Goal: Task Accomplishment & Management: Complete application form

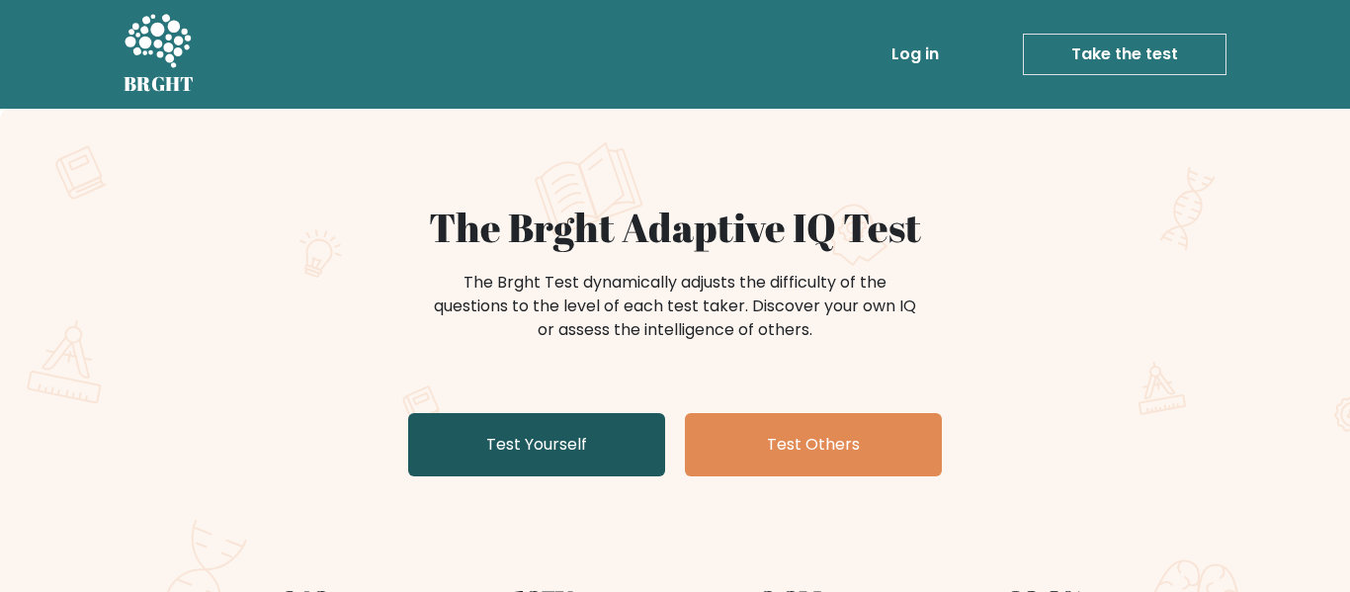
click at [566, 457] on link "Test Yourself" at bounding box center [536, 444] width 257 height 63
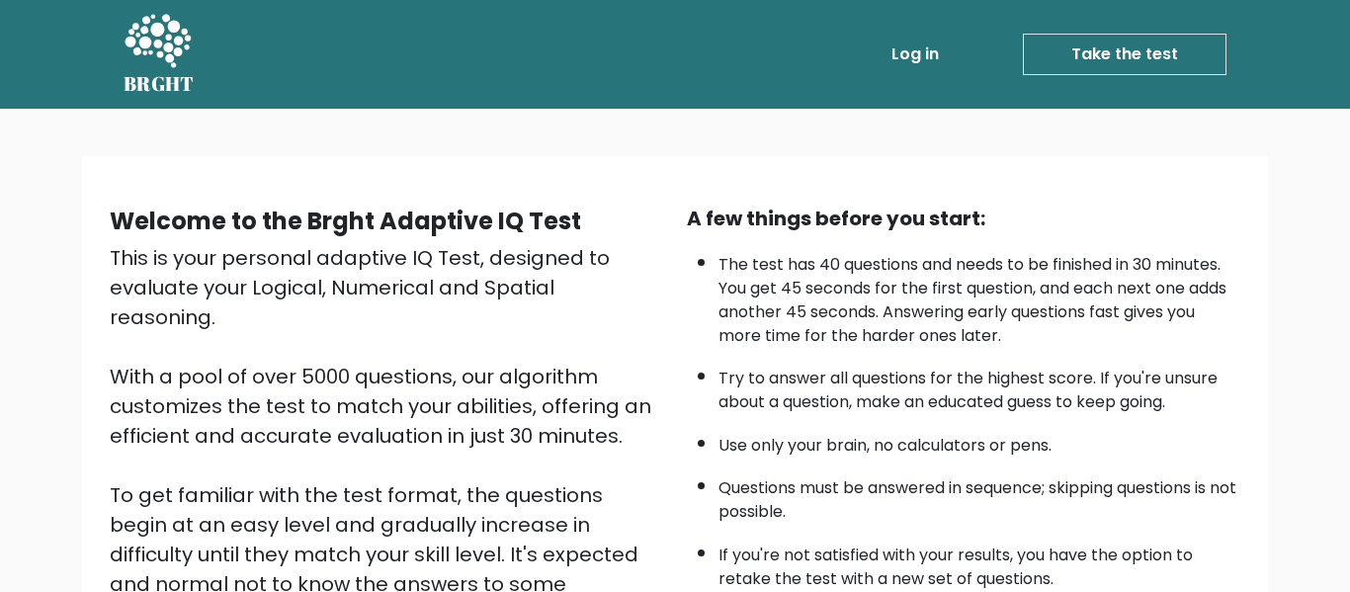
scroll to position [313, 0]
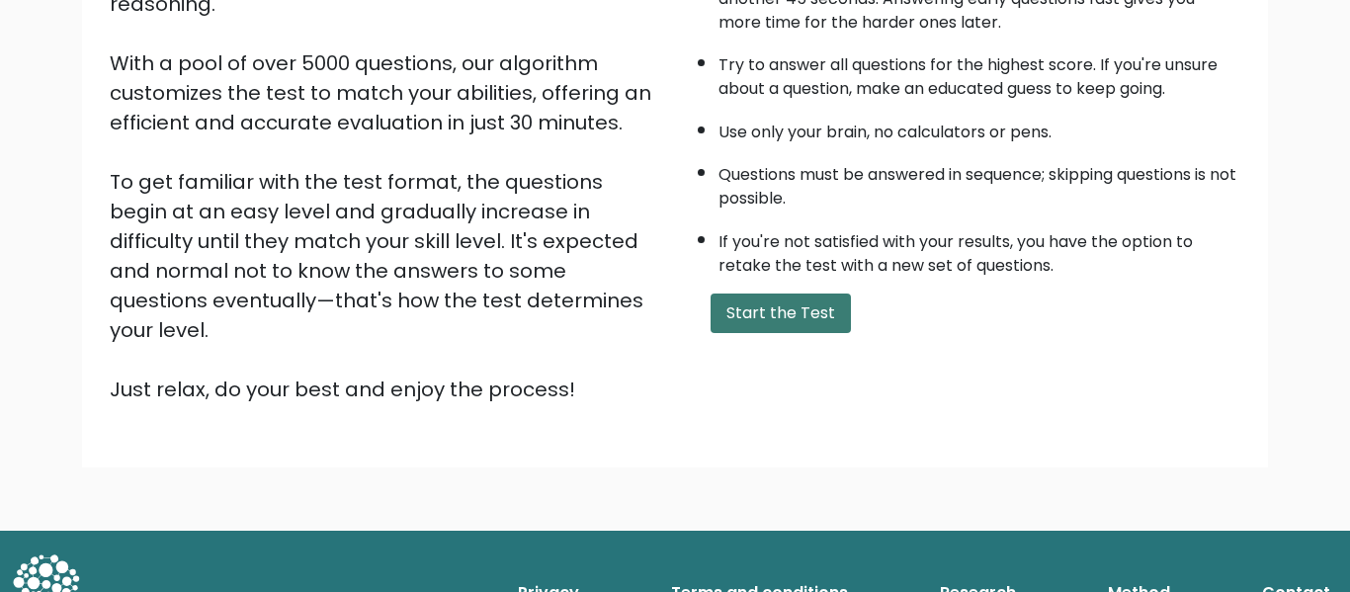
click at [760, 324] on button "Start the Test" at bounding box center [781, 314] width 140 height 40
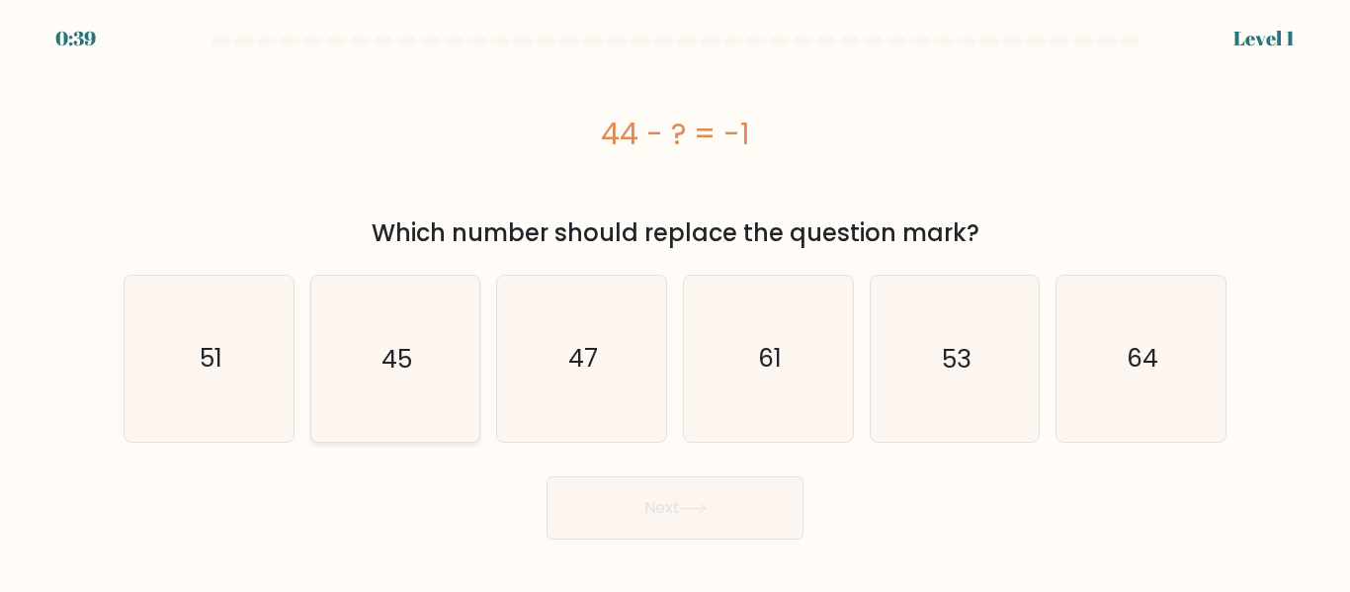
click at [431, 352] on icon "45" at bounding box center [394, 358] width 165 height 165
click at [675, 301] on input "b. 45" at bounding box center [675, 299] width 1 height 5
radio input "true"
click at [619, 519] on button "Next" at bounding box center [675, 507] width 257 height 63
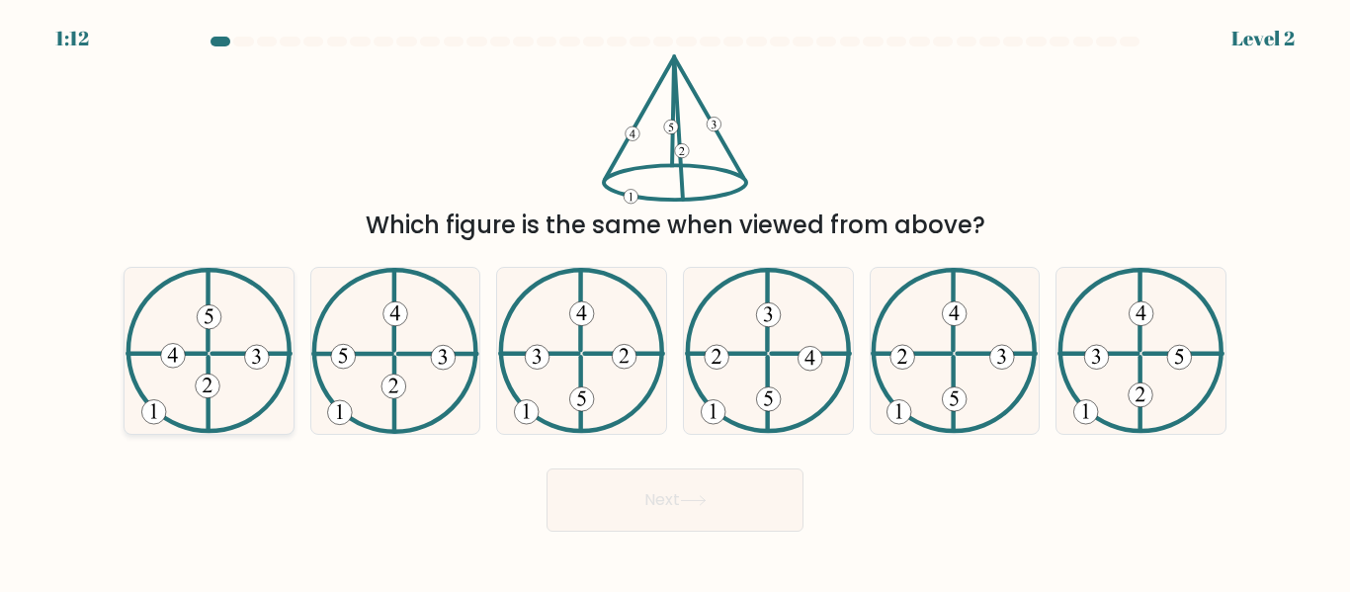
click at [202, 373] on icon at bounding box center [209, 350] width 167 height 165
click at [675, 301] on input "a." at bounding box center [675, 299] width 1 height 5
radio input "true"
click at [656, 497] on button "Next" at bounding box center [675, 500] width 257 height 63
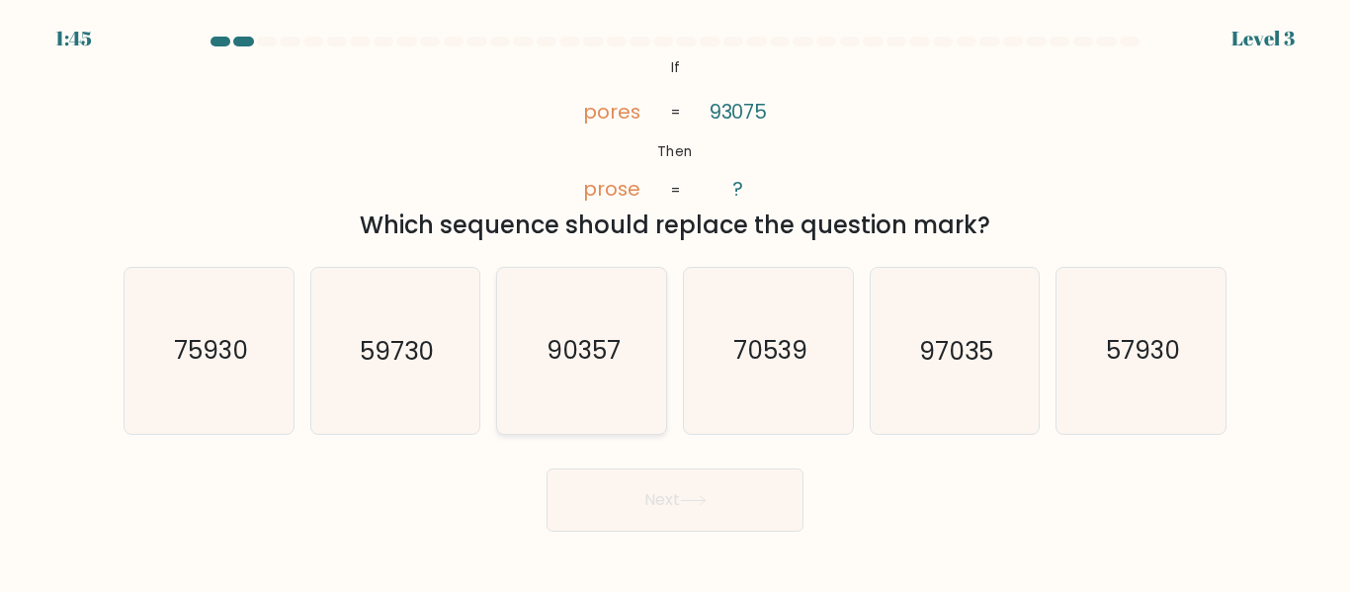
click at [576, 376] on icon "90357" at bounding box center [581, 350] width 165 height 165
click at [675, 301] on input "c. 90357" at bounding box center [675, 299] width 1 height 5
radio input "true"
click at [631, 483] on button "Next" at bounding box center [675, 500] width 257 height 63
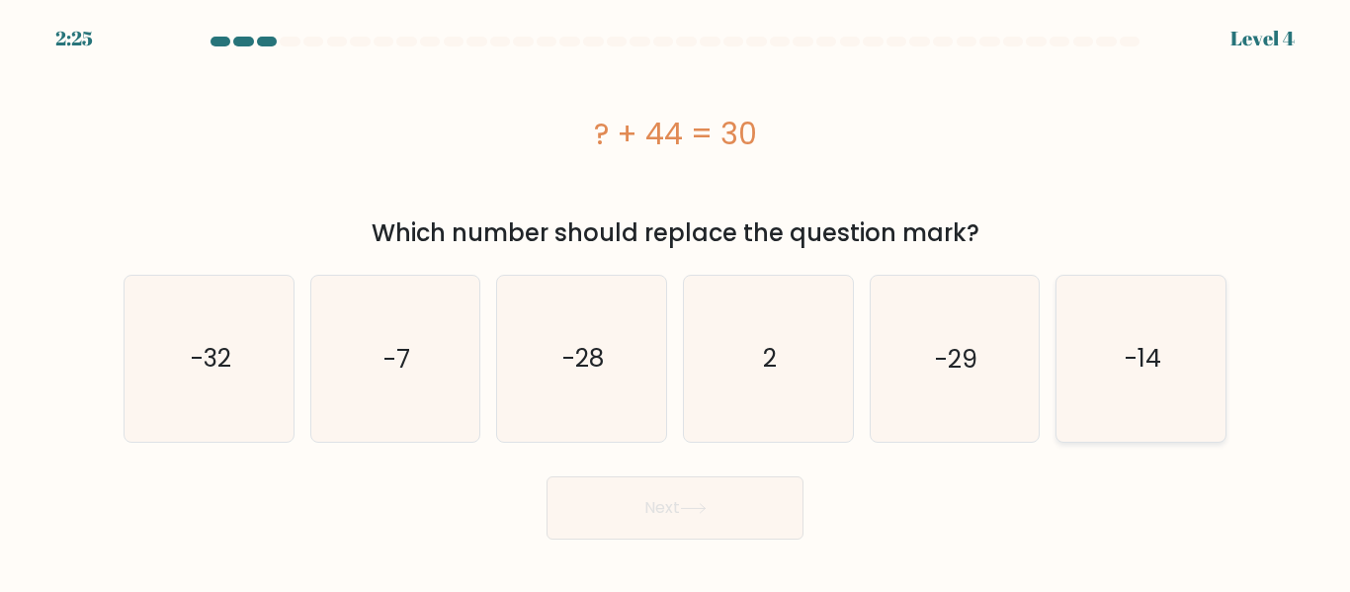
click at [1153, 388] on icon "-14" at bounding box center [1141, 358] width 165 height 165
click at [676, 301] on input "f. -14" at bounding box center [675, 299] width 1 height 5
radio input "true"
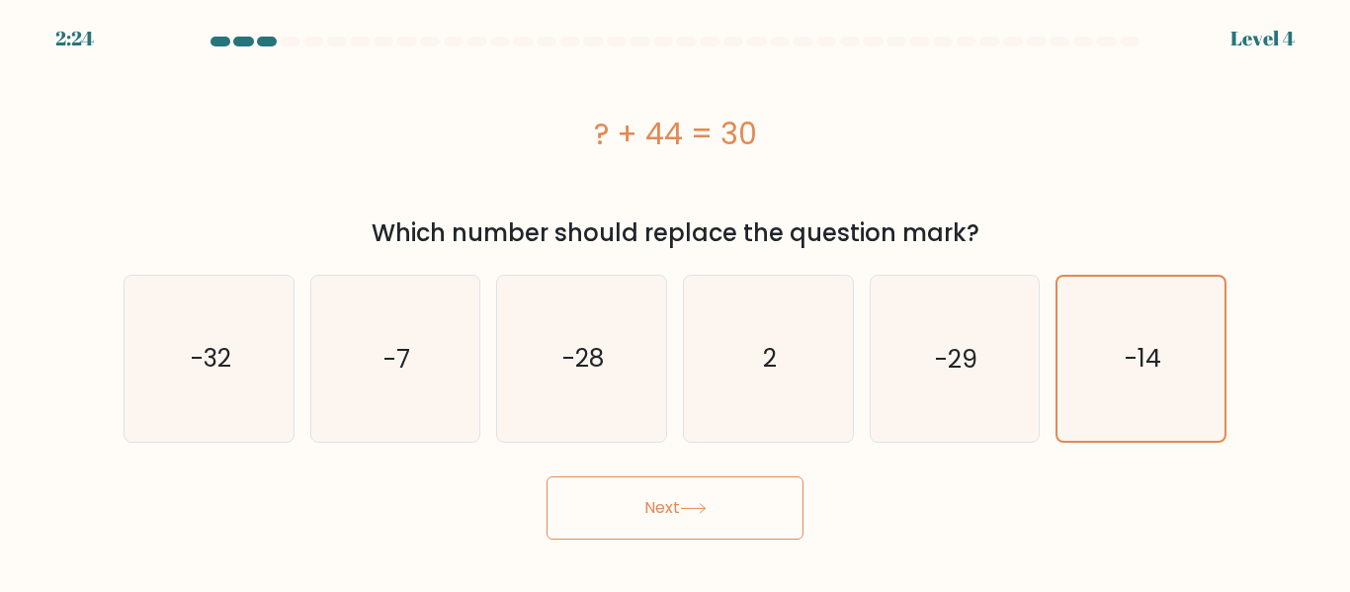
click at [741, 501] on button "Next" at bounding box center [675, 507] width 257 height 63
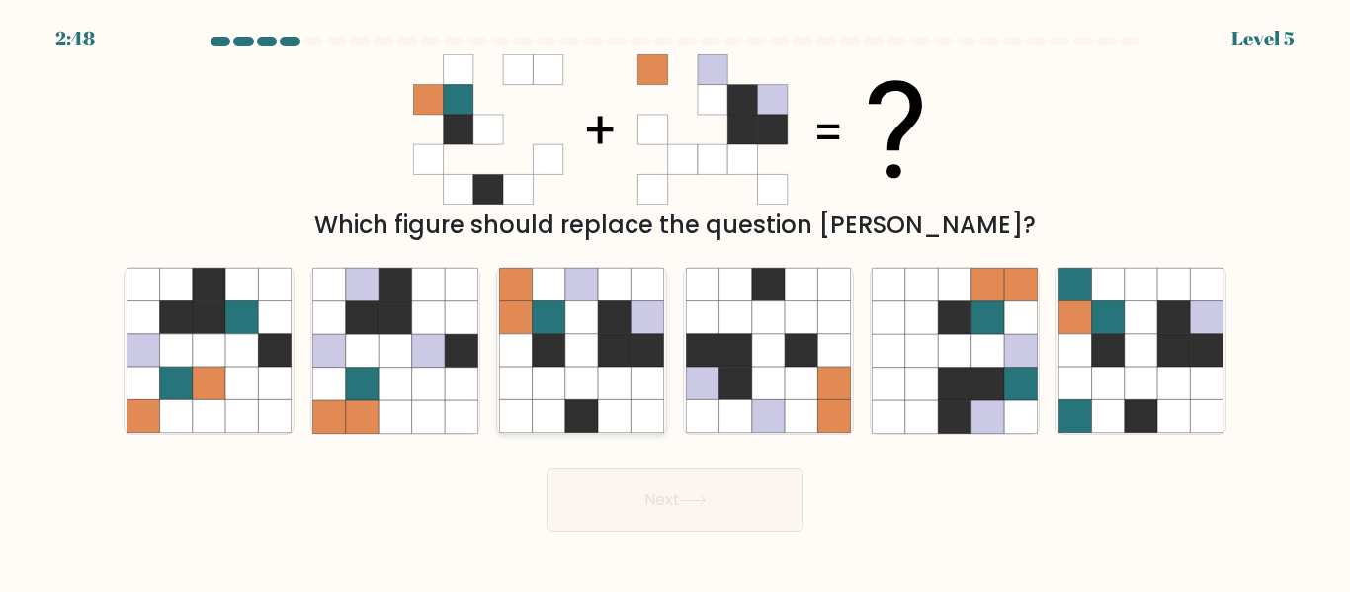
click at [568, 329] on icon at bounding box center [581, 317] width 33 height 33
click at [675, 301] on input "c." at bounding box center [675, 299] width 1 height 5
radio input "true"
click at [626, 499] on button "Next" at bounding box center [675, 500] width 257 height 63
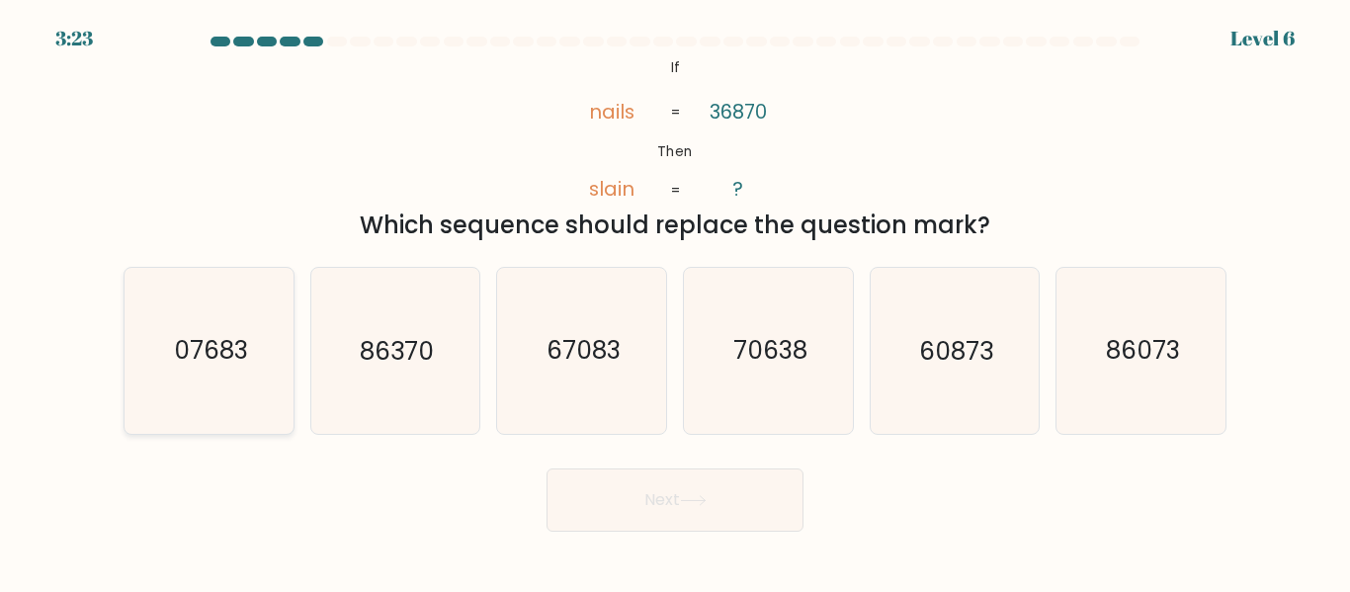
click at [154, 375] on icon "07683" at bounding box center [209, 350] width 165 height 165
click at [675, 301] on input "a. 07683" at bounding box center [675, 299] width 1 height 5
radio input "true"
click at [671, 495] on button "Next" at bounding box center [675, 500] width 257 height 63
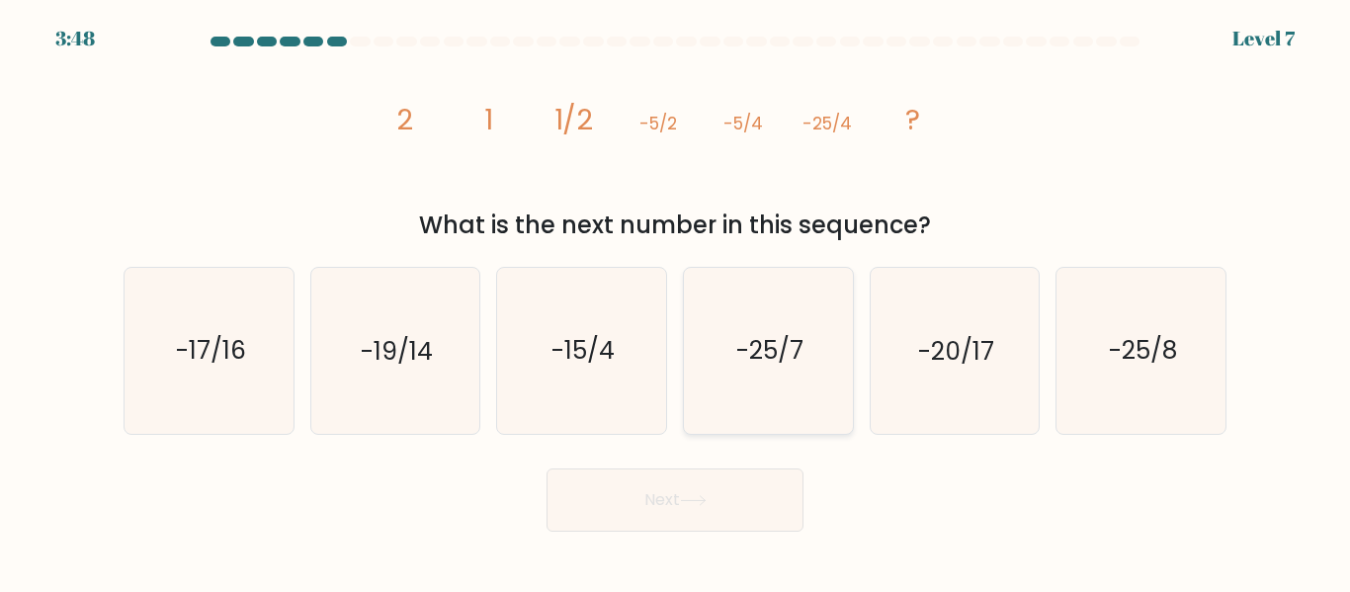
click at [761, 365] on text "-25/7" at bounding box center [769, 351] width 67 height 35
click at [676, 301] on input "d. -25/7" at bounding box center [675, 299] width 1 height 5
radio input "true"
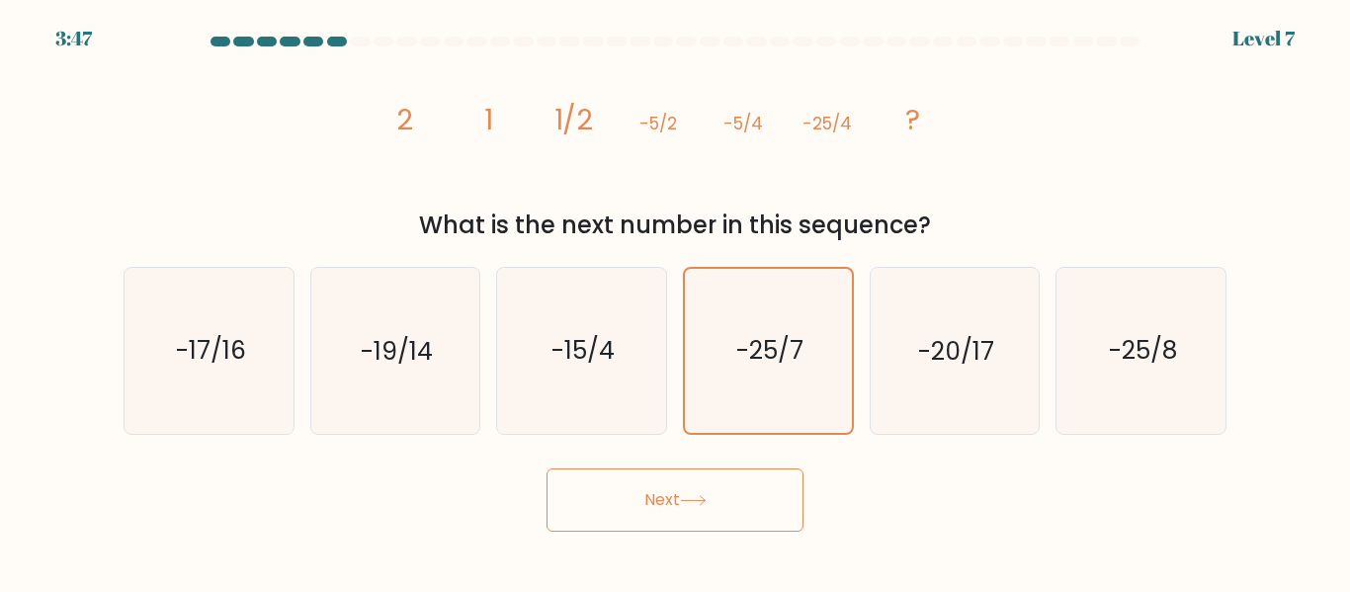
click at [694, 500] on icon at bounding box center [693, 500] width 24 height 9
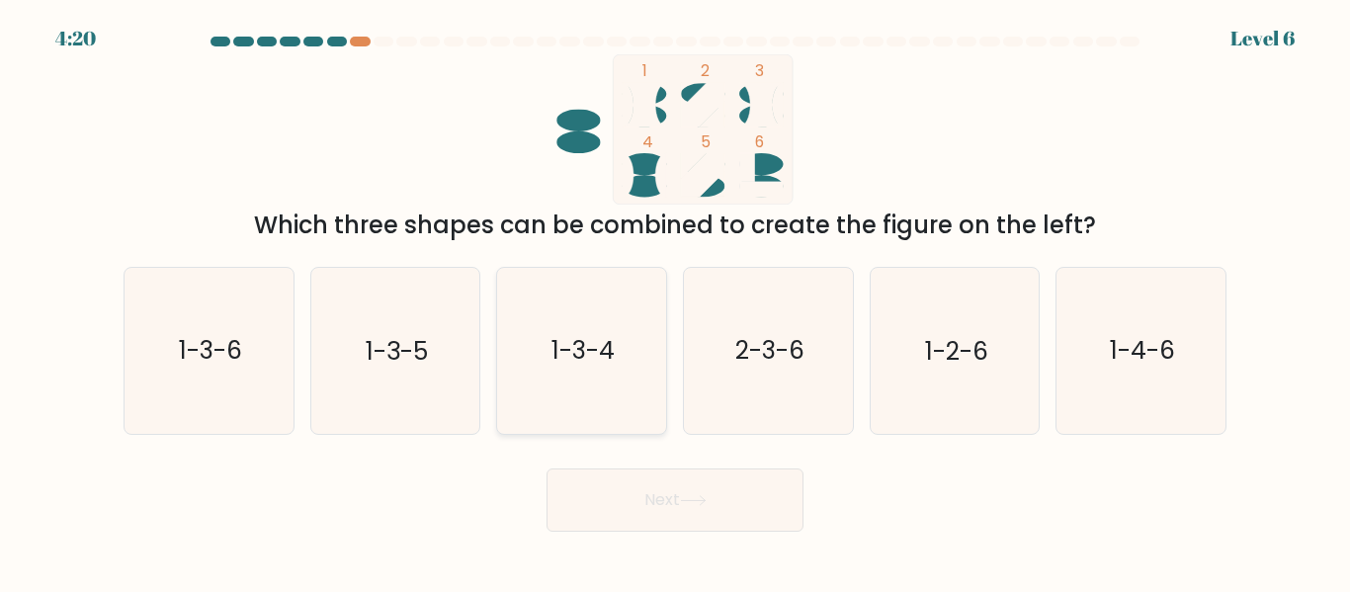
click at [579, 357] on text "1-3-4" at bounding box center [583, 351] width 63 height 35
click at [675, 301] on input "c. 1-3-4" at bounding box center [675, 299] width 1 height 5
radio input "true"
click at [665, 478] on button "Next" at bounding box center [675, 500] width 257 height 63
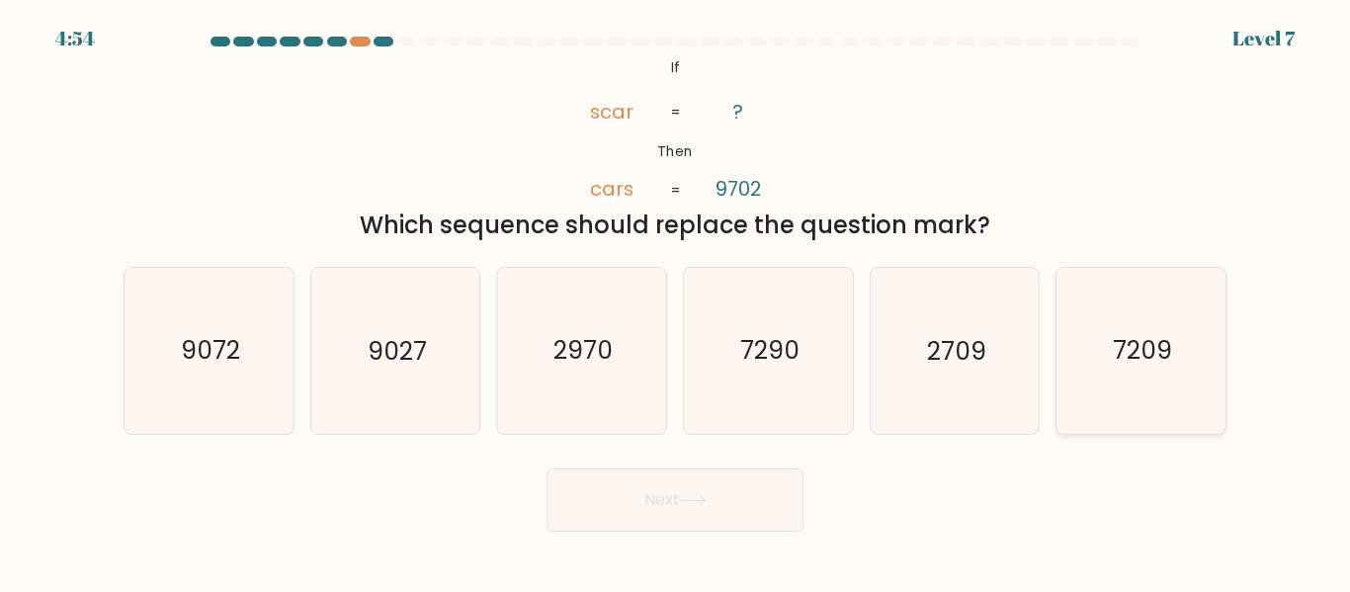
click at [1148, 323] on icon "7209" at bounding box center [1141, 350] width 165 height 165
click at [676, 301] on input "f. 7209" at bounding box center [675, 299] width 1 height 5
radio input "true"
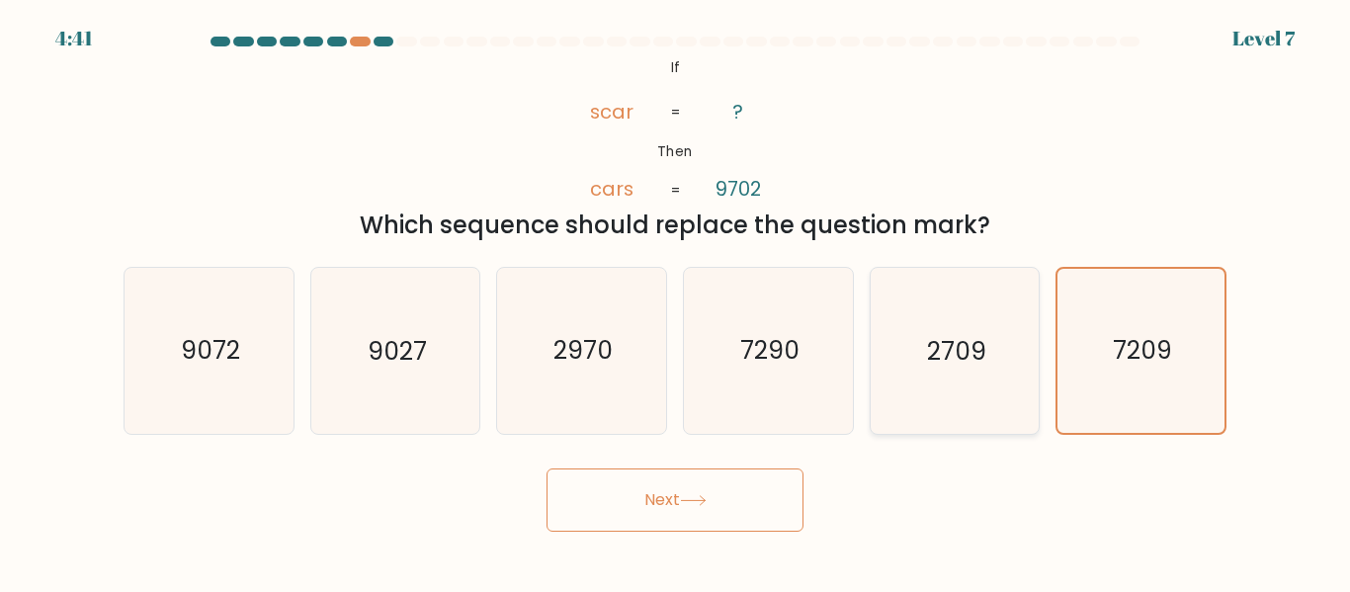
click at [1013, 328] on icon "2709" at bounding box center [954, 350] width 165 height 165
click at [676, 301] on input "e. 2709" at bounding box center [675, 299] width 1 height 5
radio input "true"
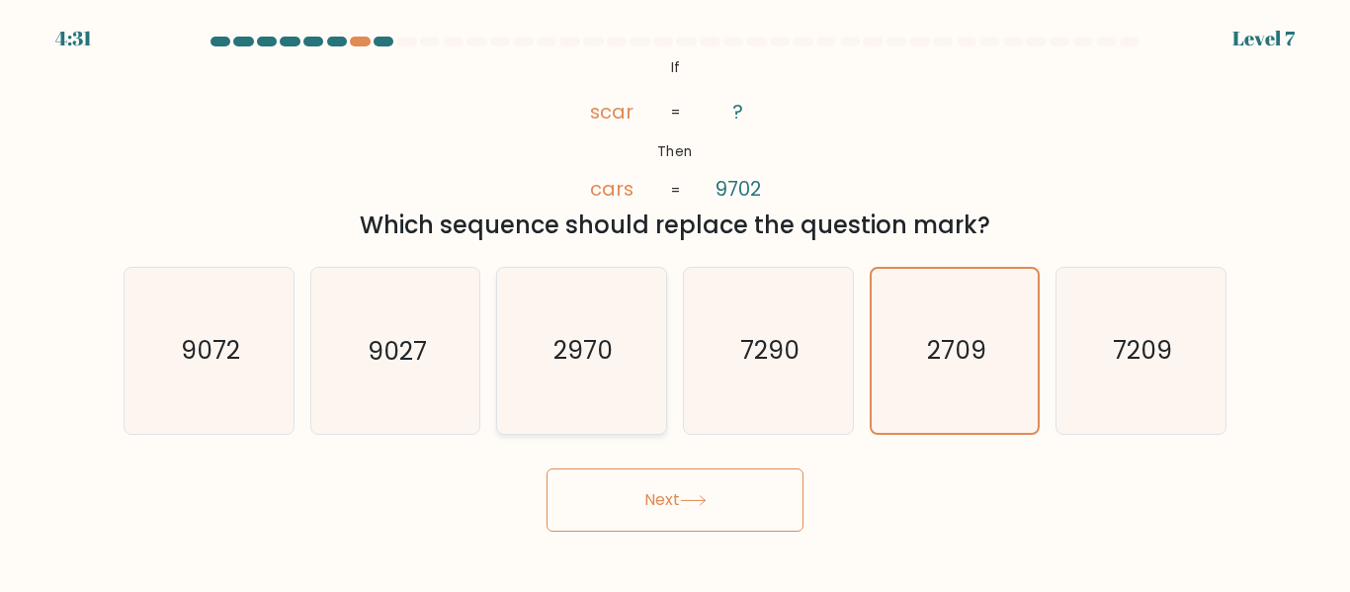
click at [580, 386] on icon "2970" at bounding box center [581, 350] width 165 height 165
click at [675, 301] on input "c. 2970" at bounding box center [675, 299] width 1 height 5
radio input "true"
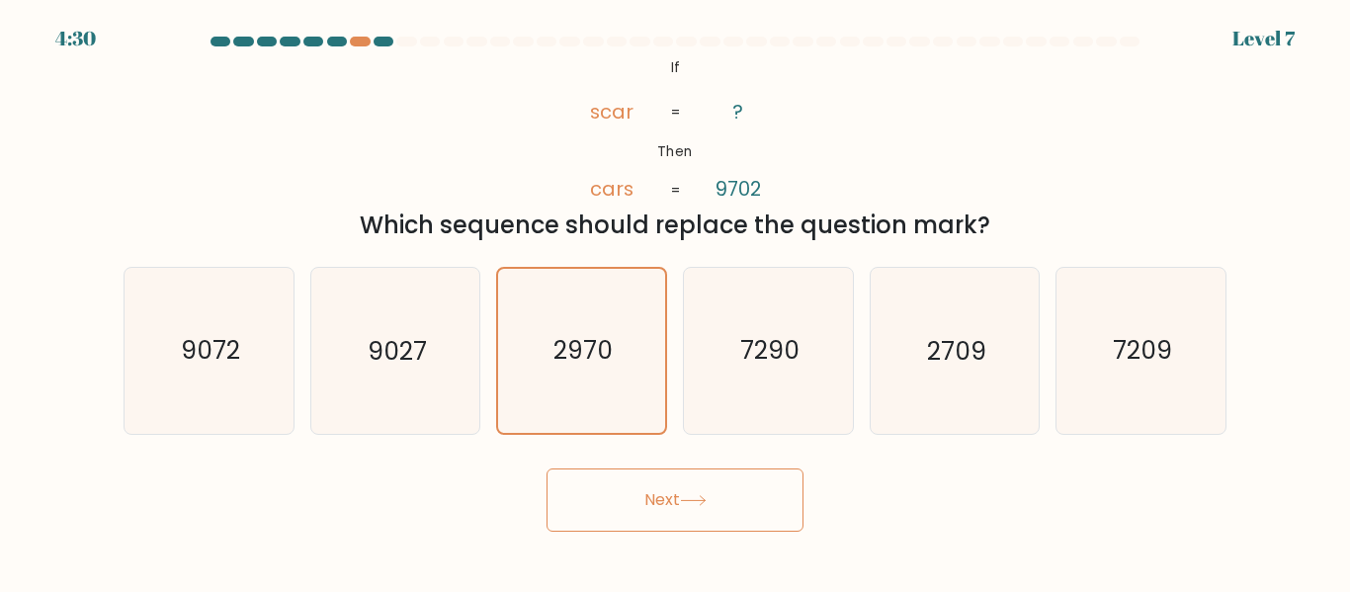
click at [620, 528] on button "Next" at bounding box center [675, 500] width 257 height 63
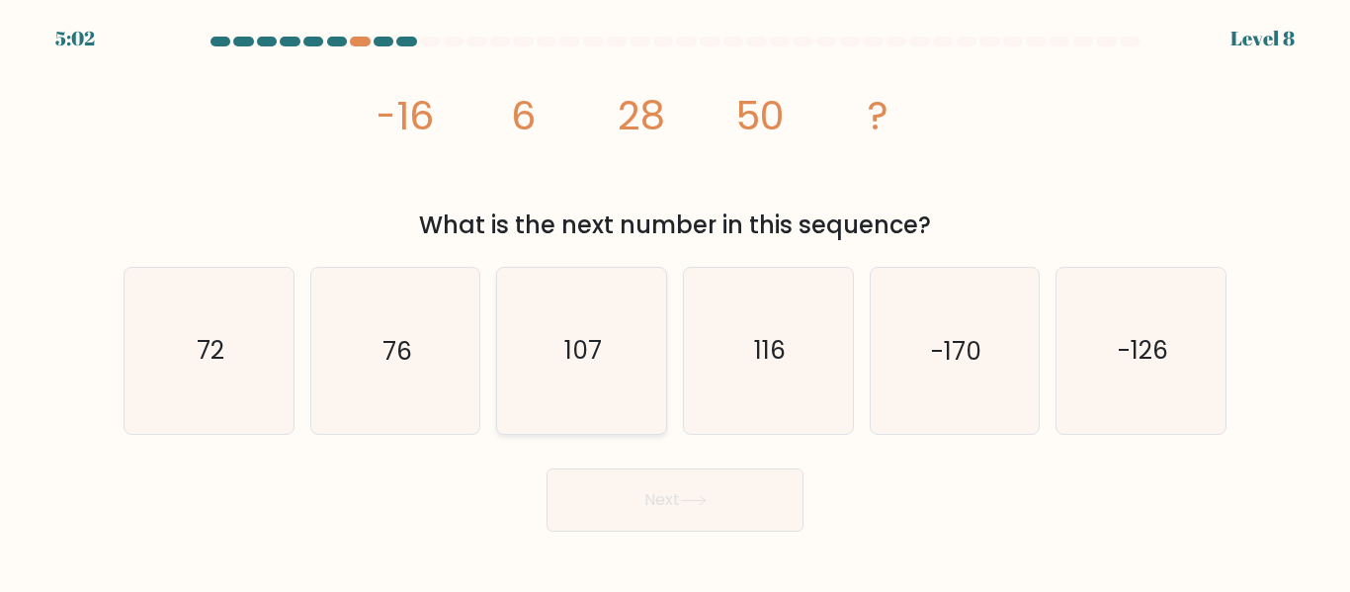
click at [627, 348] on icon "107" at bounding box center [581, 350] width 165 height 165
click at [675, 301] on input "c. 107" at bounding box center [675, 299] width 1 height 5
radio input "true"
click at [720, 522] on button "Next" at bounding box center [675, 500] width 257 height 63
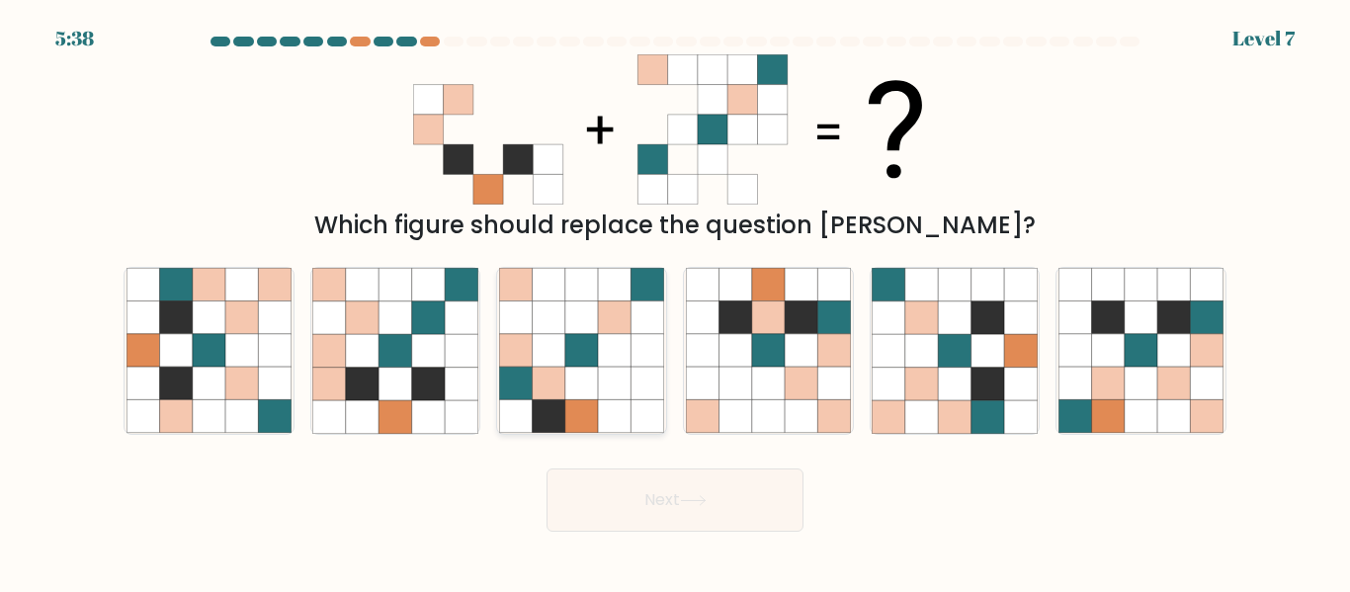
click at [584, 393] on icon at bounding box center [581, 384] width 33 height 33
click at [675, 301] on input "c." at bounding box center [675, 299] width 1 height 5
radio input "true"
click at [671, 515] on button "Next" at bounding box center [675, 500] width 257 height 63
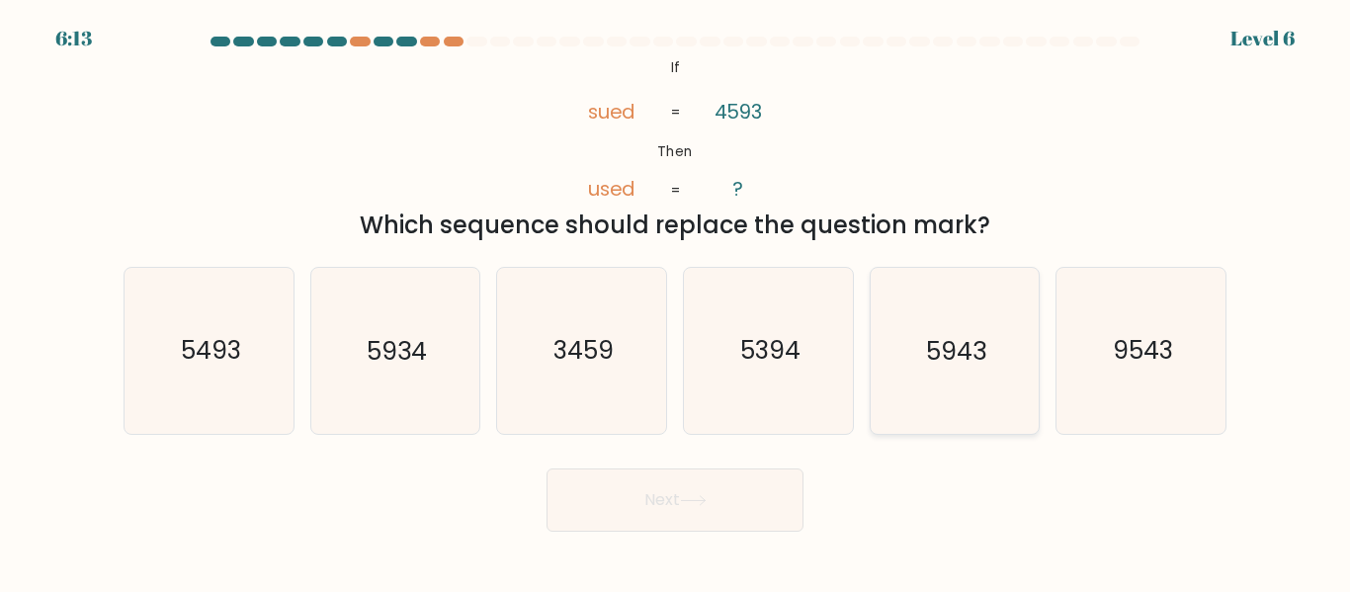
click at [933, 345] on text "5943" at bounding box center [956, 351] width 60 height 35
click at [676, 301] on input "e. 5943" at bounding box center [675, 299] width 1 height 5
radio input "true"
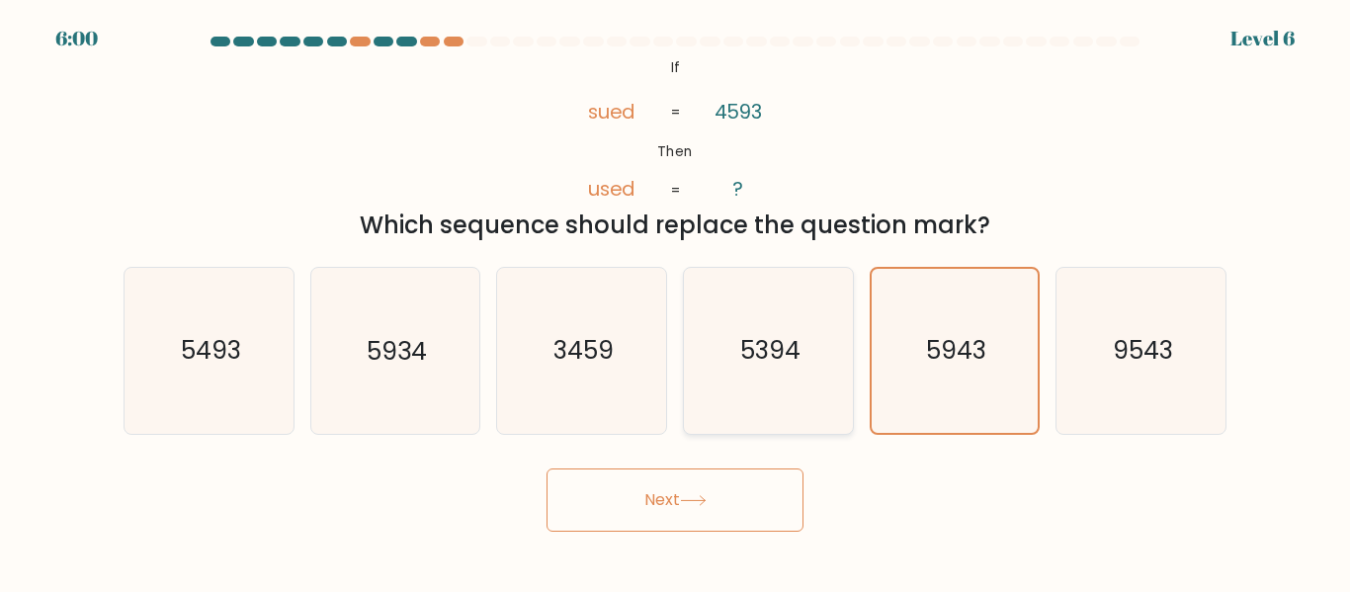
click at [759, 366] on text "5394" at bounding box center [769, 351] width 60 height 35
click at [676, 301] on input "d. 5394" at bounding box center [675, 299] width 1 height 5
radio input "true"
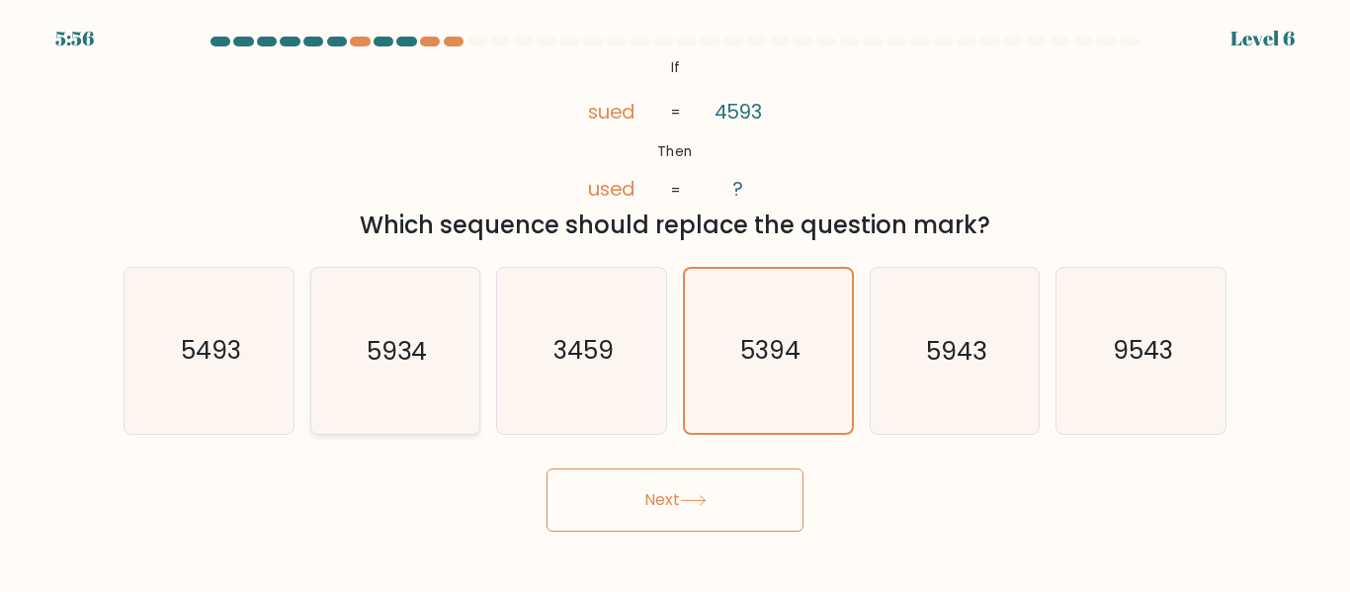
click at [416, 369] on icon "5934" at bounding box center [394, 350] width 165 height 165
click at [675, 301] on input "b. 5934" at bounding box center [675, 299] width 1 height 5
radio input "true"
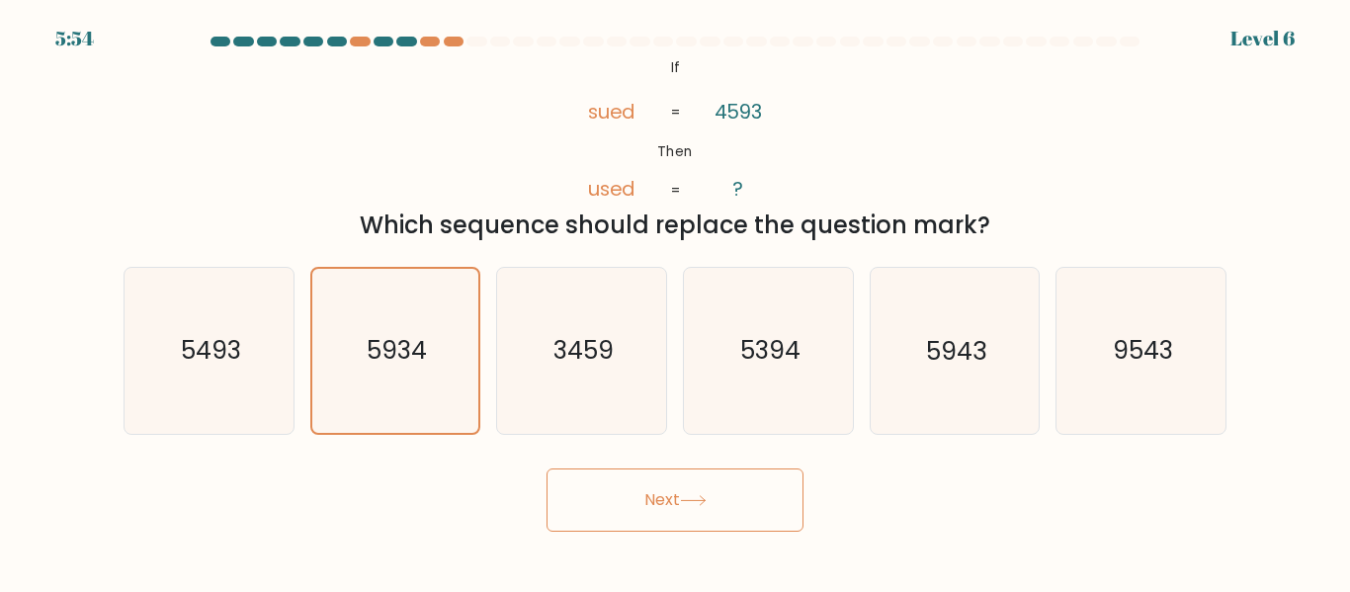
click at [632, 488] on button "Next" at bounding box center [675, 500] width 257 height 63
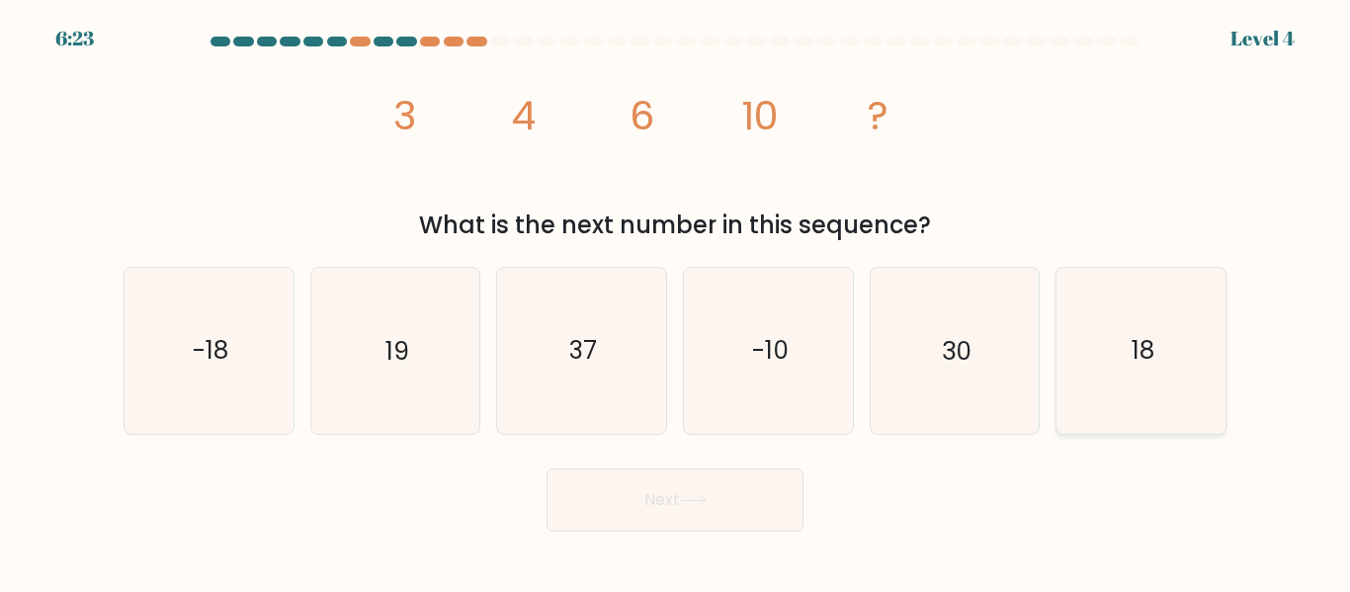
click at [1136, 329] on icon "18" at bounding box center [1141, 350] width 165 height 165
click at [676, 301] on input "f. 18" at bounding box center [675, 299] width 1 height 5
radio input "true"
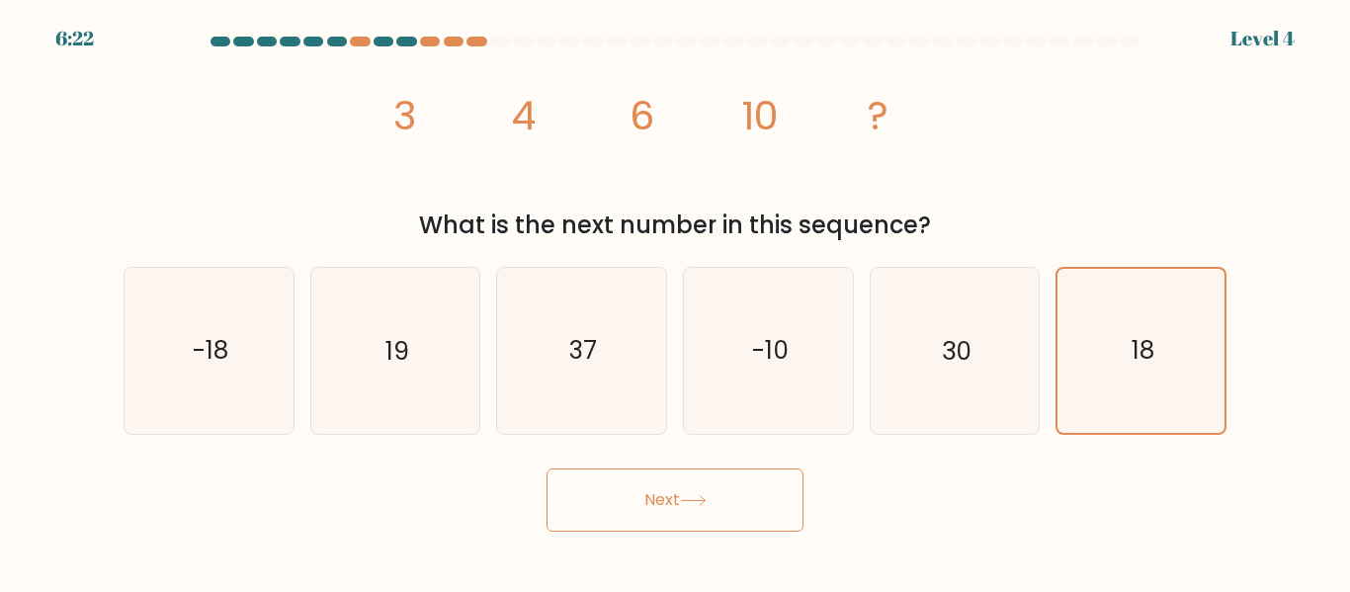
click at [685, 525] on button "Next" at bounding box center [675, 500] width 257 height 63
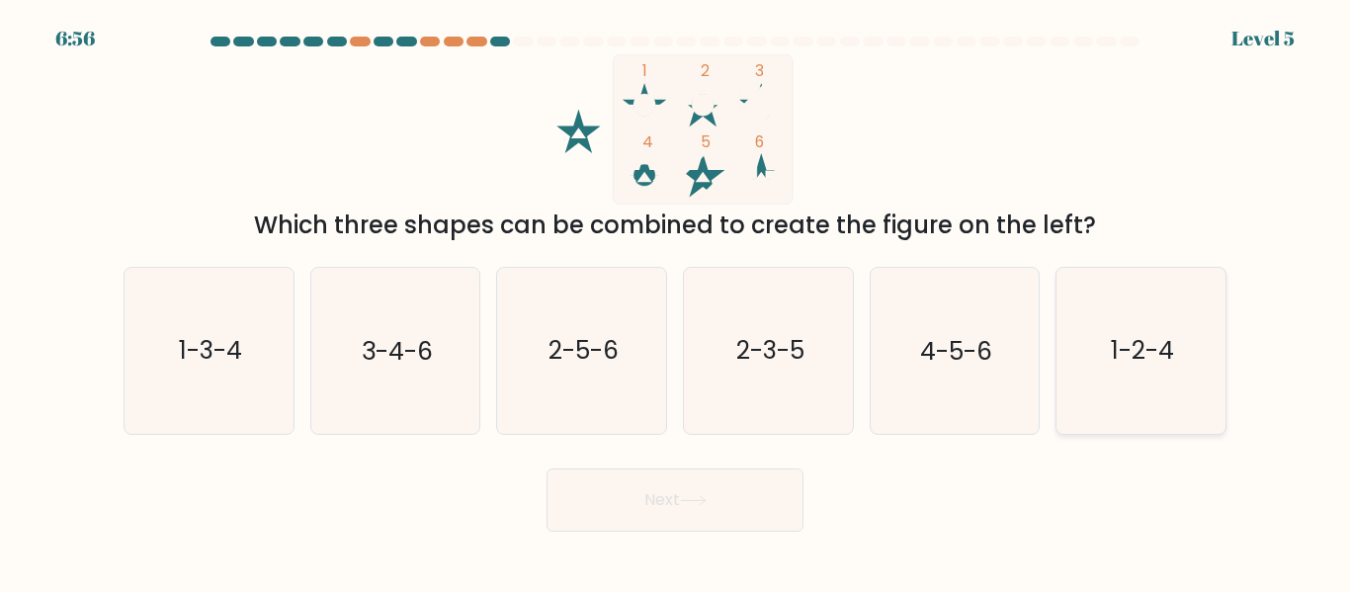
click at [1126, 348] on text "1-2-4" at bounding box center [1142, 351] width 63 height 35
click at [676, 301] on input "f. 1-2-4" at bounding box center [675, 299] width 1 height 5
radio input "true"
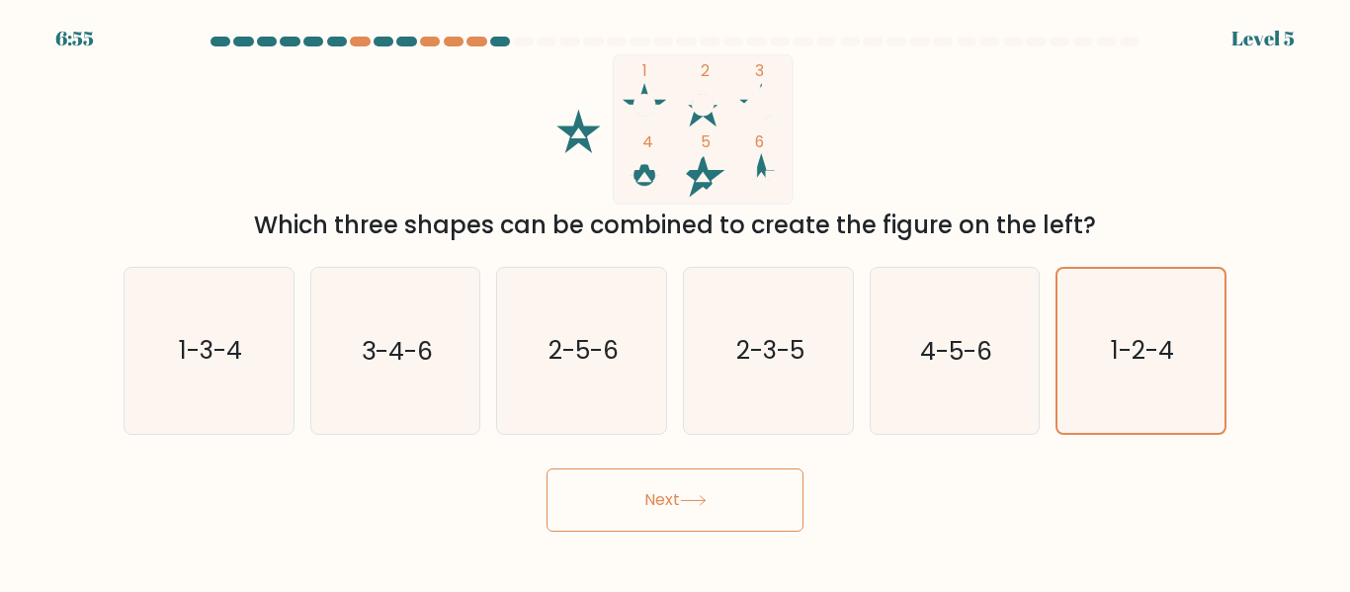
click at [702, 502] on icon at bounding box center [693, 500] width 27 height 11
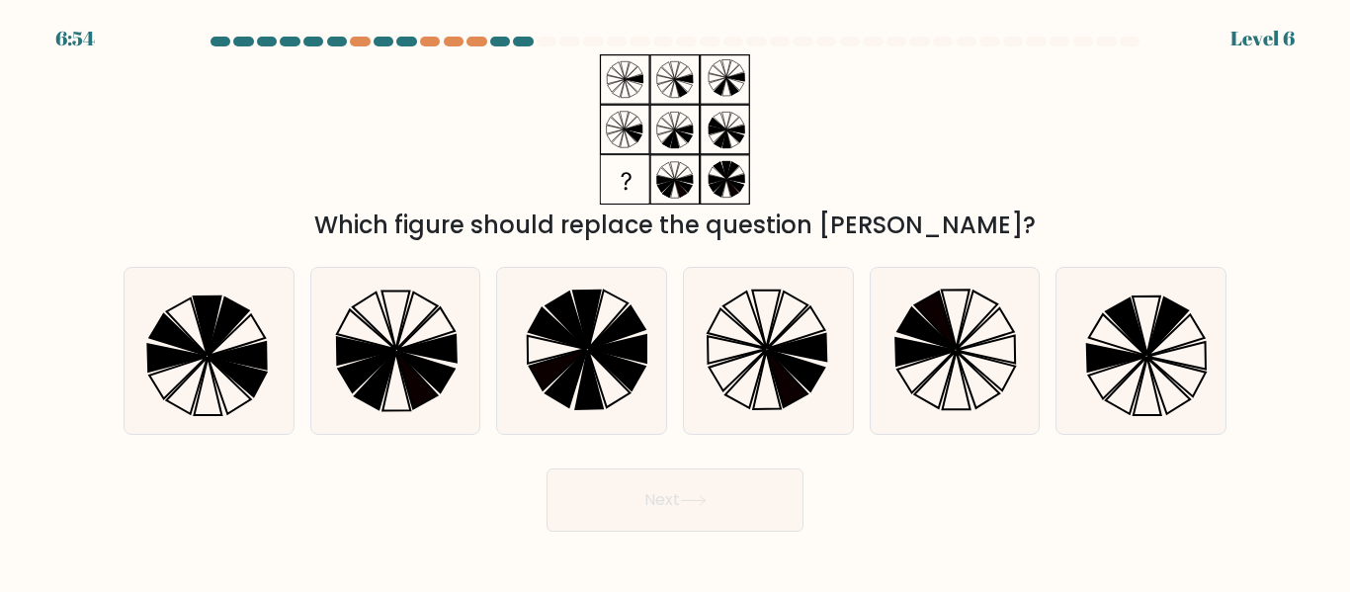
click at [702, 502] on icon at bounding box center [693, 500] width 27 height 11
click at [1053, 502] on div "Next" at bounding box center [675, 495] width 1127 height 73
click at [950, 348] on icon at bounding box center [926, 329] width 57 height 42
click at [676, 301] on input "e." at bounding box center [675, 299] width 1 height 5
radio input "true"
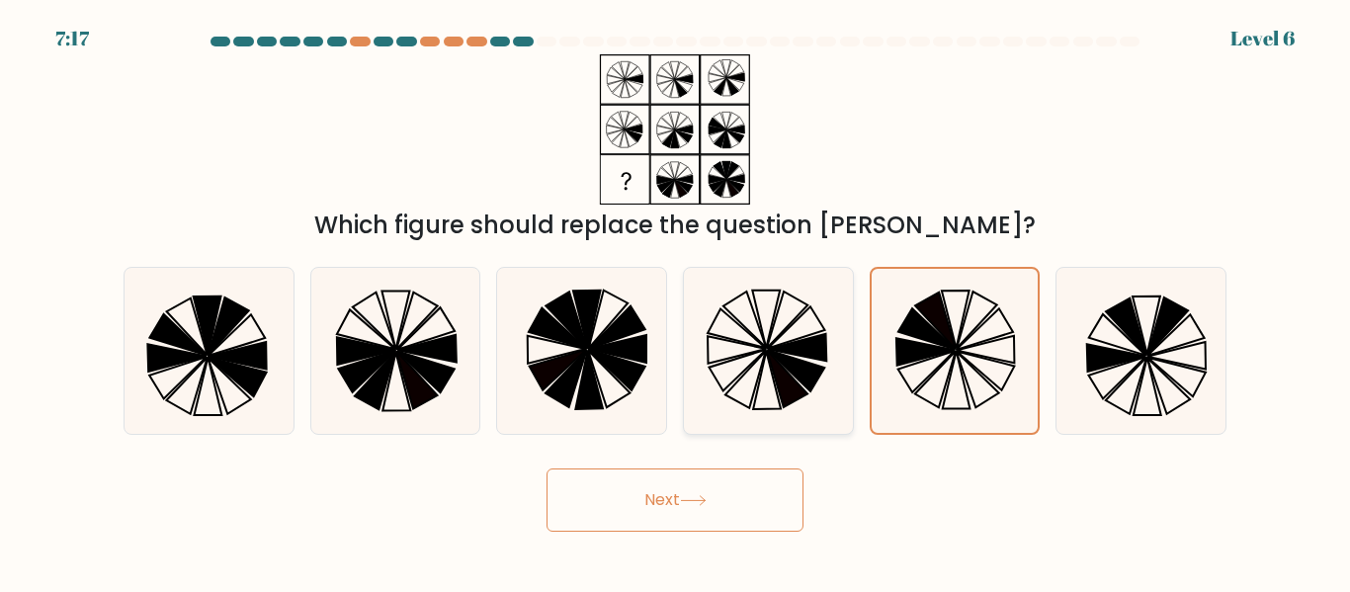
click at [785, 324] on icon at bounding box center [768, 350] width 165 height 165
click at [676, 301] on input "d." at bounding box center [675, 299] width 1 height 5
radio input "true"
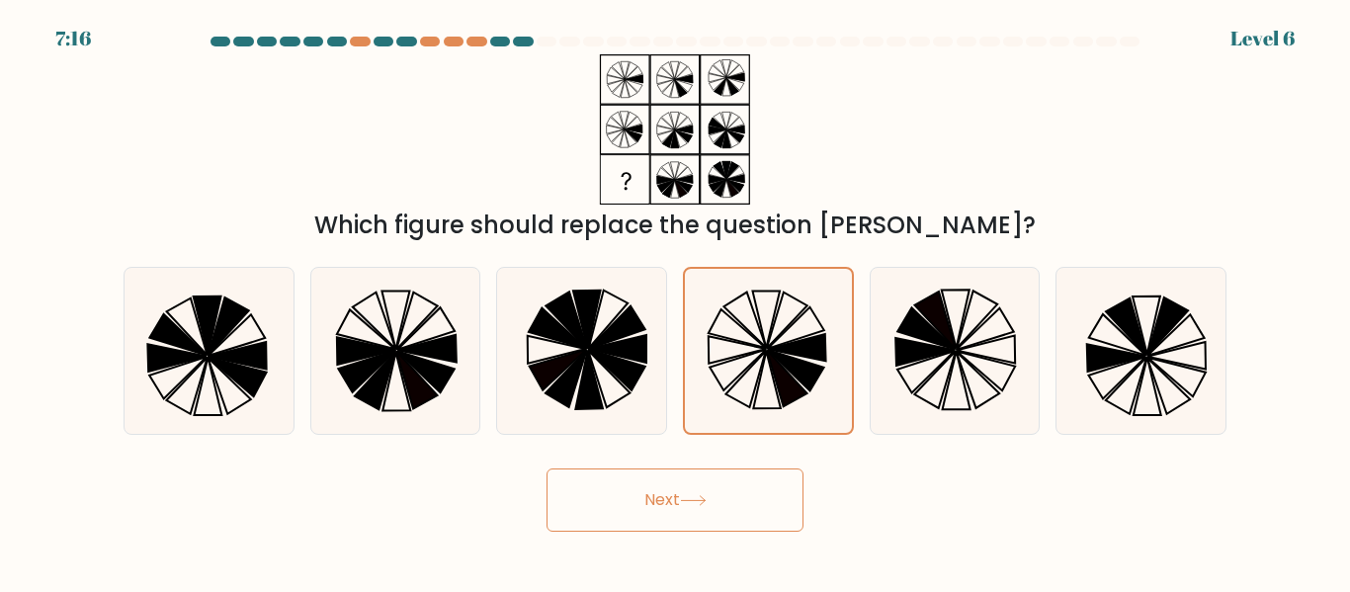
click at [708, 520] on button "Next" at bounding box center [675, 500] width 257 height 63
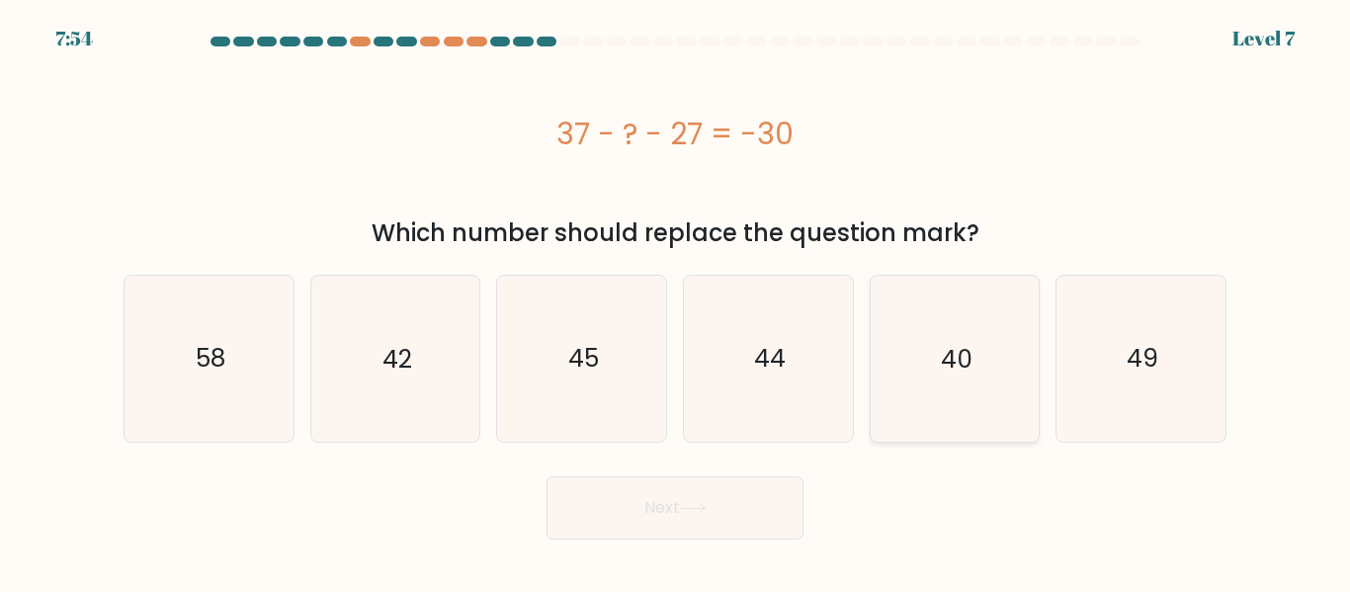
click at [960, 386] on icon "40" at bounding box center [954, 358] width 165 height 165
click at [676, 301] on input "e. 40" at bounding box center [675, 299] width 1 height 5
radio input "true"
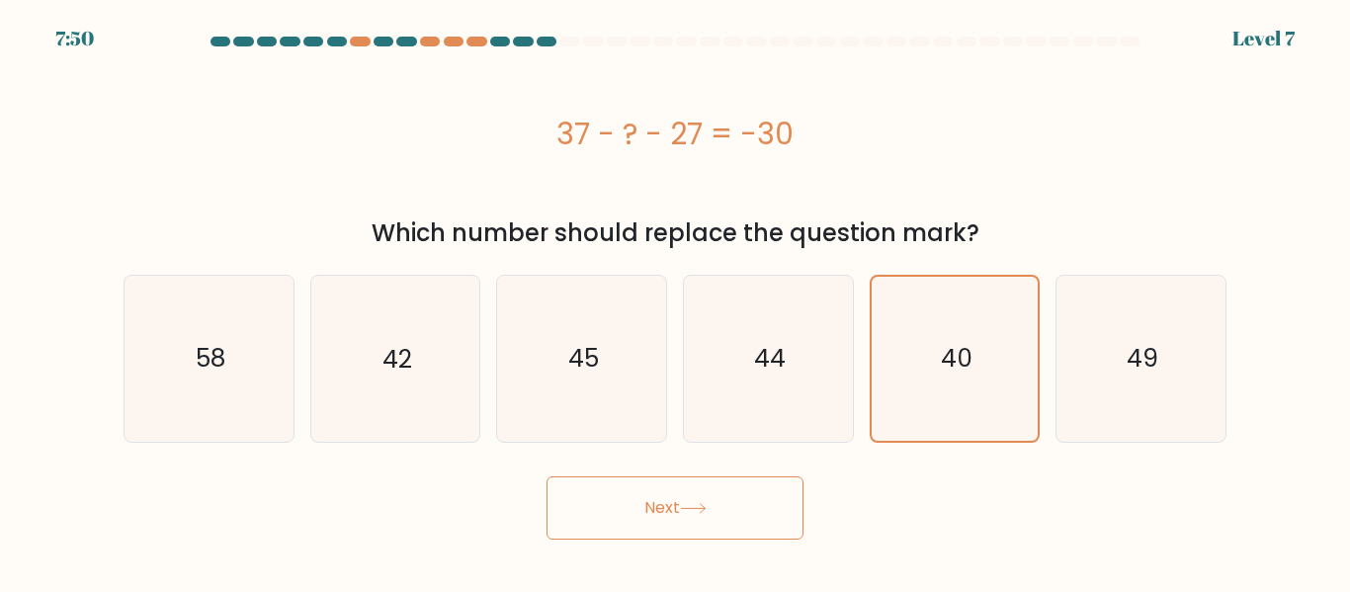
click at [667, 511] on button "Next" at bounding box center [675, 507] width 257 height 63
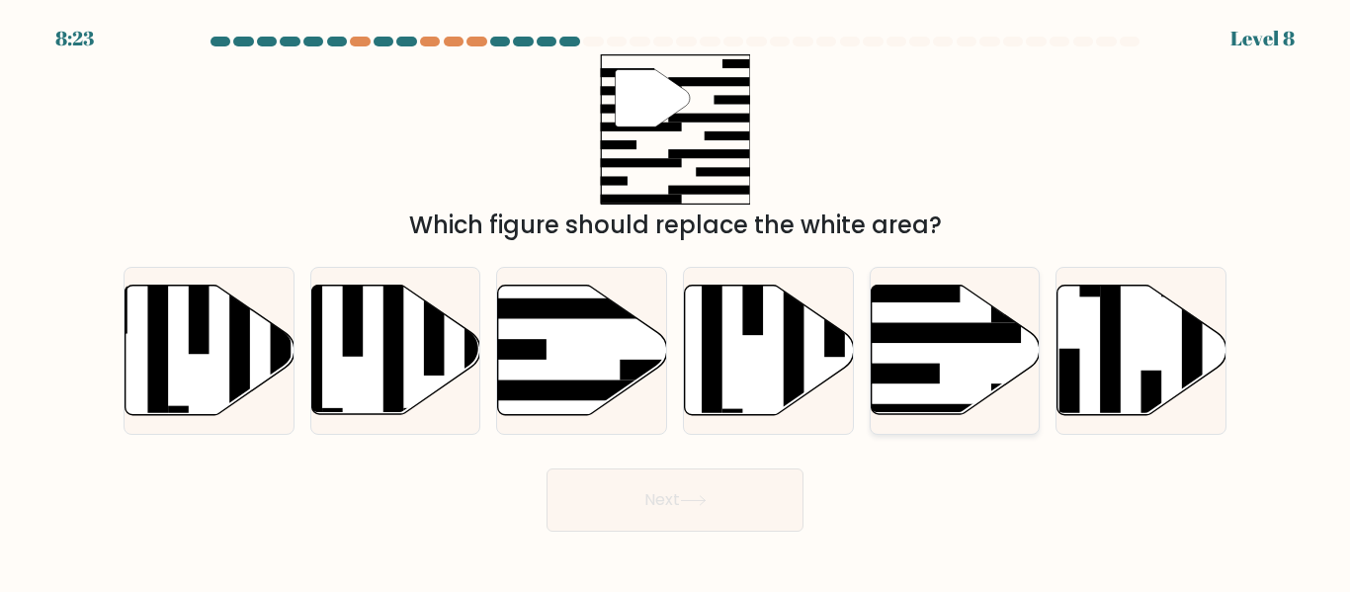
click at [968, 372] on icon at bounding box center [955, 350] width 169 height 129
click at [676, 301] on input "e." at bounding box center [675, 299] width 1 height 5
radio input "true"
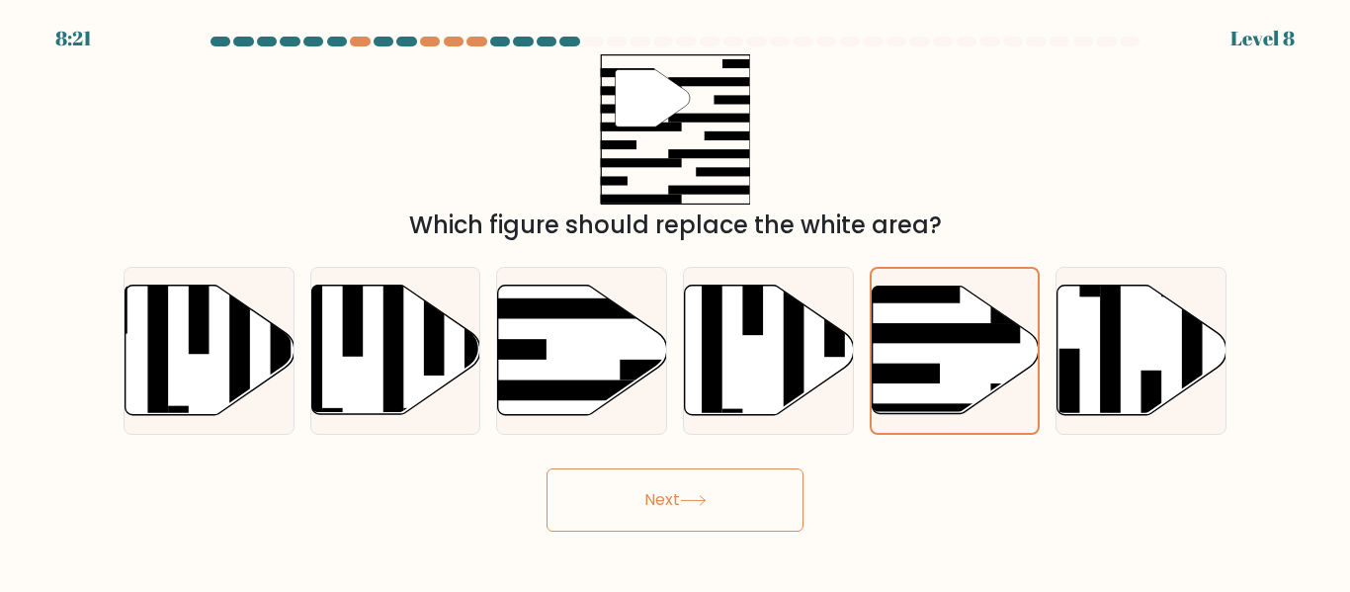
click at [665, 493] on button "Next" at bounding box center [675, 500] width 257 height 63
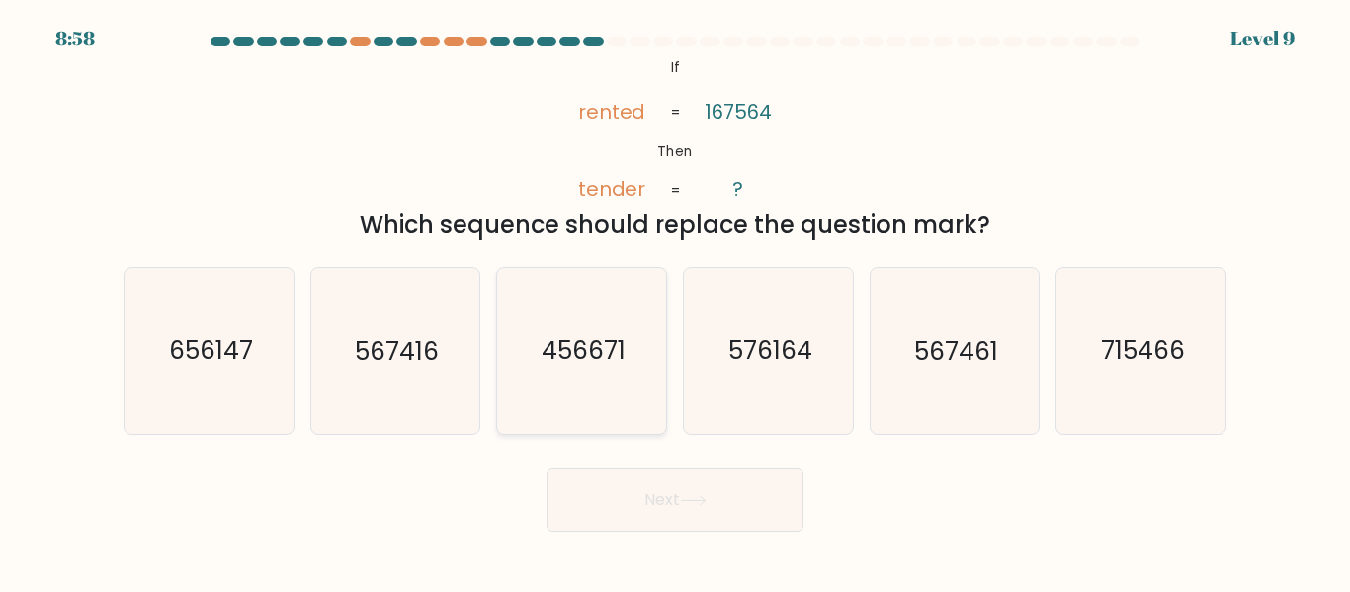
click at [570, 350] on text "456671" at bounding box center [584, 351] width 84 height 35
click at [675, 301] on input "c. 456671" at bounding box center [675, 299] width 1 height 5
radio input "true"
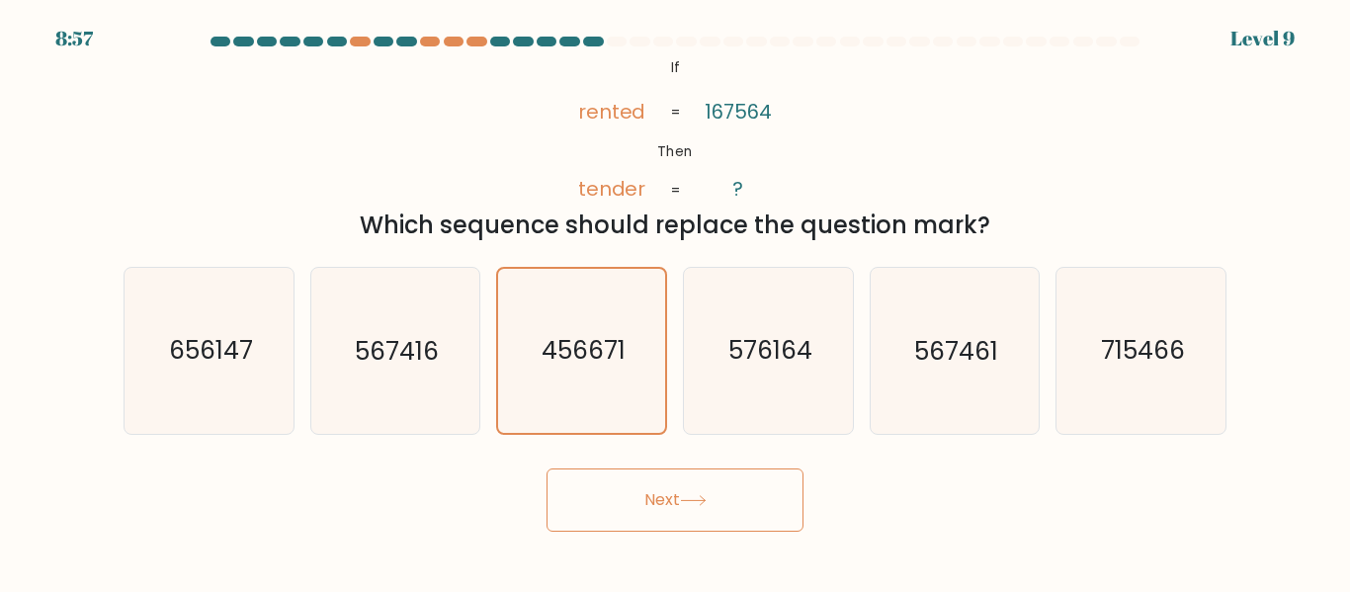
click at [616, 517] on button "Next" at bounding box center [675, 500] width 257 height 63
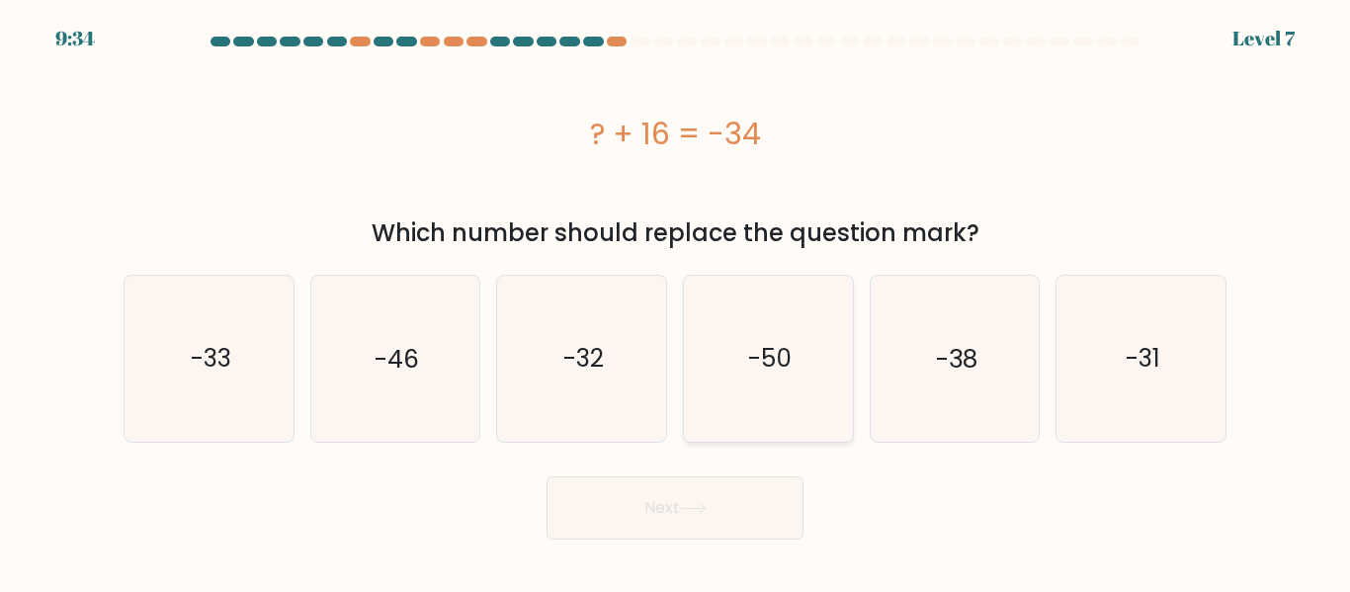
click at [763, 343] on text "-50" at bounding box center [769, 358] width 43 height 35
click at [676, 301] on input "d. -50" at bounding box center [675, 299] width 1 height 5
radio input "true"
click at [666, 499] on button "Next" at bounding box center [675, 507] width 257 height 63
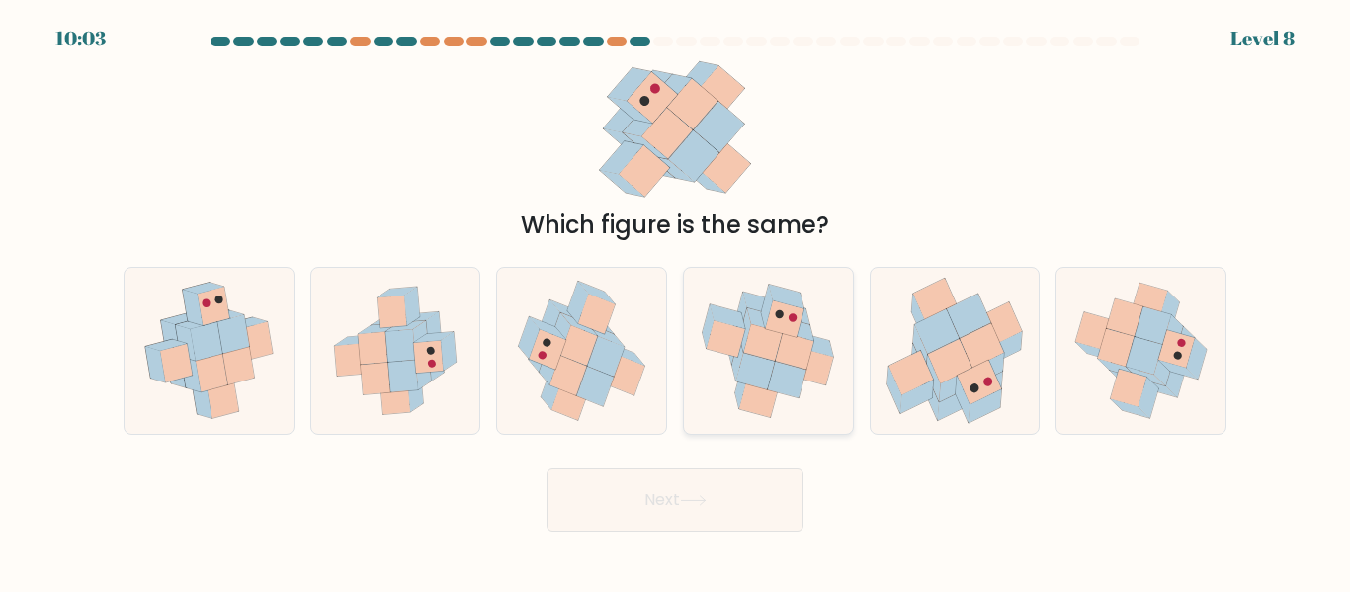
click at [768, 376] on icon at bounding box center [755, 371] width 39 height 37
click at [676, 301] on input "d." at bounding box center [675, 299] width 1 height 5
radio input "true"
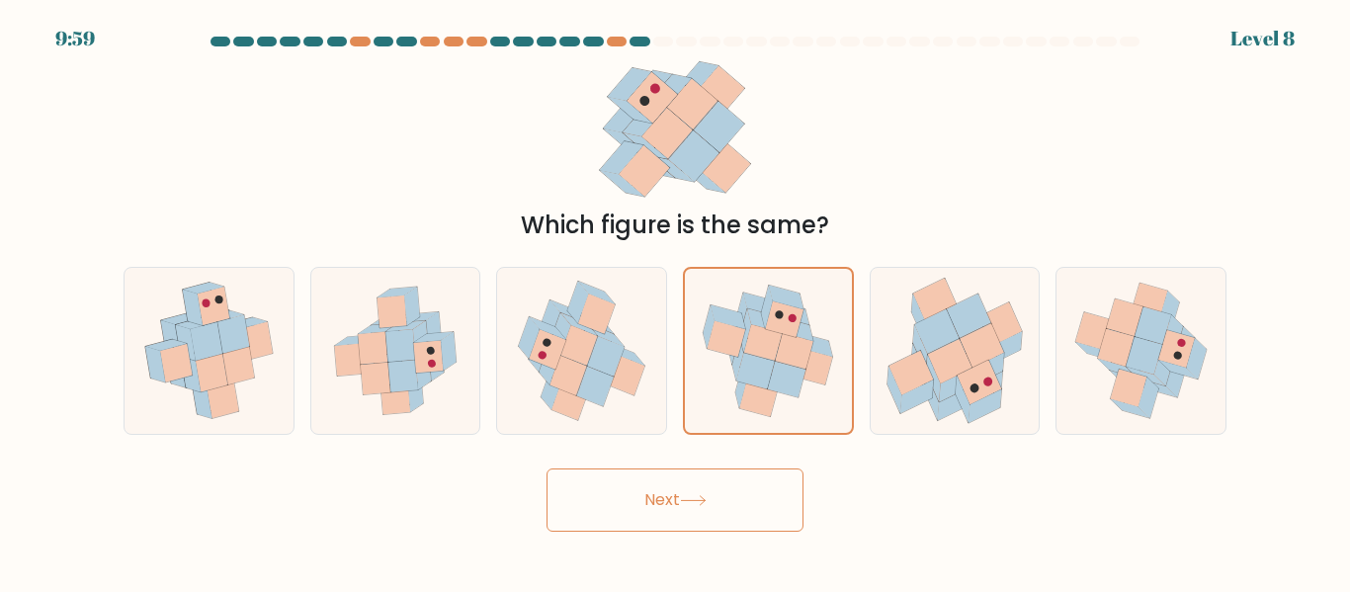
click at [771, 502] on button "Next" at bounding box center [675, 500] width 257 height 63
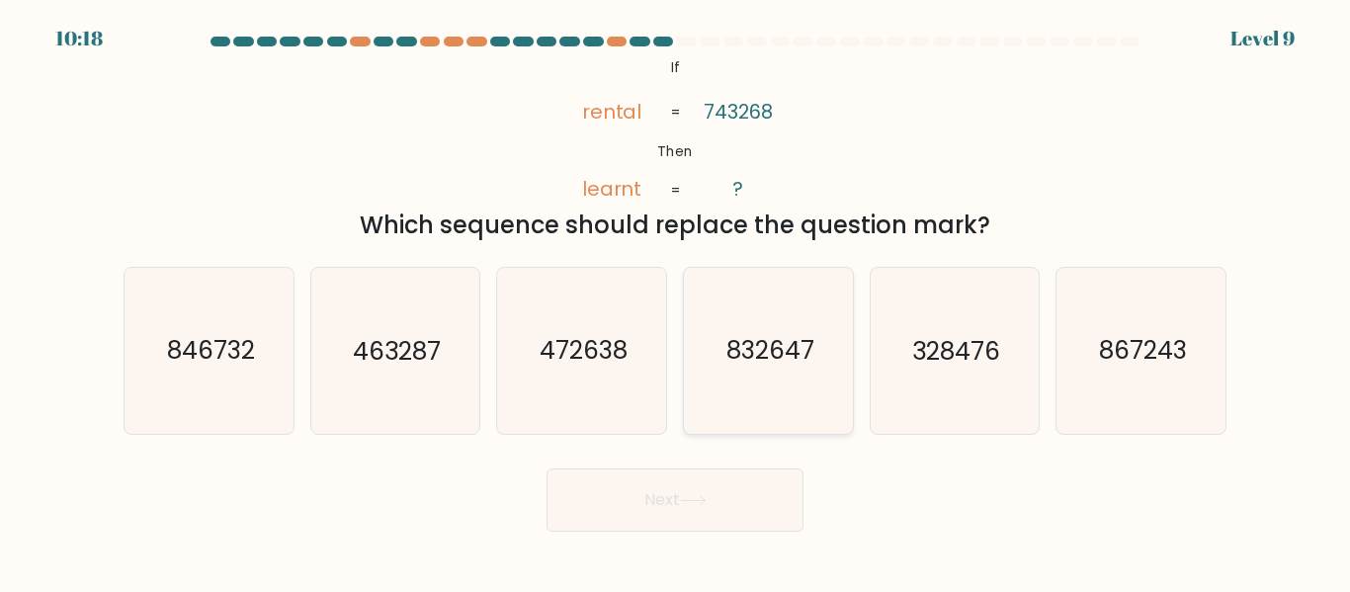
click at [773, 346] on text "832647" at bounding box center [770, 351] width 88 height 35
click at [676, 301] on input "d. 832647" at bounding box center [675, 299] width 1 height 5
radio input "true"
click at [234, 371] on icon "846732" at bounding box center [209, 350] width 165 height 165
click at [675, 301] on input "a. 846732" at bounding box center [675, 299] width 1 height 5
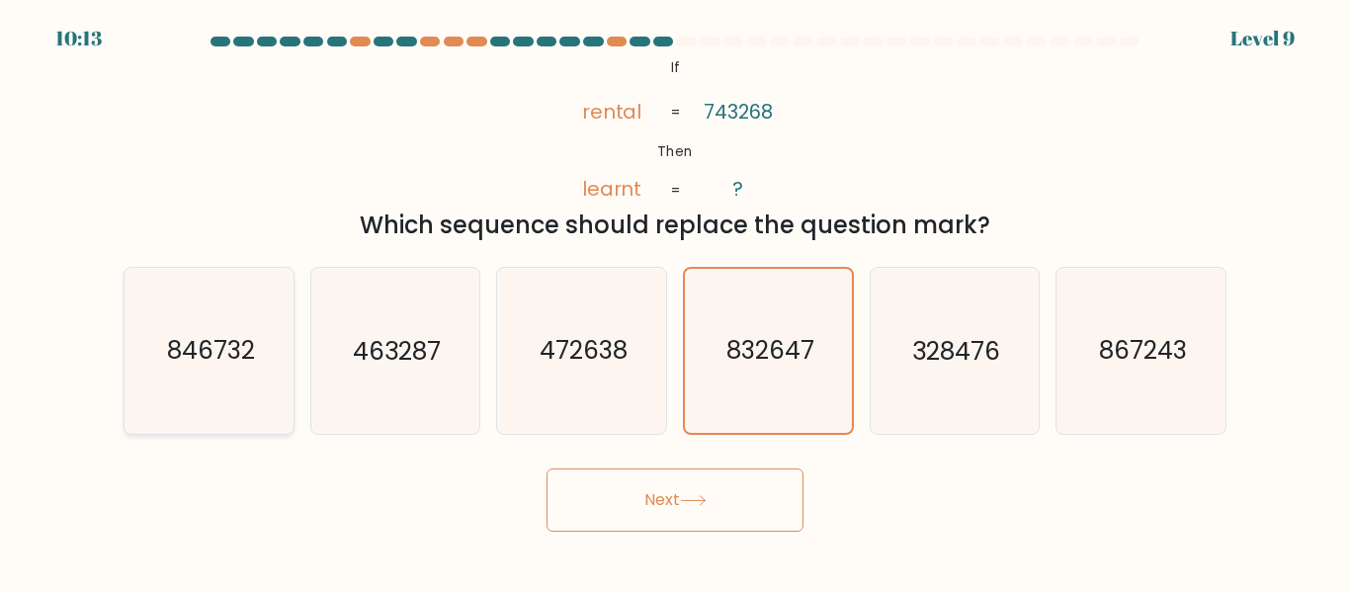
radio input "true"
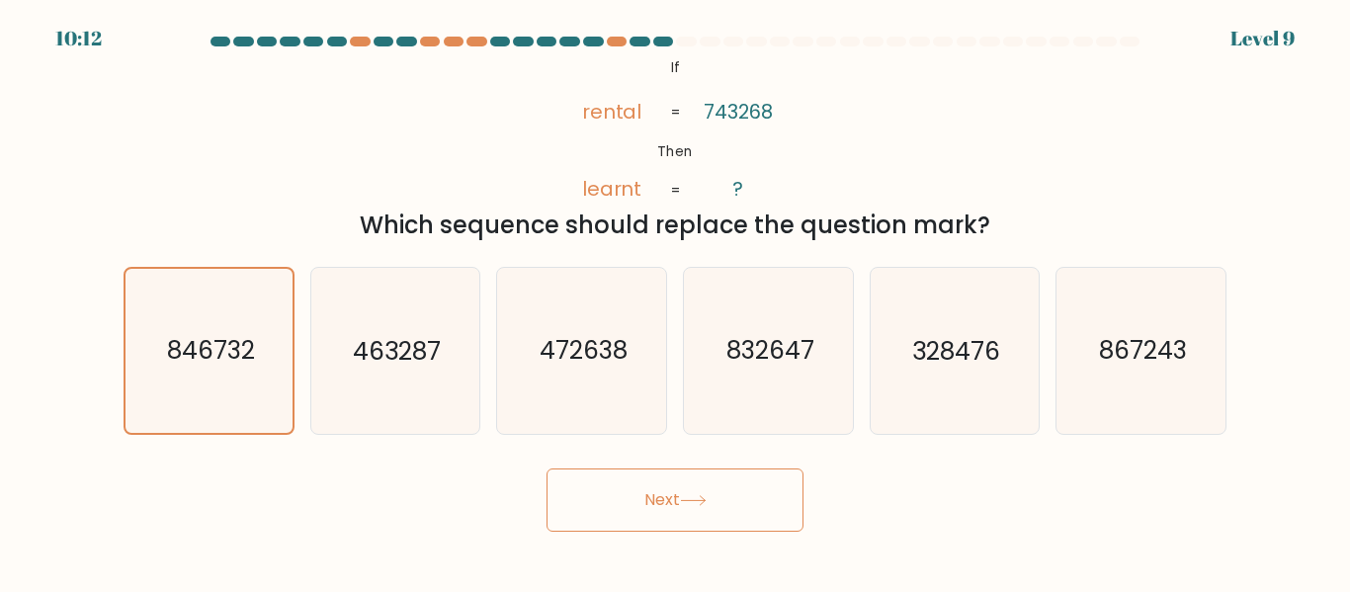
click at [625, 472] on button "Next" at bounding box center [675, 500] width 257 height 63
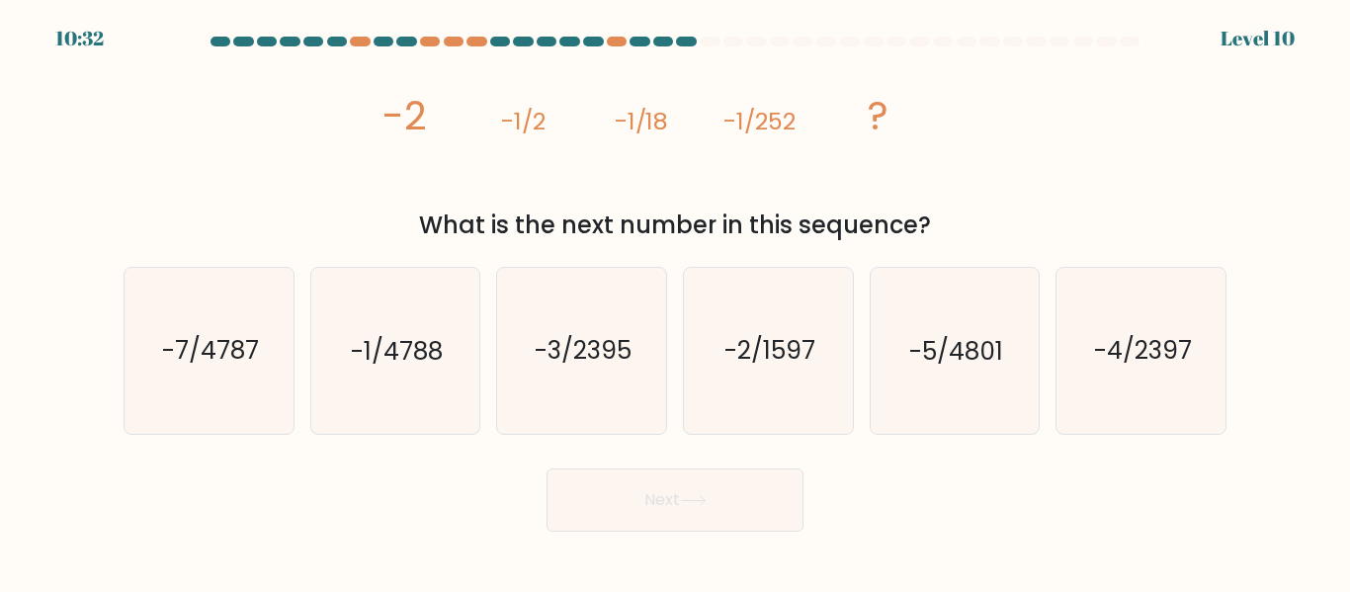
click at [863, 335] on div "e. -5/4801" at bounding box center [955, 350] width 187 height 167
click at [776, 355] on text "-2/1597" at bounding box center [770, 351] width 91 height 35
click at [676, 301] on input "d. -2/1597" at bounding box center [675, 299] width 1 height 5
radio input "true"
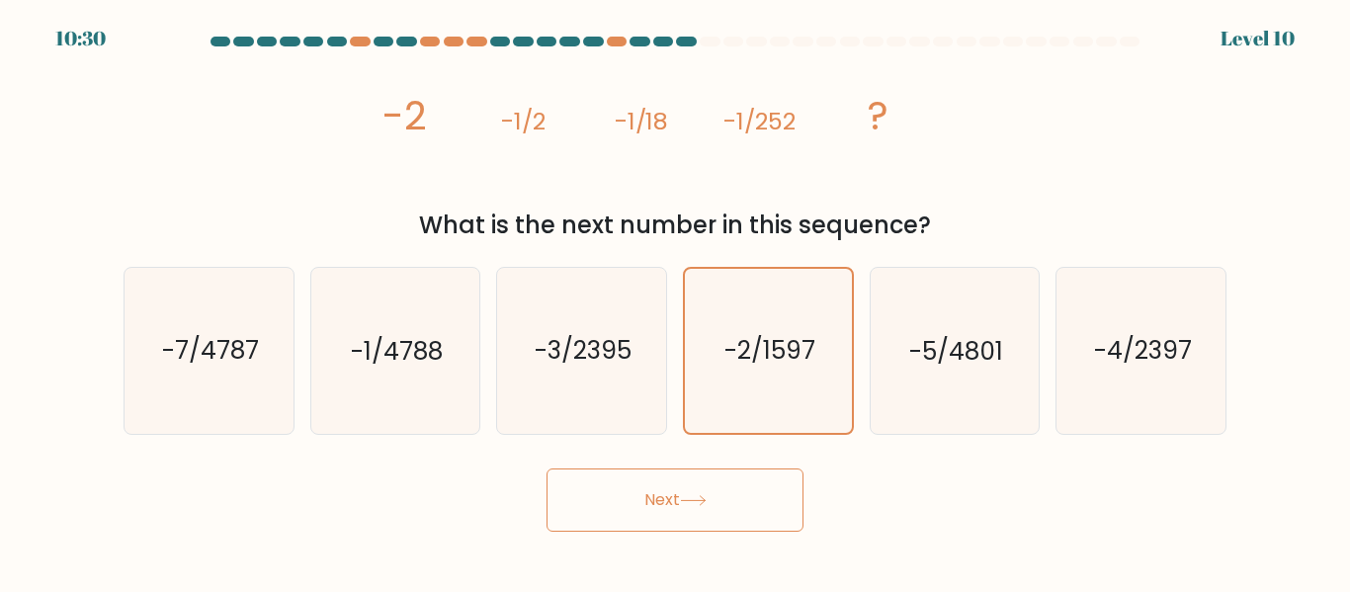
click at [575, 523] on button "Next" at bounding box center [675, 500] width 257 height 63
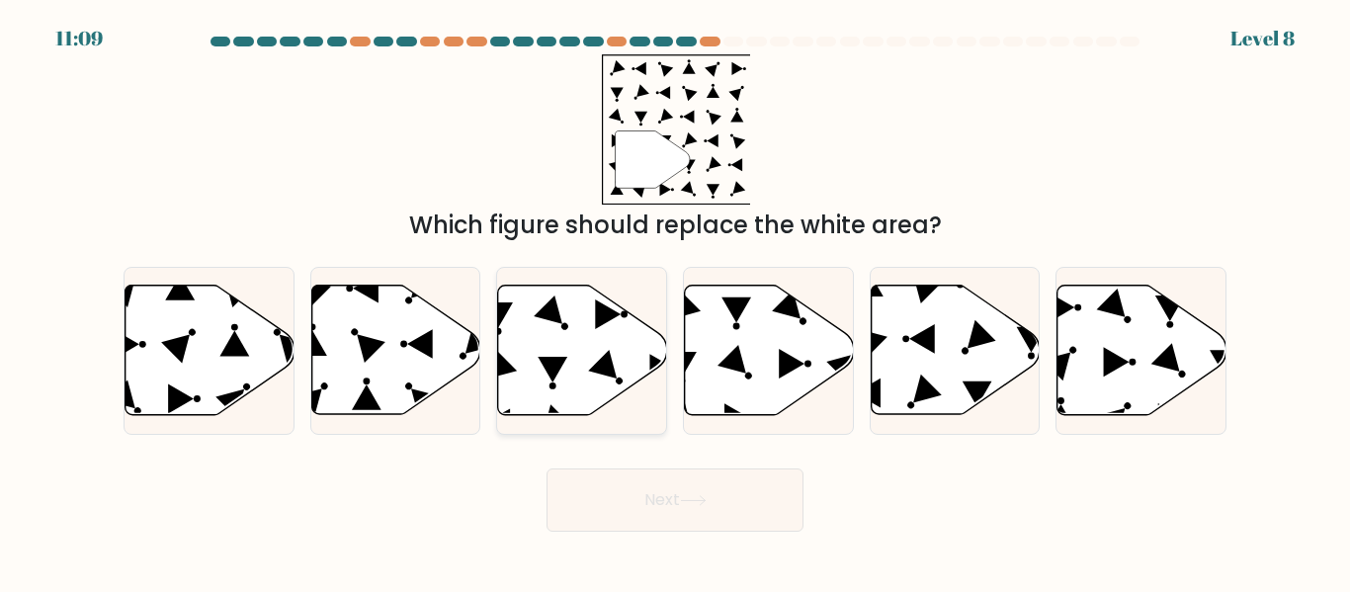
click at [558, 346] on icon at bounding box center [582, 350] width 169 height 129
click at [675, 301] on input "c." at bounding box center [675, 299] width 1 height 5
radio input "true"
click at [598, 492] on button "Next" at bounding box center [675, 500] width 257 height 63
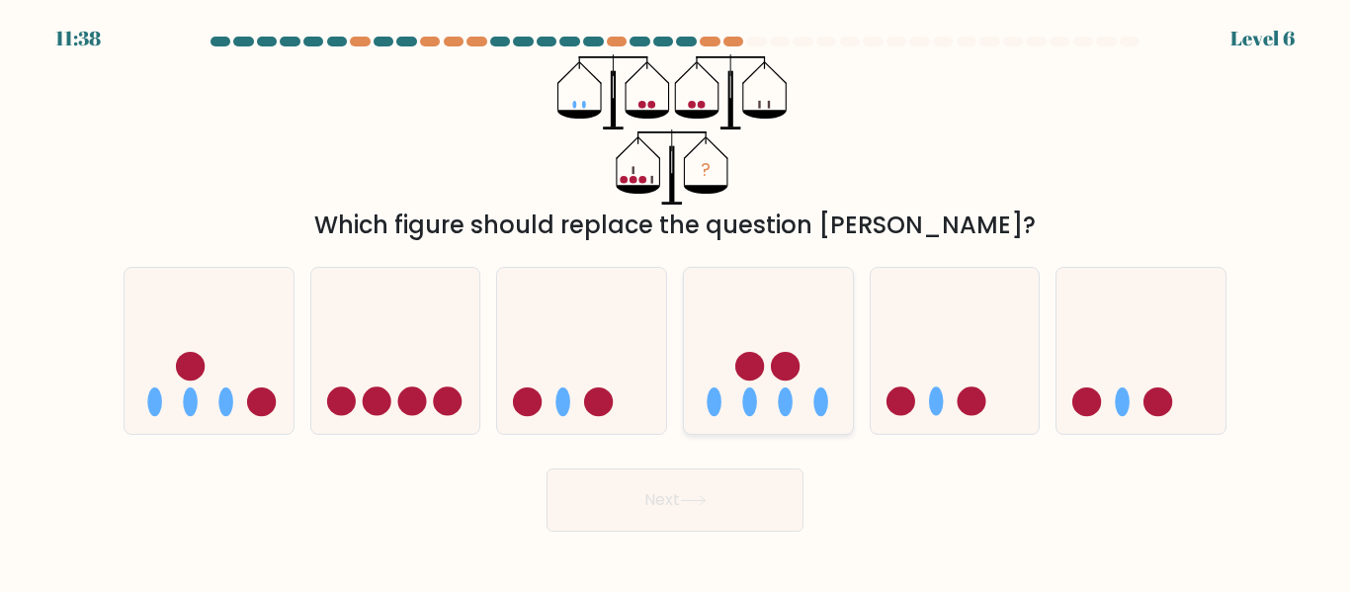
click at [754, 385] on icon at bounding box center [768, 350] width 169 height 139
click at [676, 301] on input "d." at bounding box center [675, 299] width 1 height 5
radio input "true"
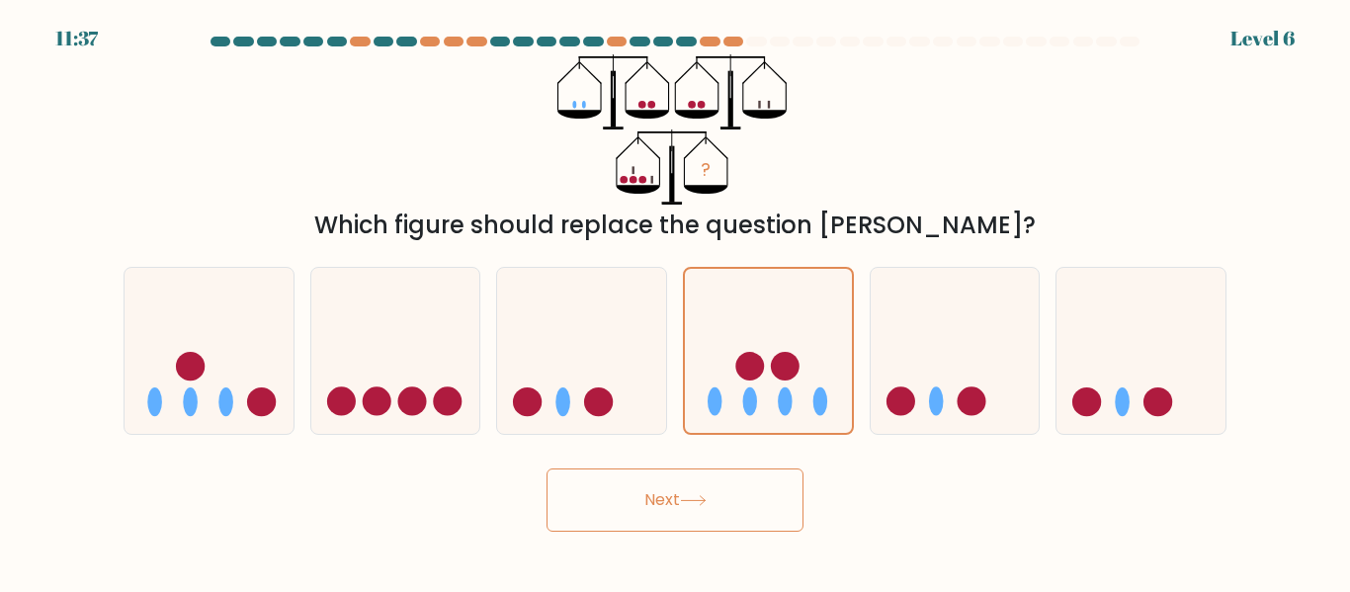
click at [638, 509] on button "Next" at bounding box center [675, 500] width 257 height 63
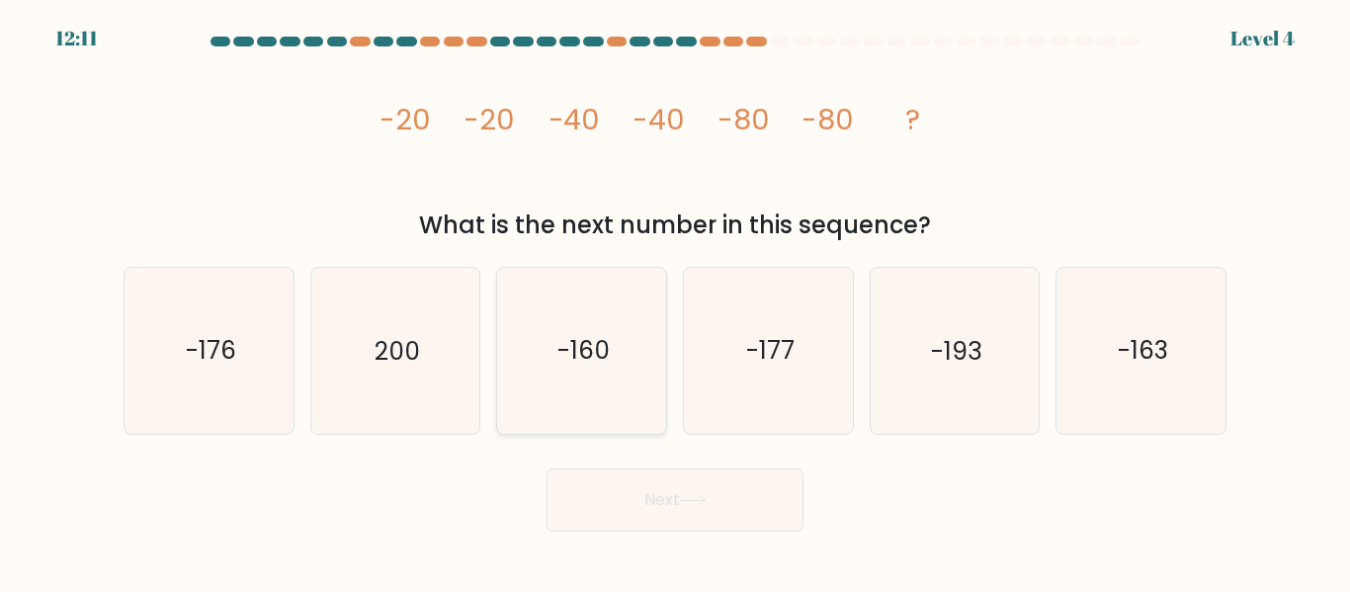
click at [618, 370] on icon "-160" at bounding box center [581, 350] width 165 height 165
click at [675, 301] on input "c. -160" at bounding box center [675, 299] width 1 height 5
radio input "true"
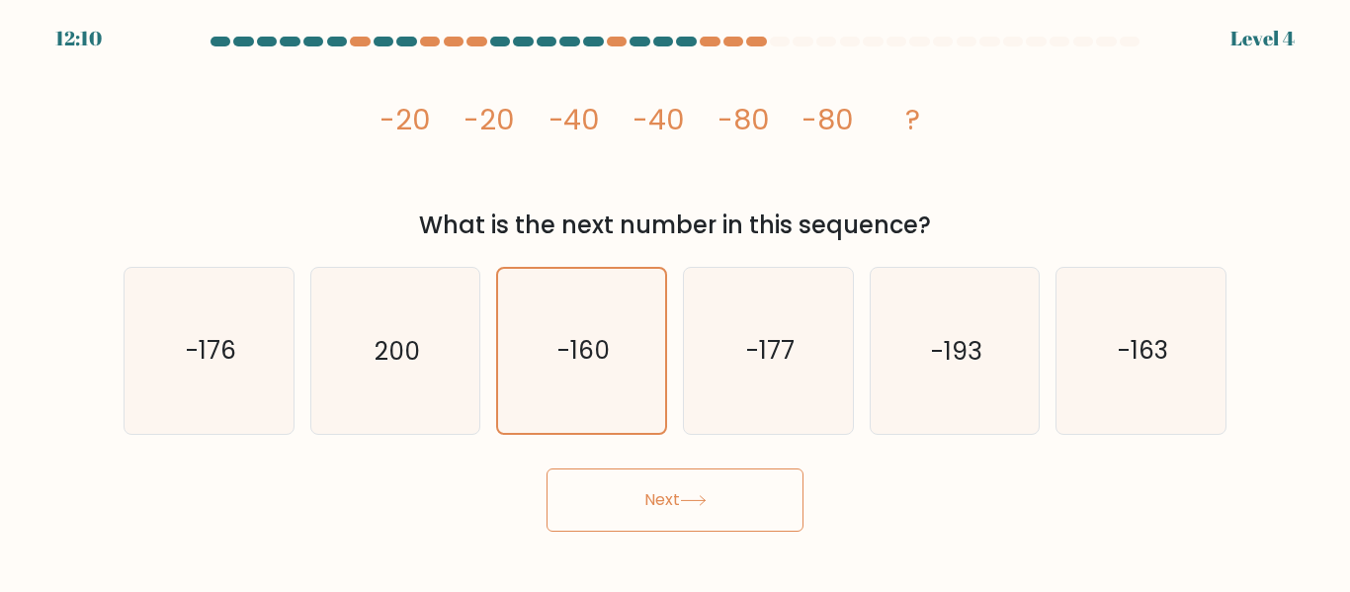
click at [674, 505] on button "Next" at bounding box center [675, 500] width 257 height 63
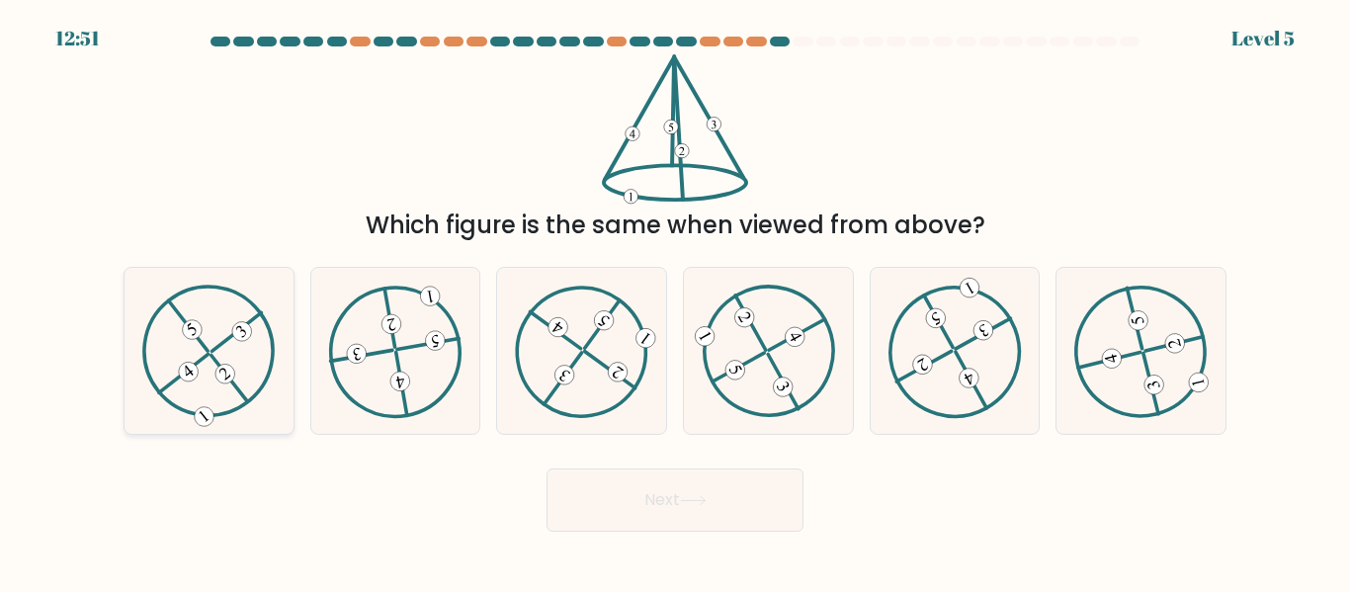
click at [200, 352] on icon at bounding box center [208, 351] width 133 height 132
click at [675, 301] on input "a." at bounding box center [675, 299] width 1 height 5
radio input "true"
click at [630, 517] on button "Next" at bounding box center [675, 500] width 257 height 63
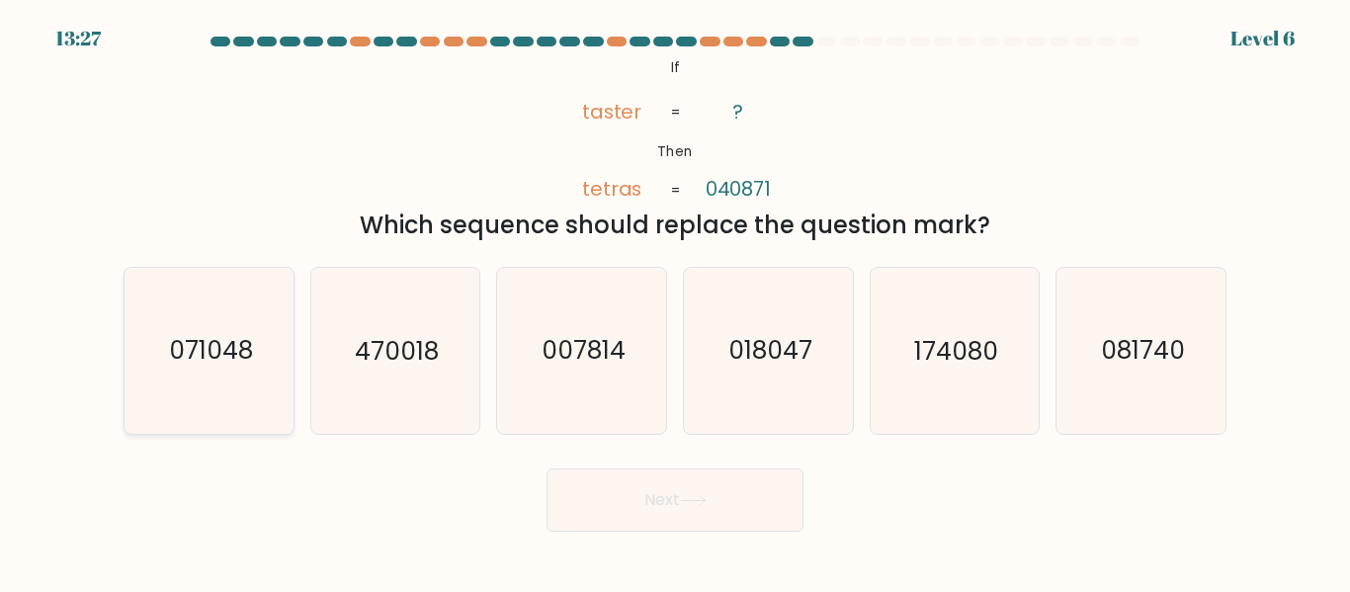
click at [195, 368] on text "071048" at bounding box center [210, 351] width 84 height 35
click at [675, 301] on input "a. 071048" at bounding box center [675, 299] width 1 height 5
radio input "true"
click at [671, 520] on button "Next" at bounding box center [675, 500] width 257 height 63
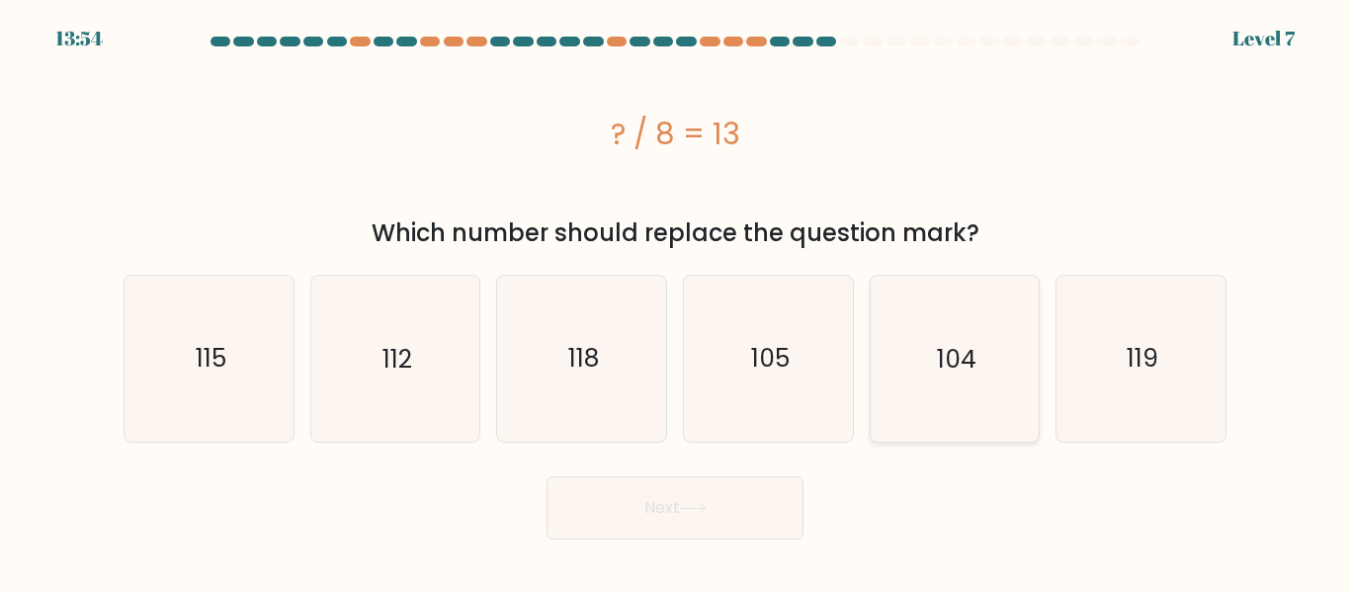
click at [955, 351] on text "104" at bounding box center [957, 358] width 40 height 35
click at [676, 301] on input "e. 104" at bounding box center [675, 299] width 1 height 5
radio input "true"
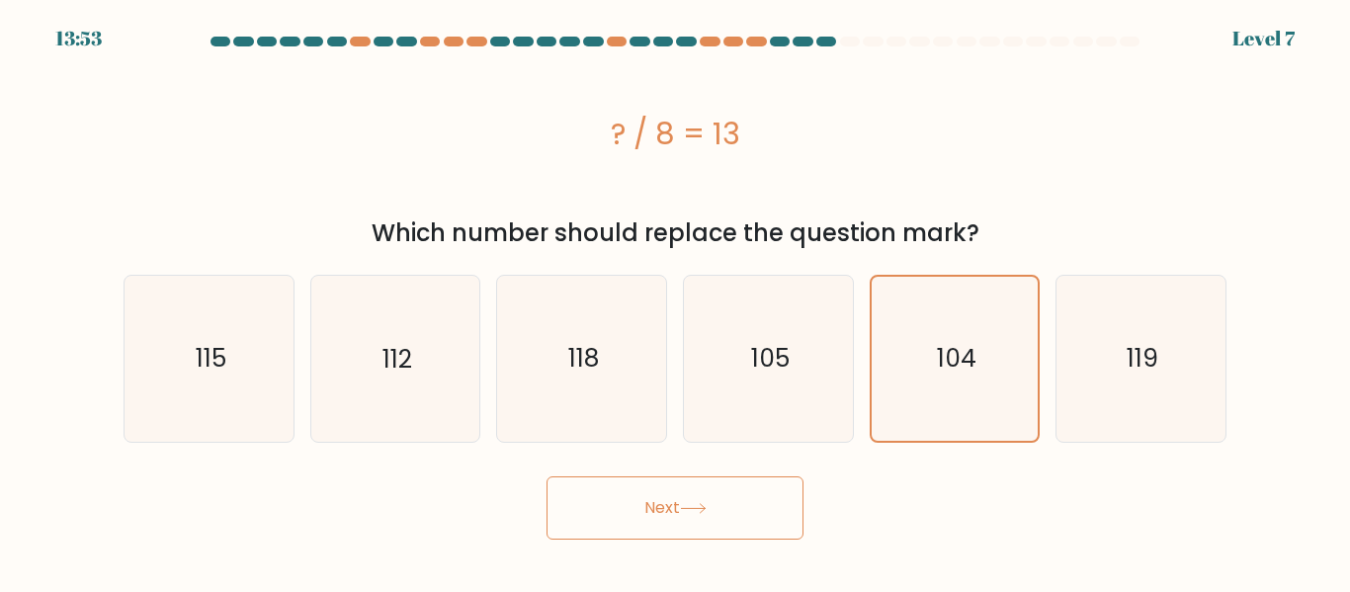
click at [700, 485] on button "Next" at bounding box center [675, 507] width 257 height 63
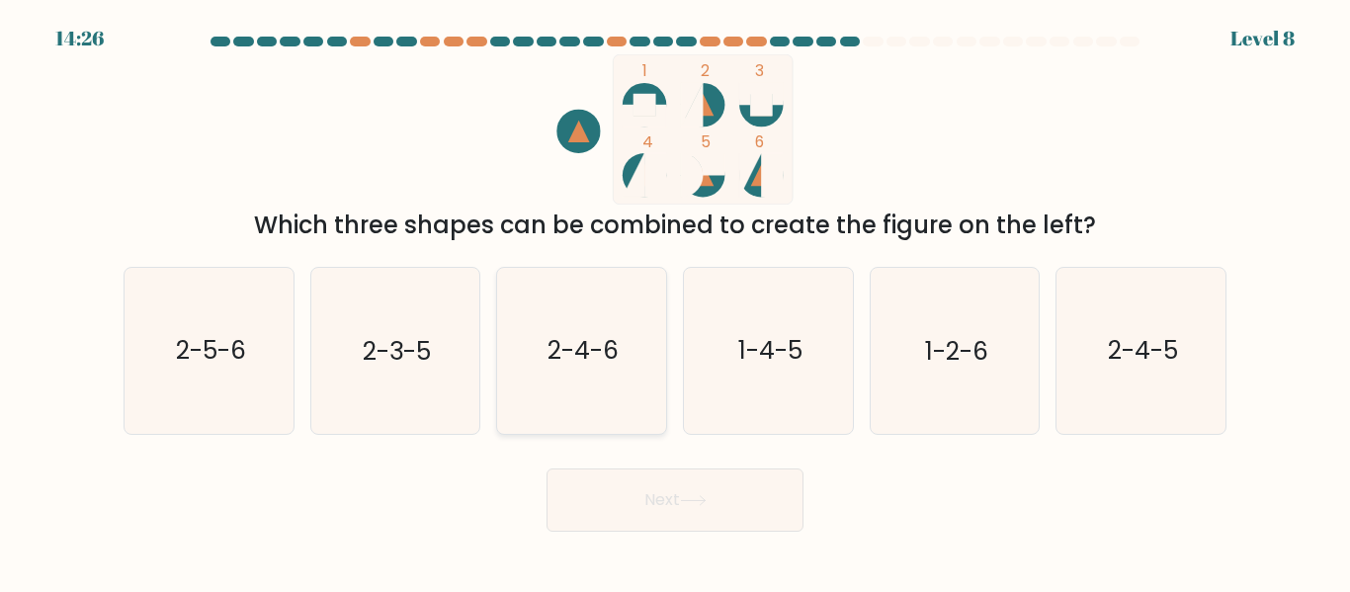
click at [524, 365] on icon "2-4-6" at bounding box center [581, 350] width 165 height 165
click at [675, 301] on input "c. 2-4-6" at bounding box center [675, 299] width 1 height 5
radio input "true"
click at [643, 516] on button "Next" at bounding box center [675, 500] width 257 height 63
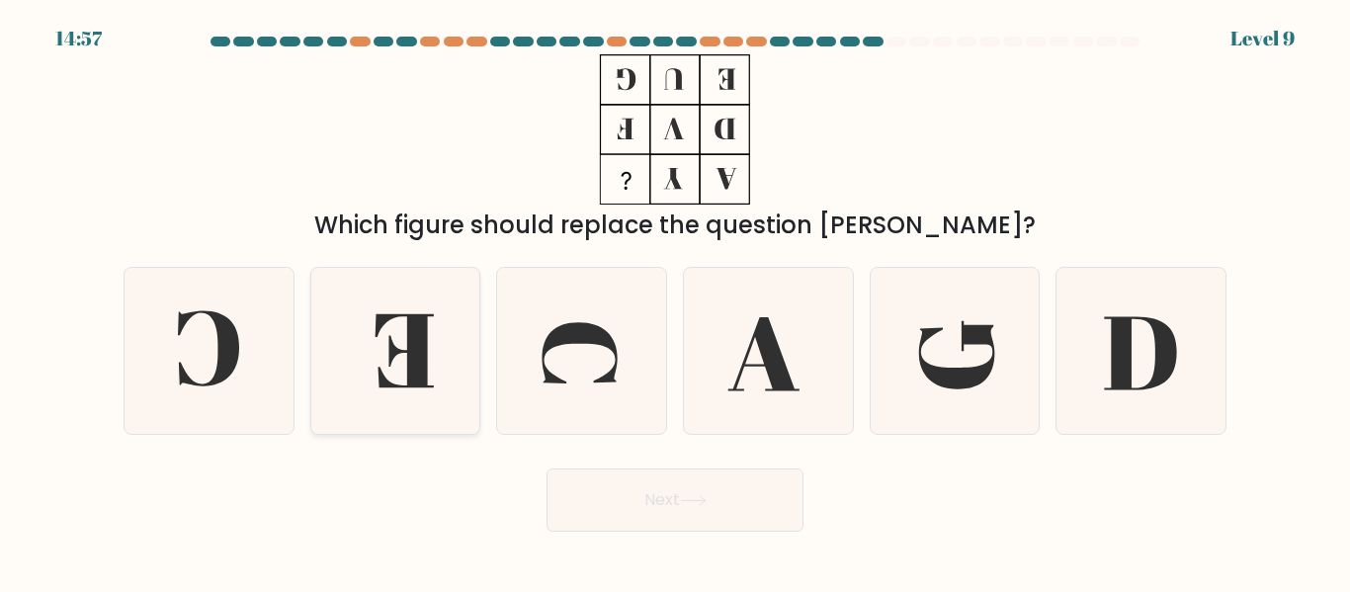
click at [433, 318] on icon at bounding box center [394, 350] width 165 height 165
click at [675, 301] on input "b." at bounding box center [675, 299] width 1 height 5
radio input "true"
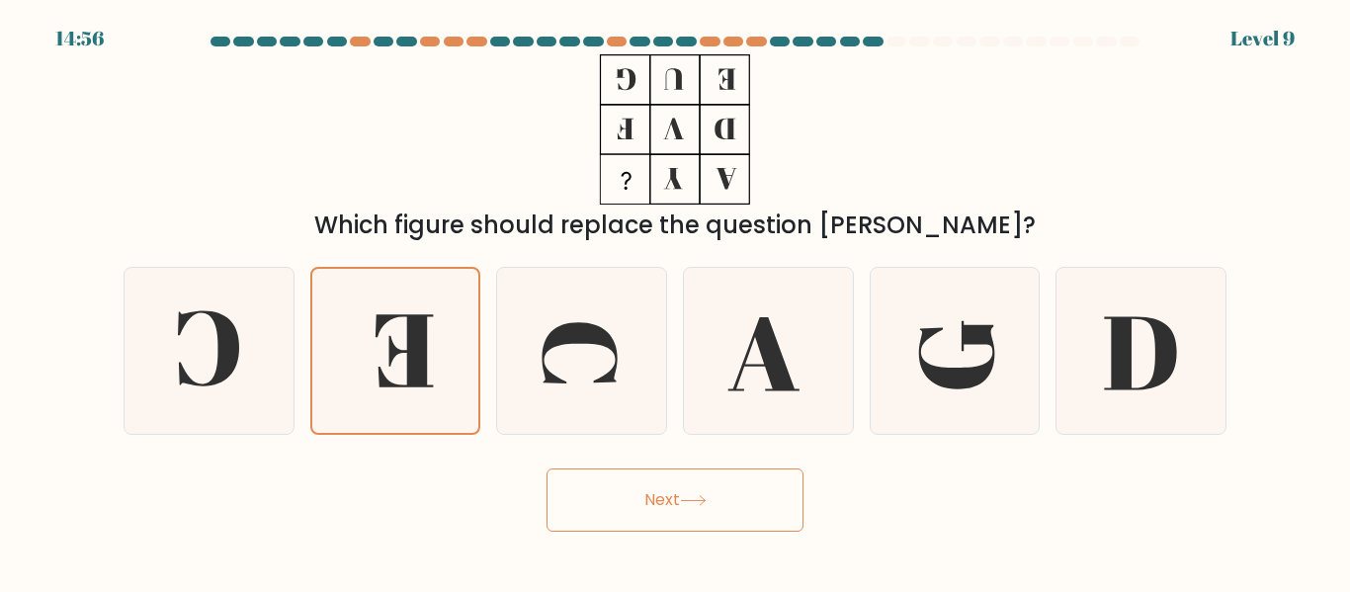
click at [623, 506] on button "Next" at bounding box center [675, 500] width 257 height 63
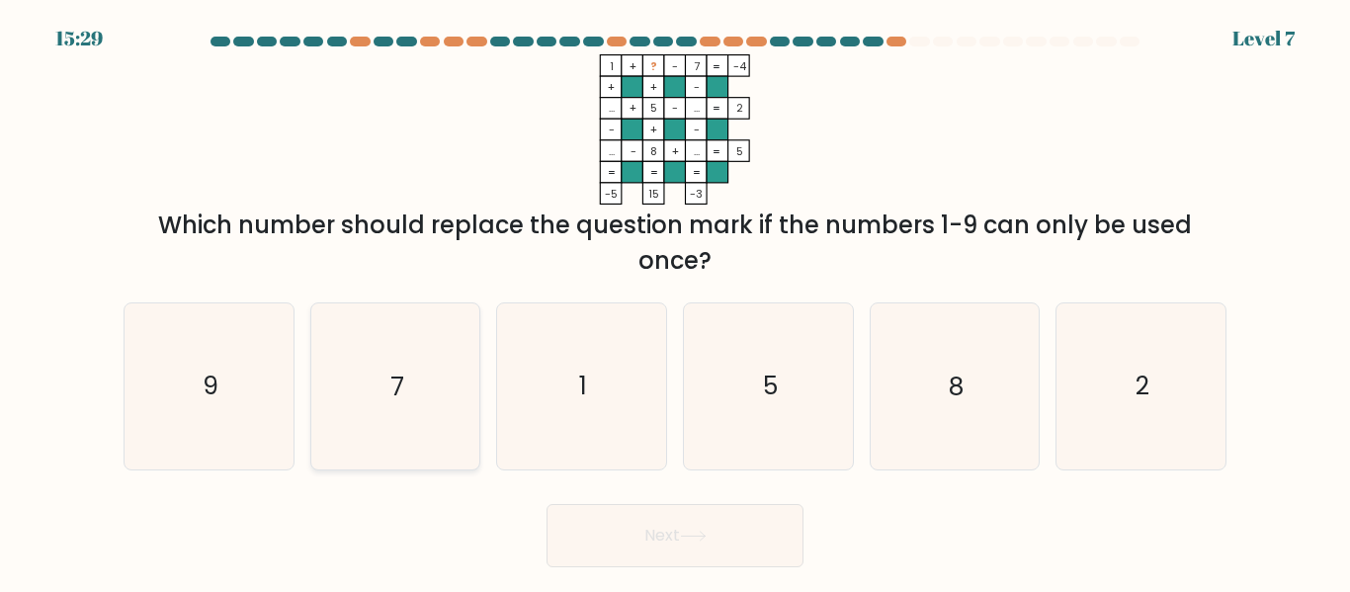
click at [339, 394] on icon "7" at bounding box center [394, 385] width 165 height 165
click at [675, 301] on input "b. 7" at bounding box center [675, 299] width 1 height 5
radio input "true"
click at [653, 528] on button "Next" at bounding box center [675, 535] width 257 height 63
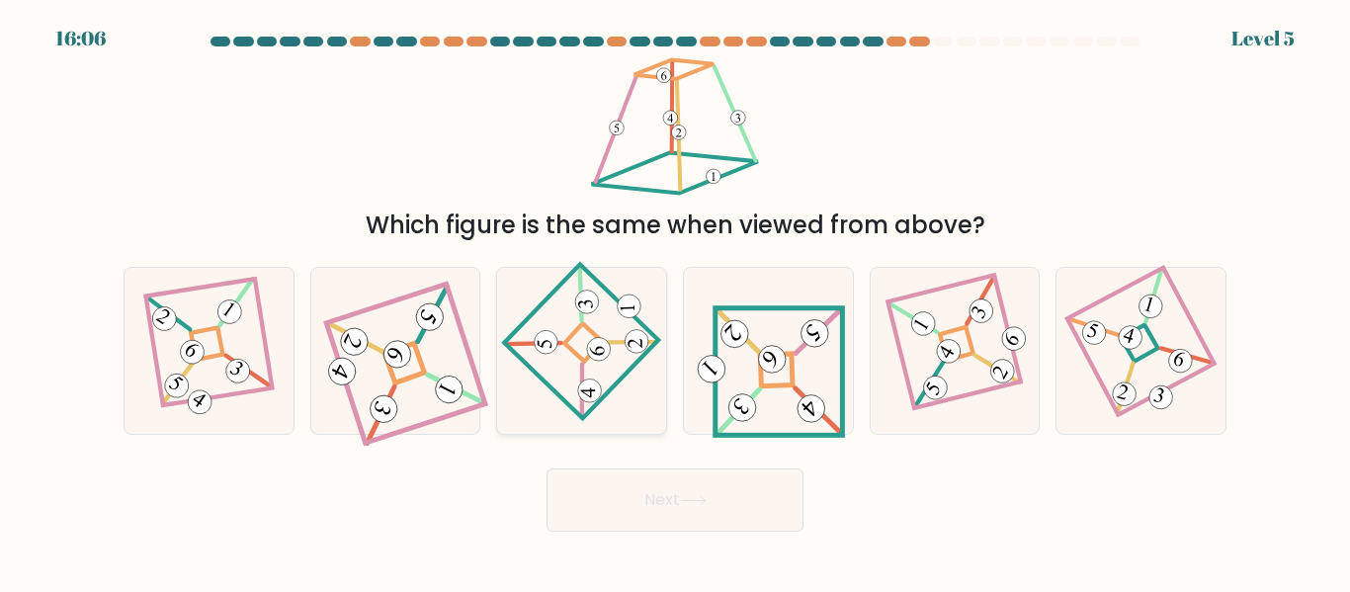
click at [631, 333] on 867 at bounding box center [637, 342] width 24 height 24
click at [675, 301] on input "c." at bounding box center [675, 299] width 1 height 5
radio input "true"
click at [754, 386] on icon at bounding box center [768, 351] width 153 height 132
click at [676, 301] on input "d." at bounding box center [675, 299] width 1 height 5
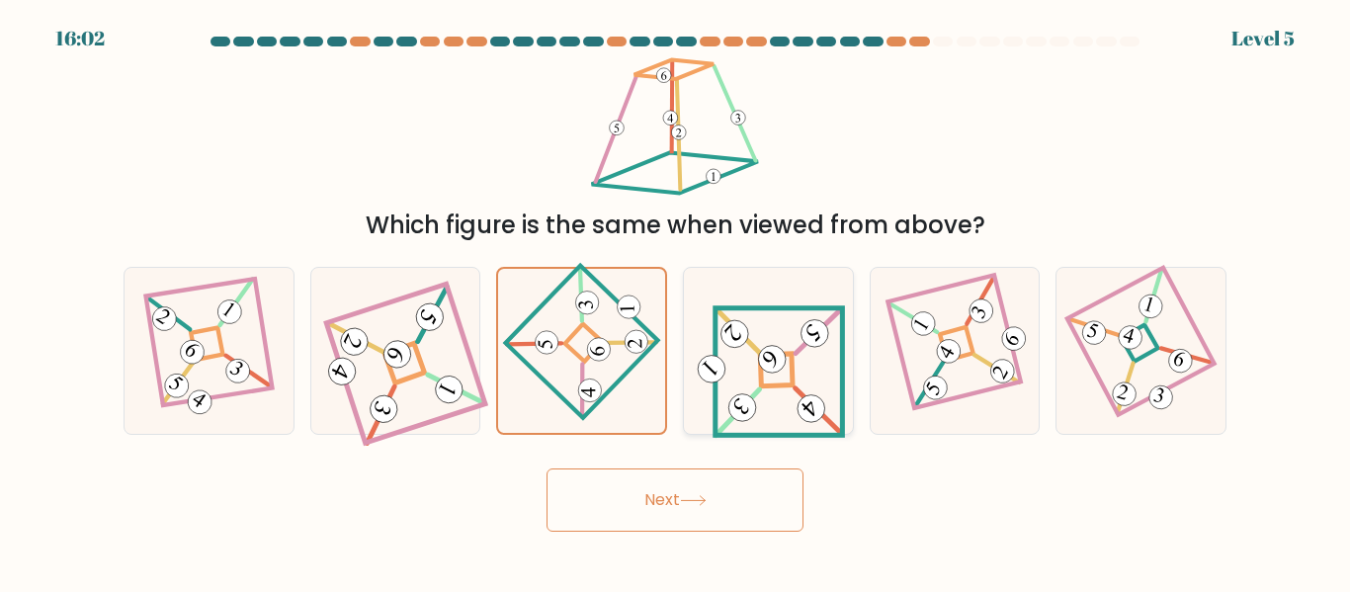
radio input "true"
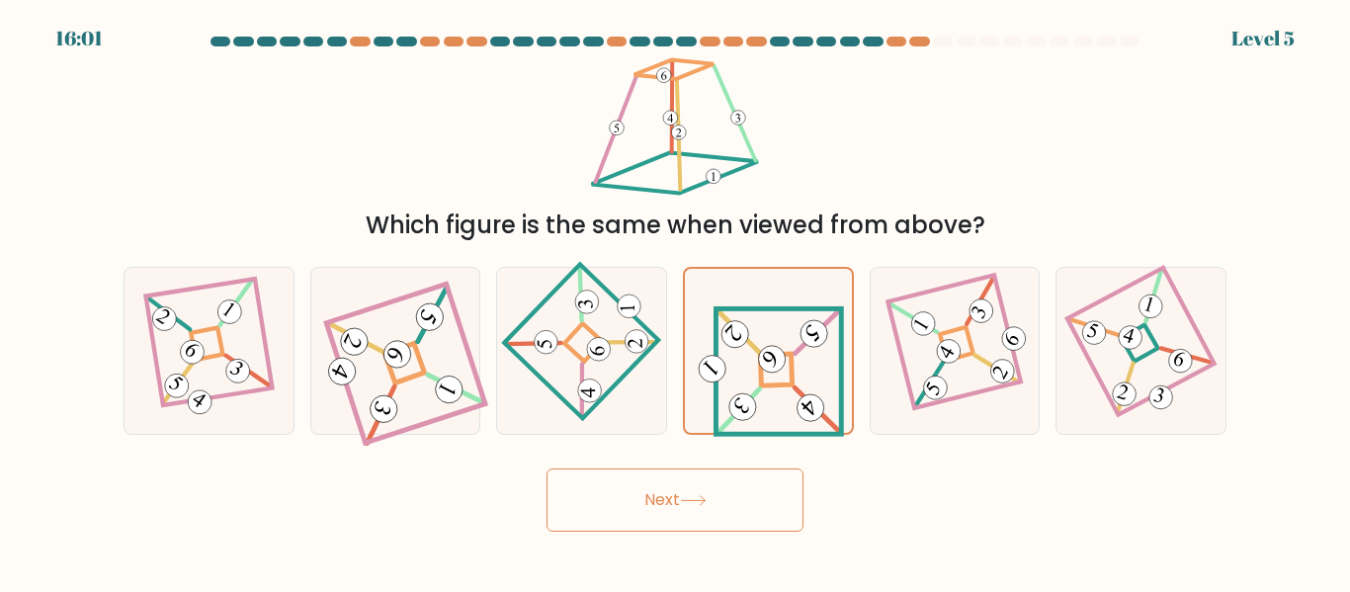
click at [747, 509] on button "Next" at bounding box center [675, 500] width 257 height 63
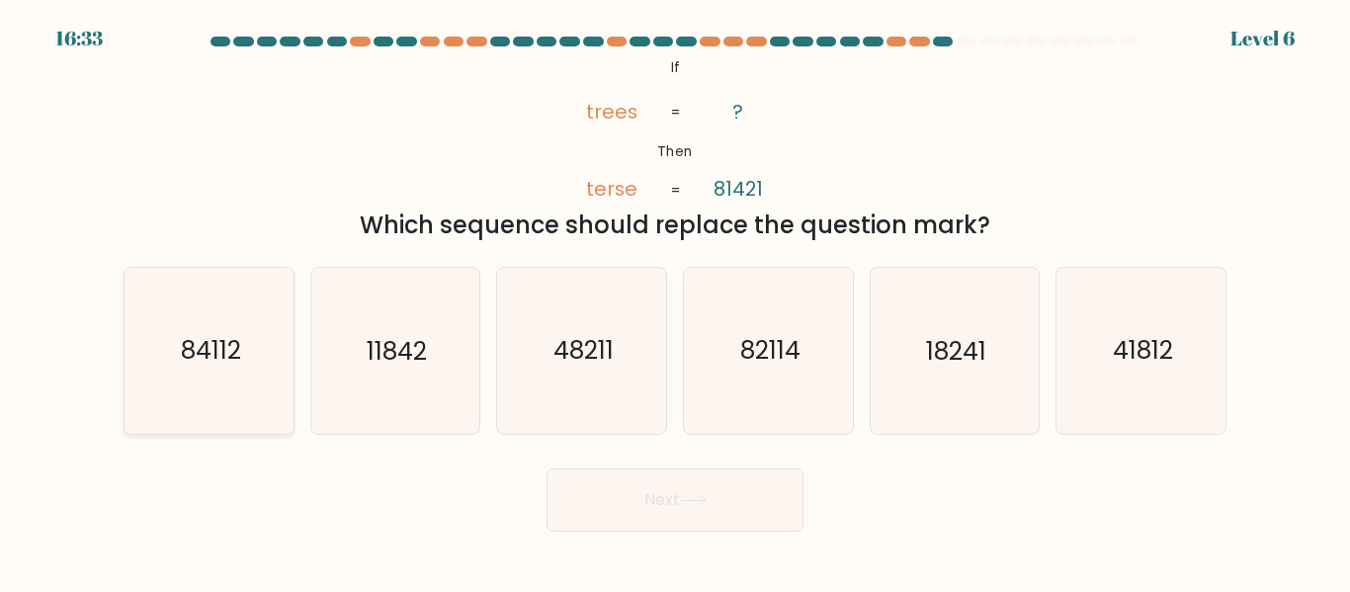
click at [250, 322] on icon "84112" at bounding box center [209, 350] width 165 height 165
click at [675, 301] on input "a. 84112" at bounding box center [675, 299] width 1 height 5
radio input "true"
click at [664, 469] on button "Next" at bounding box center [675, 500] width 257 height 63
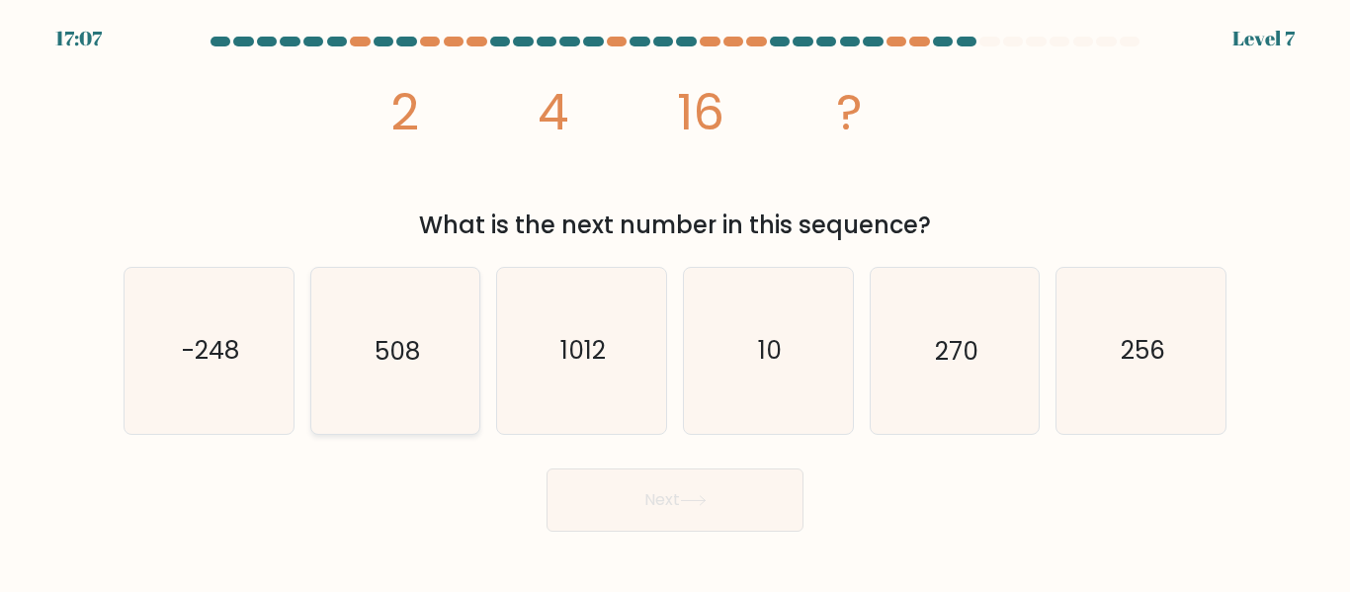
click at [388, 372] on icon "508" at bounding box center [394, 350] width 165 height 165
click at [675, 301] on input "b. 508" at bounding box center [675, 299] width 1 height 5
radio input "true"
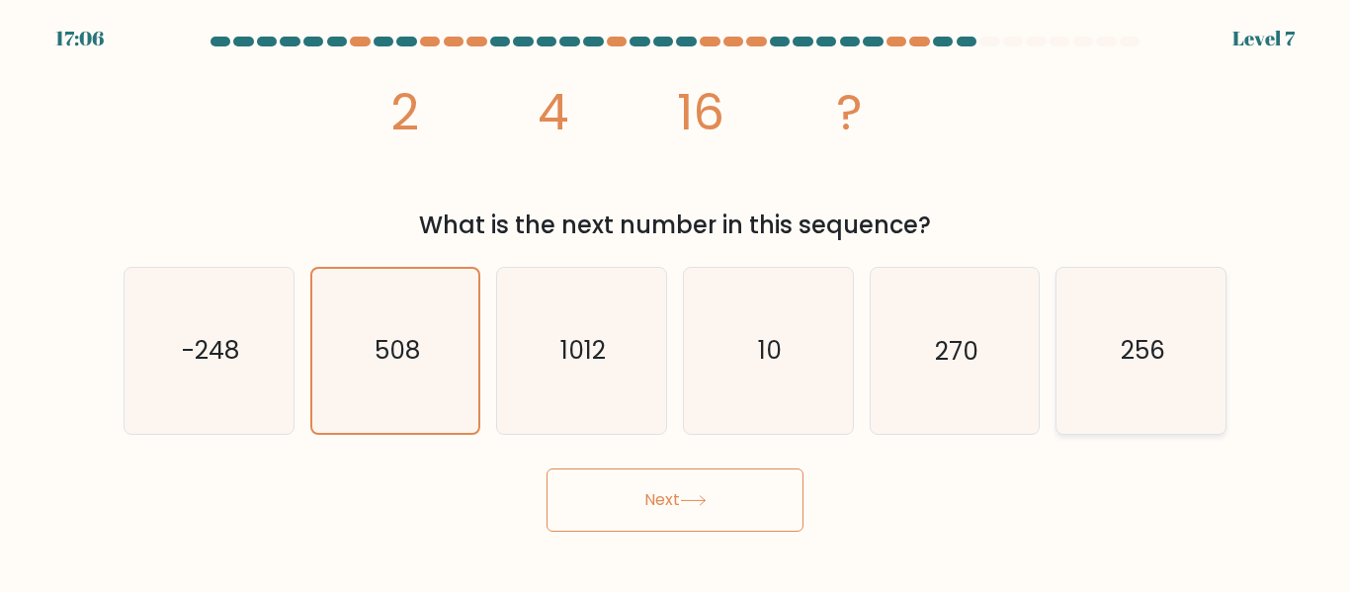
click at [1083, 402] on icon "256" at bounding box center [1141, 350] width 165 height 165
click at [676, 301] on input "f. 256" at bounding box center [675, 299] width 1 height 5
radio input "true"
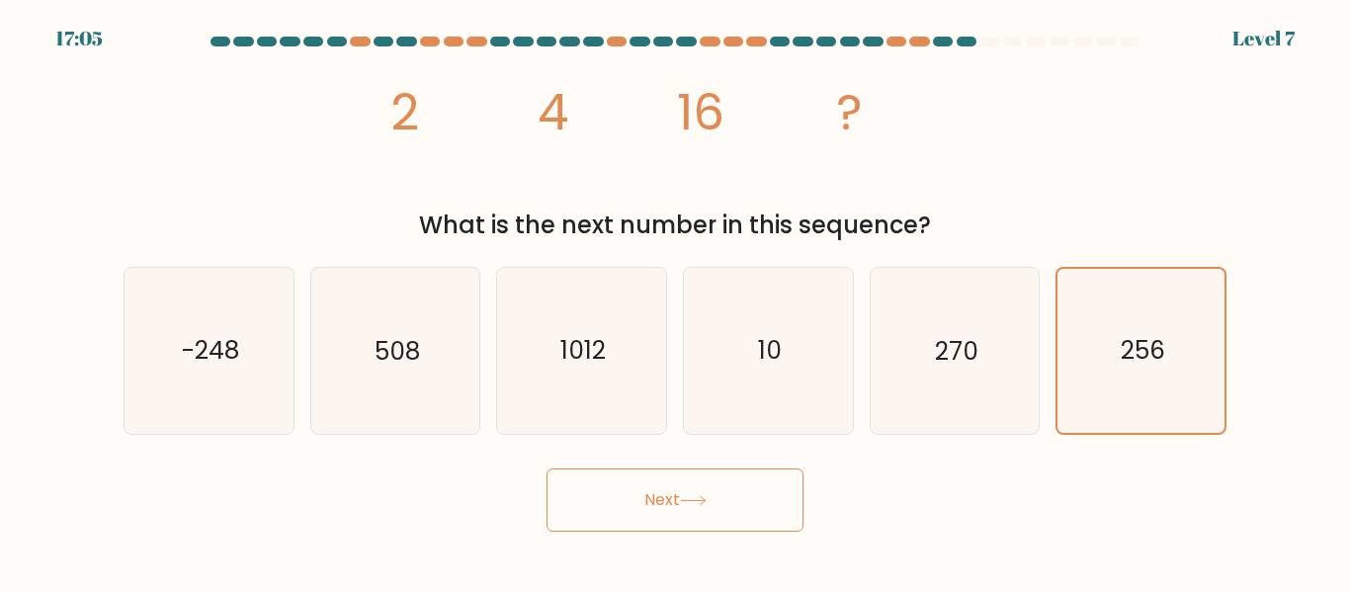
click at [740, 486] on button "Next" at bounding box center [675, 500] width 257 height 63
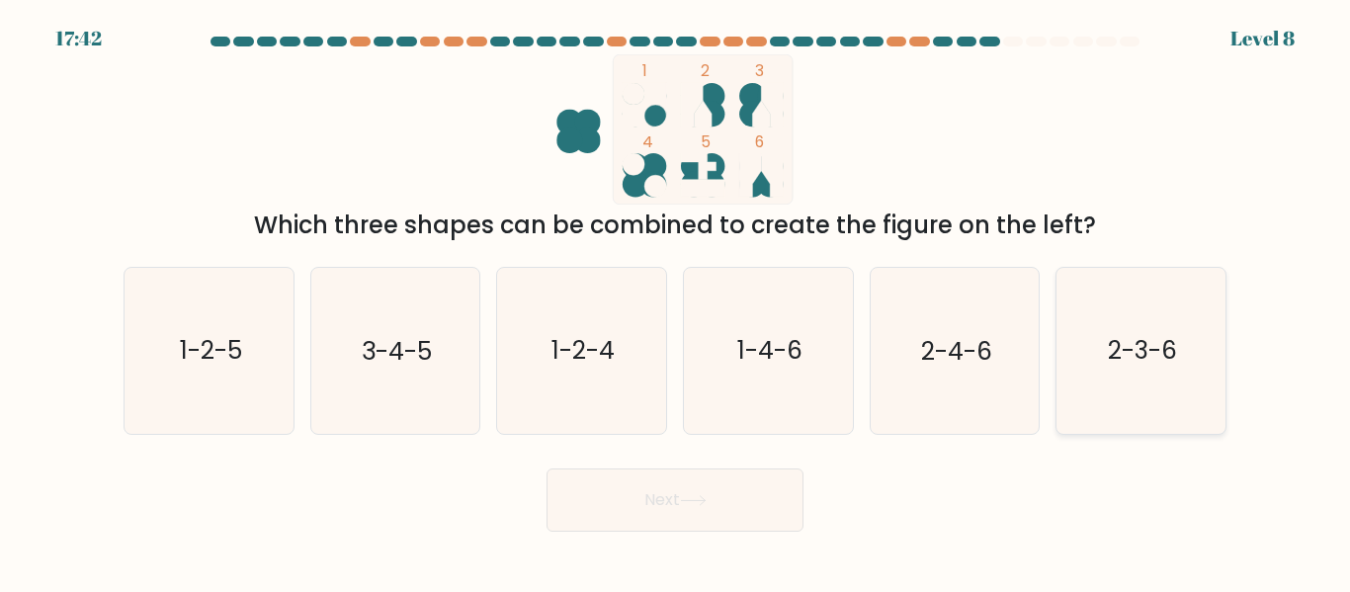
click at [1117, 328] on icon "2-3-6" at bounding box center [1141, 350] width 165 height 165
click at [676, 301] on input "f. 2-3-6" at bounding box center [675, 299] width 1 height 5
radio input "true"
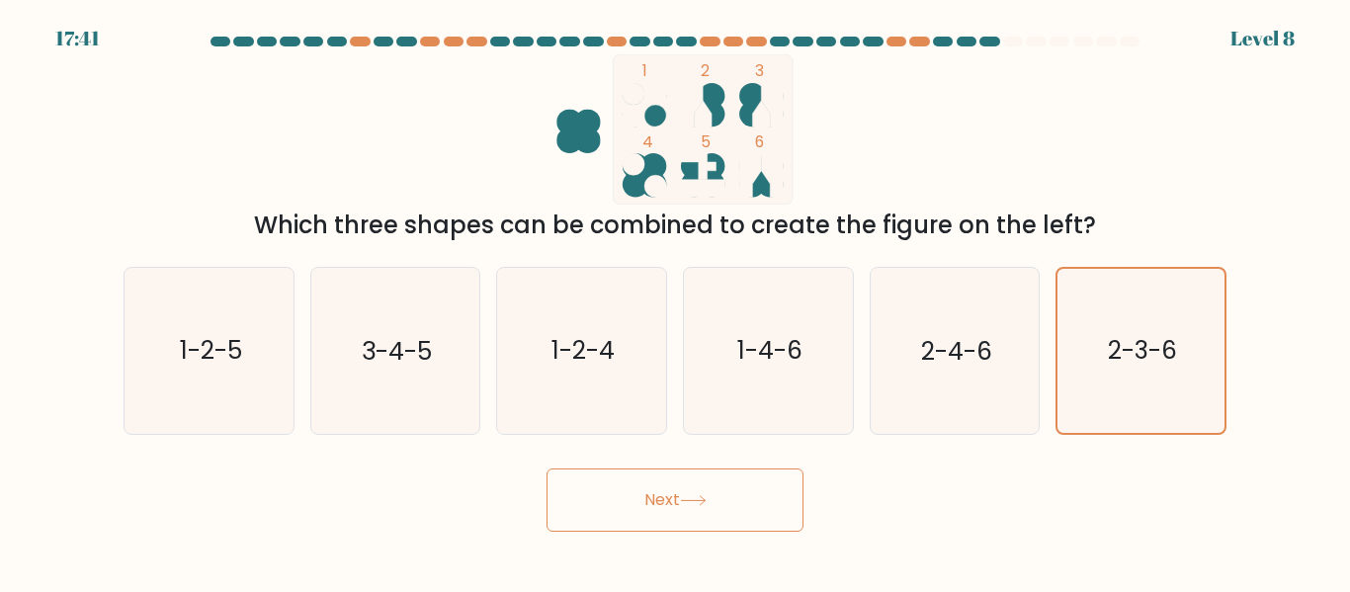
click at [724, 491] on button "Next" at bounding box center [675, 500] width 257 height 63
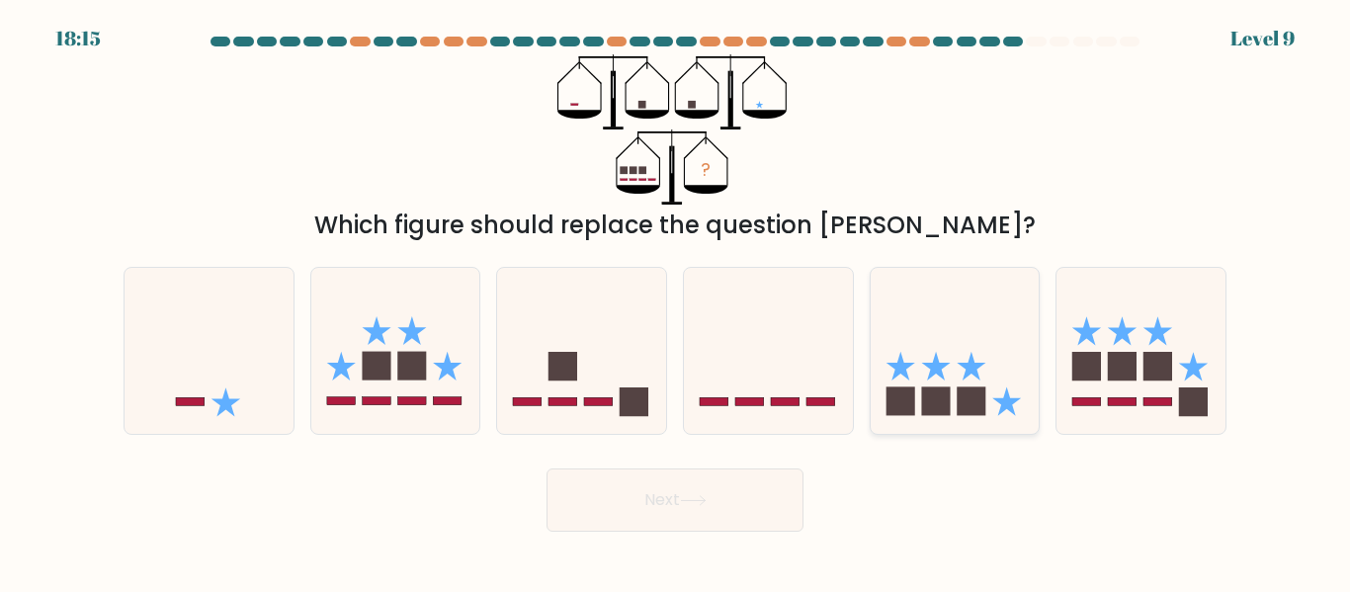
click at [978, 335] on icon at bounding box center [955, 350] width 169 height 139
click at [676, 301] on input "e." at bounding box center [675, 299] width 1 height 5
radio input "true"
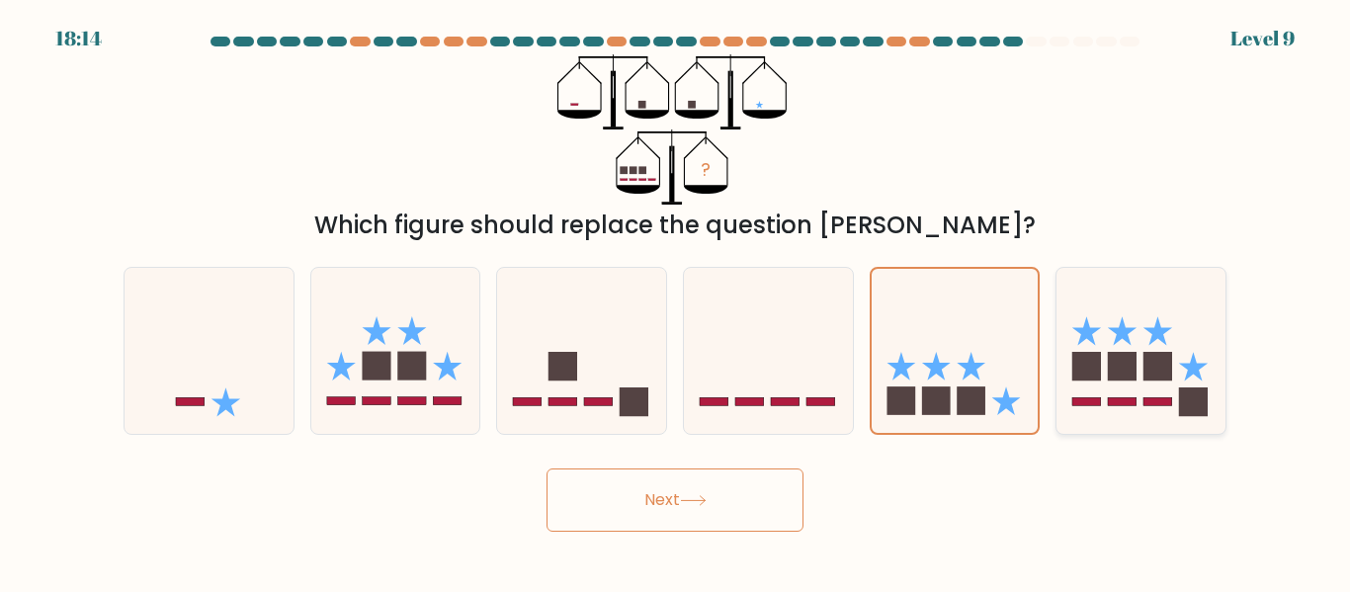
click at [1140, 387] on icon at bounding box center [1141, 350] width 169 height 139
click at [676, 301] on input "f." at bounding box center [675, 299] width 1 height 5
radio input "true"
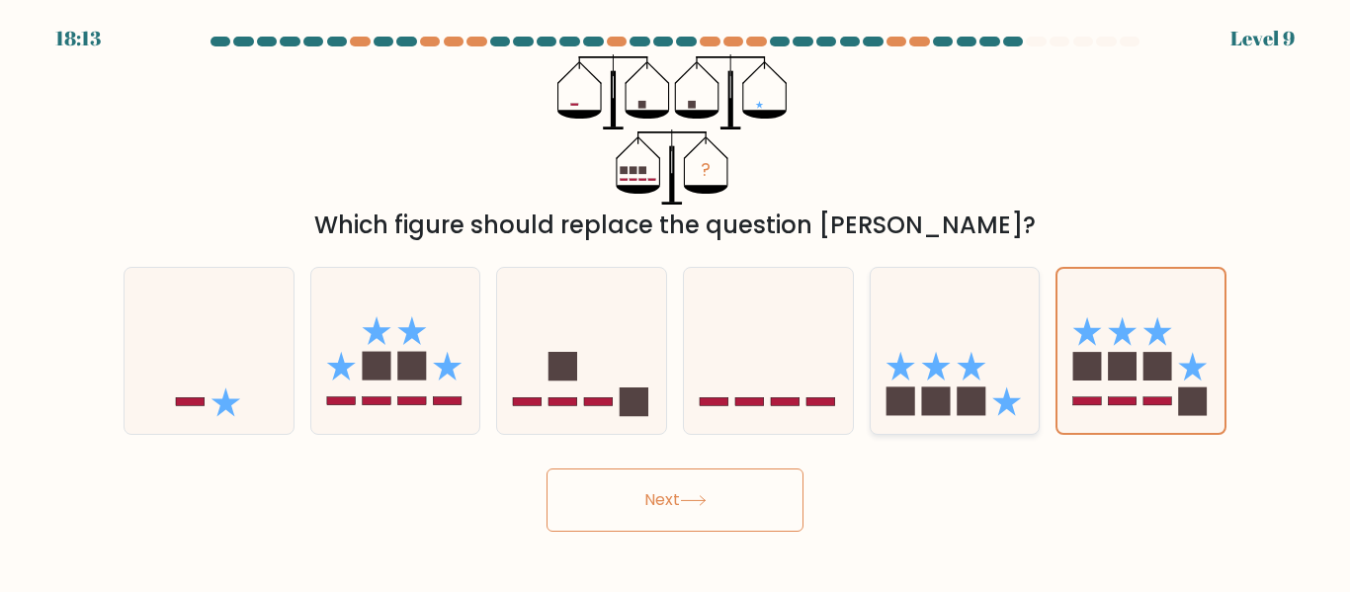
click at [951, 390] on icon at bounding box center [955, 350] width 169 height 139
click at [676, 301] on input "e." at bounding box center [675, 299] width 1 height 5
radio input "true"
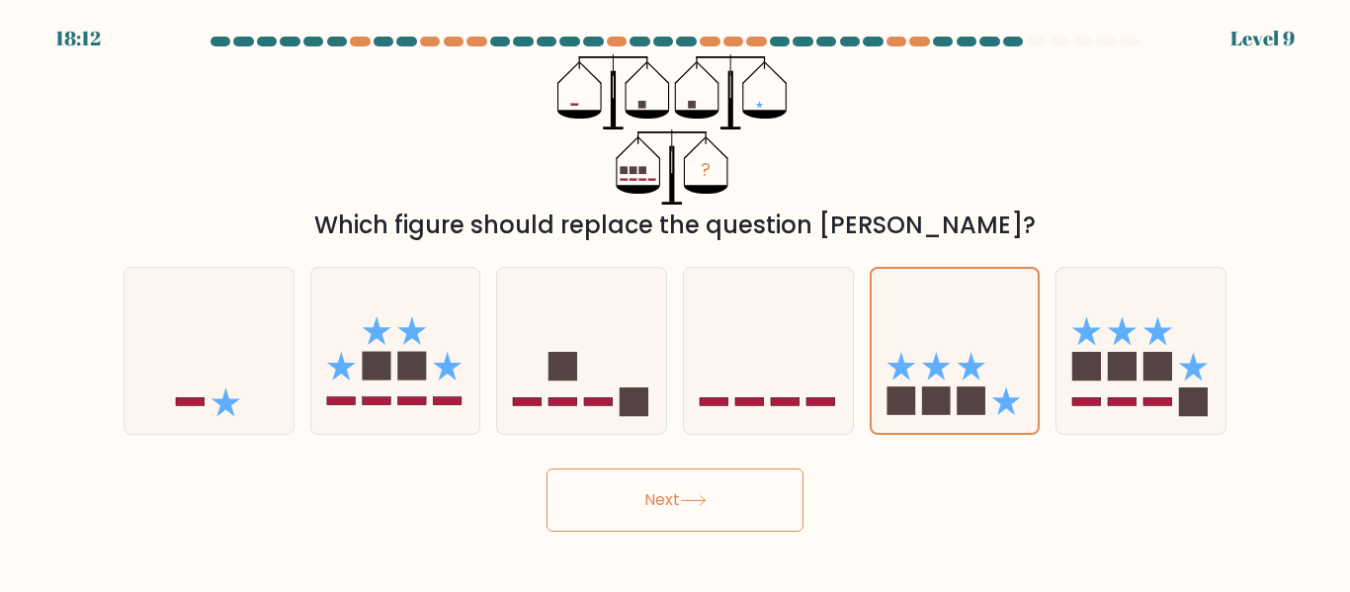
click at [648, 513] on button "Next" at bounding box center [675, 500] width 257 height 63
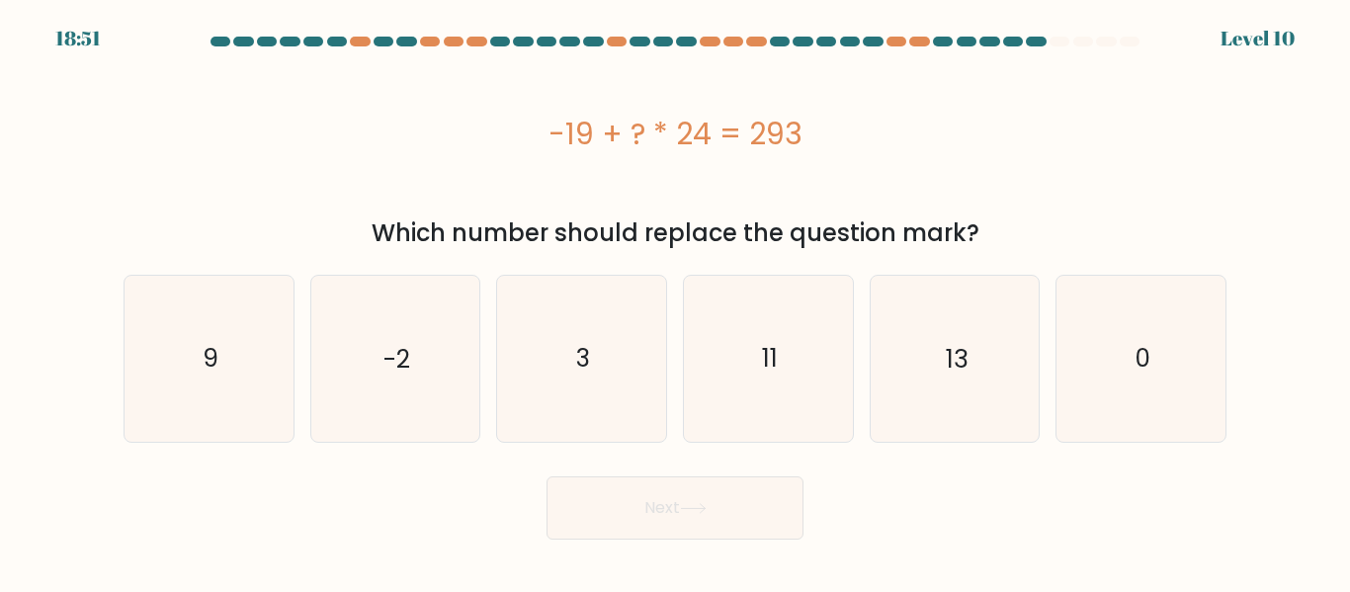
click at [670, 346] on div "c. 3" at bounding box center [581, 358] width 187 height 167
click at [754, 420] on icon "11" at bounding box center [768, 358] width 165 height 165
click at [676, 301] on input "d. 11" at bounding box center [675, 299] width 1 height 5
radio input "true"
click at [708, 495] on button "Next" at bounding box center [675, 507] width 257 height 63
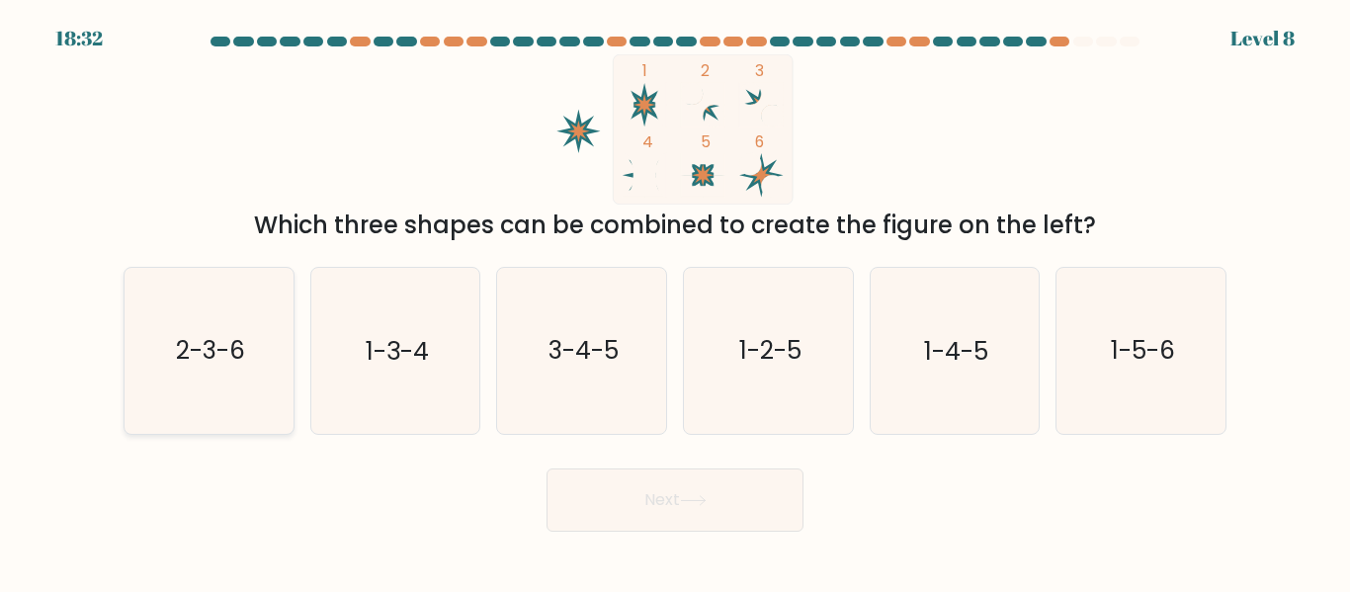
click at [242, 374] on icon "2-3-6" at bounding box center [209, 350] width 165 height 165
click at [675, 301] on input "a. 2-3-6" at bounding box center [675, 299] width 1 height 5
radio input "true"
click at [748, 511] on button "Next" at bounding box center [675, 500] width 257 height 63
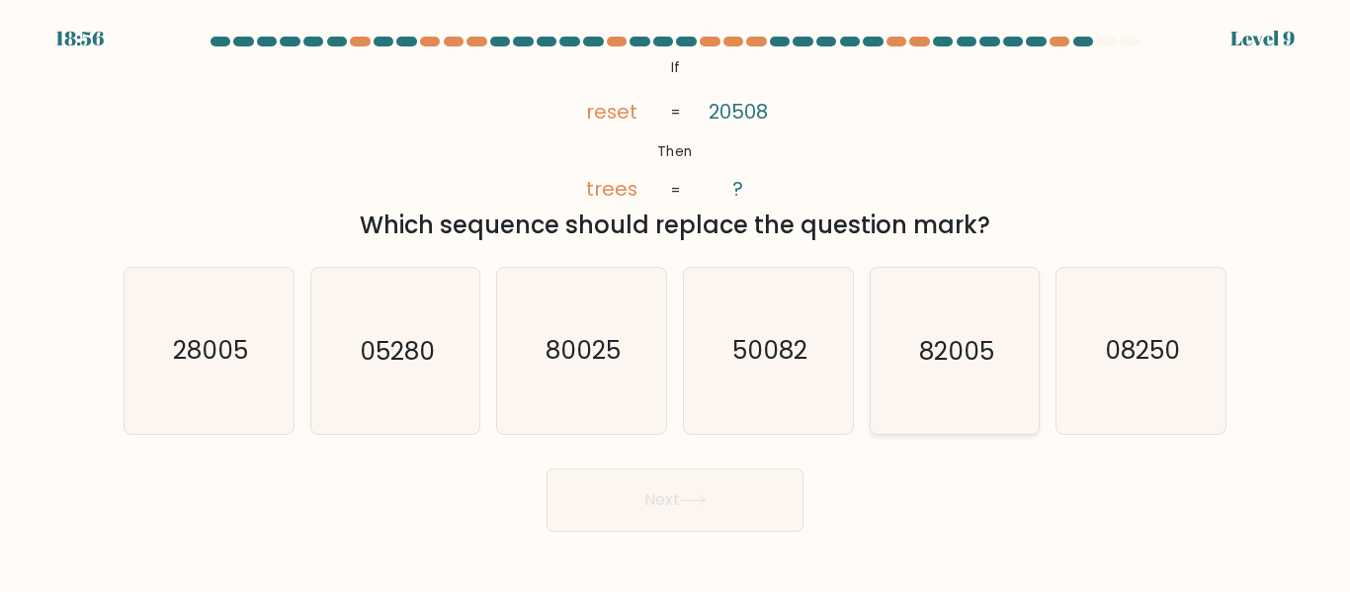
click at [923, 377] on icon "82005" at bounding box center [954, 350] width 165 height 165
click at [676, 301] on input "e. 82005" at bounding box center [675, 299] width 1 height 5
radio input "true"
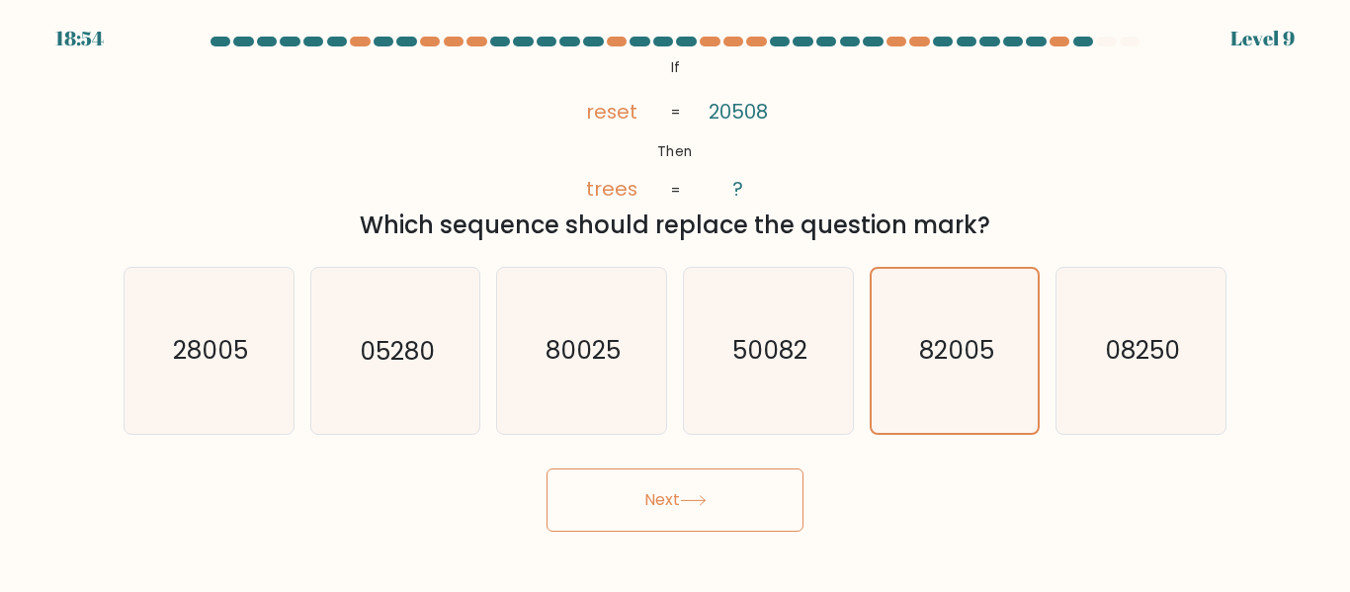
click at [679, 499] on button "Next" at bounding box center [675, 500] width 257 height 63
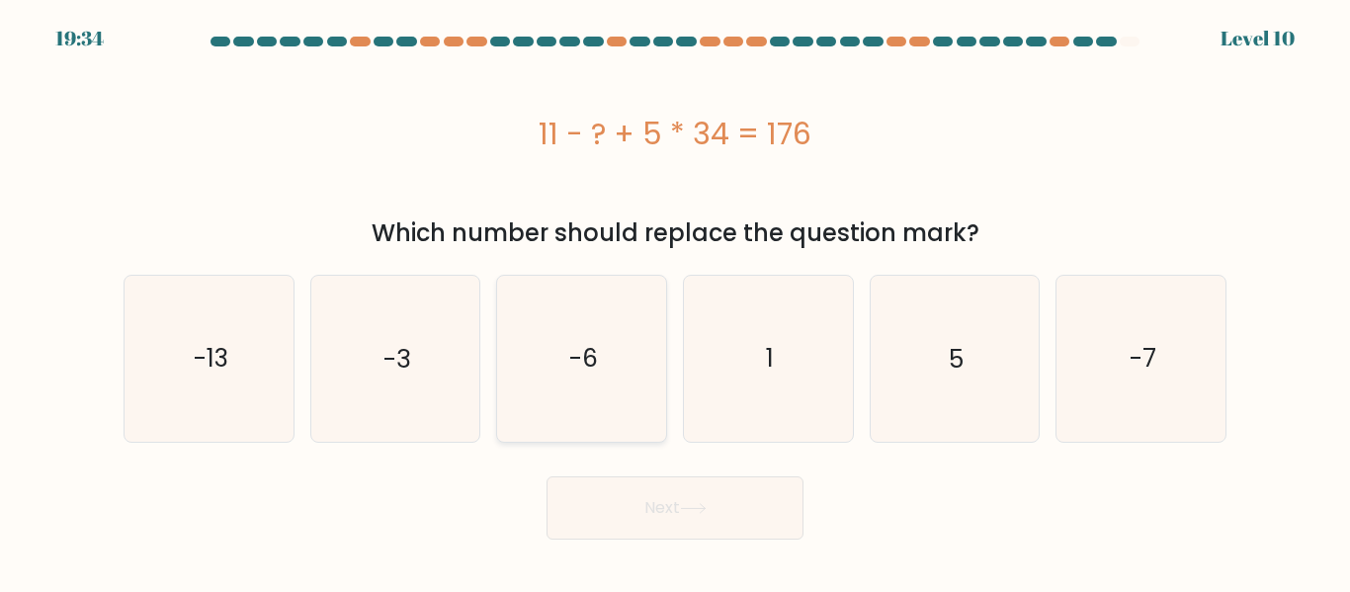
click at [643, 422] on icon "-6" at bounding box center [581, 358] width 165 height 165
click at [675, 301] on input "c. -6" at bounding box center [675, 299] width 1 height 5
radio input "true"
click at [653, 488] on button "Next" at bounding box center [675, 507] width 257 height 63
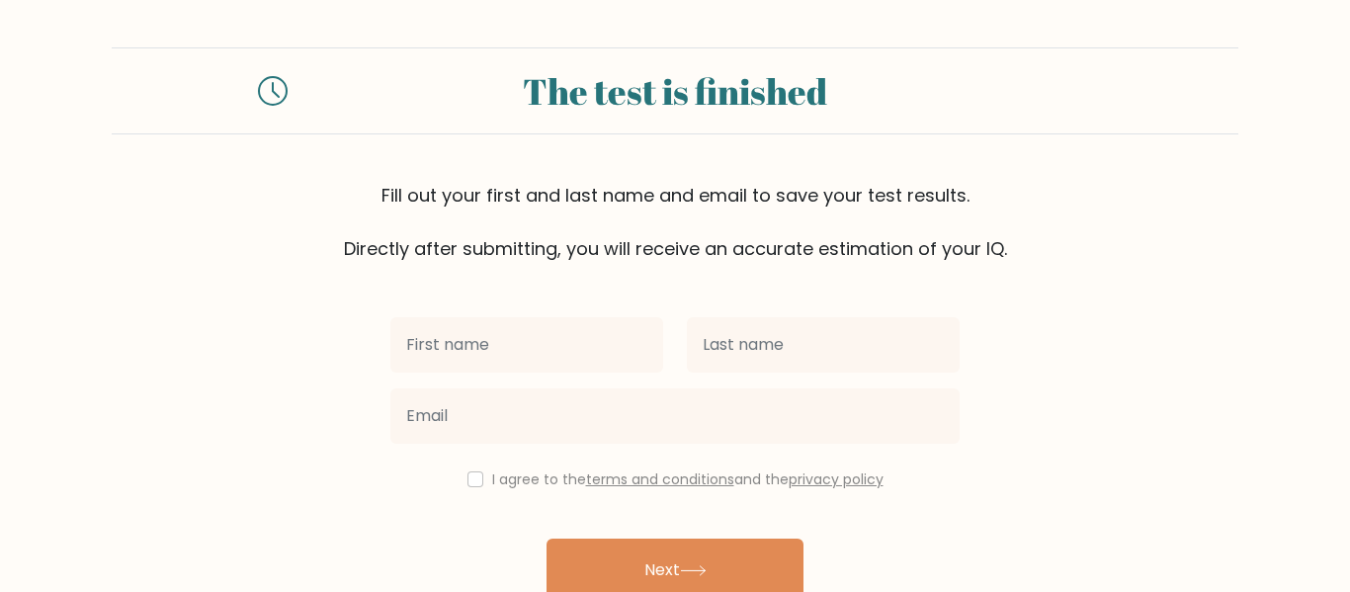
scroll to position [62, 0]
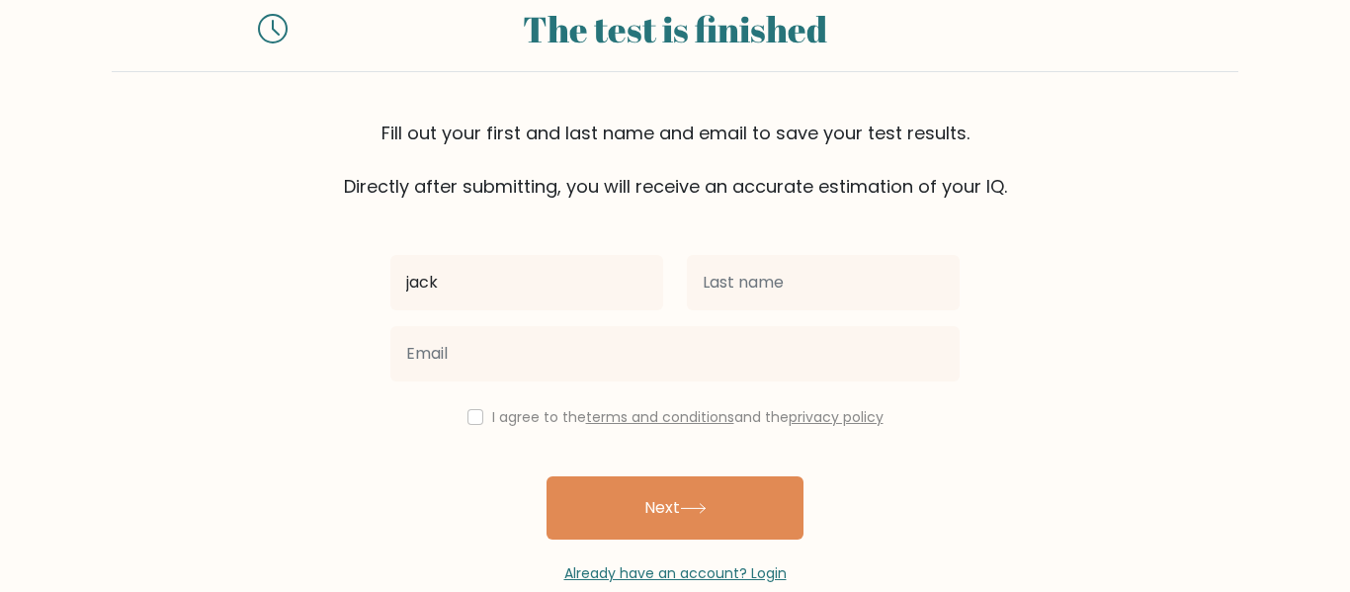
type input "jack"
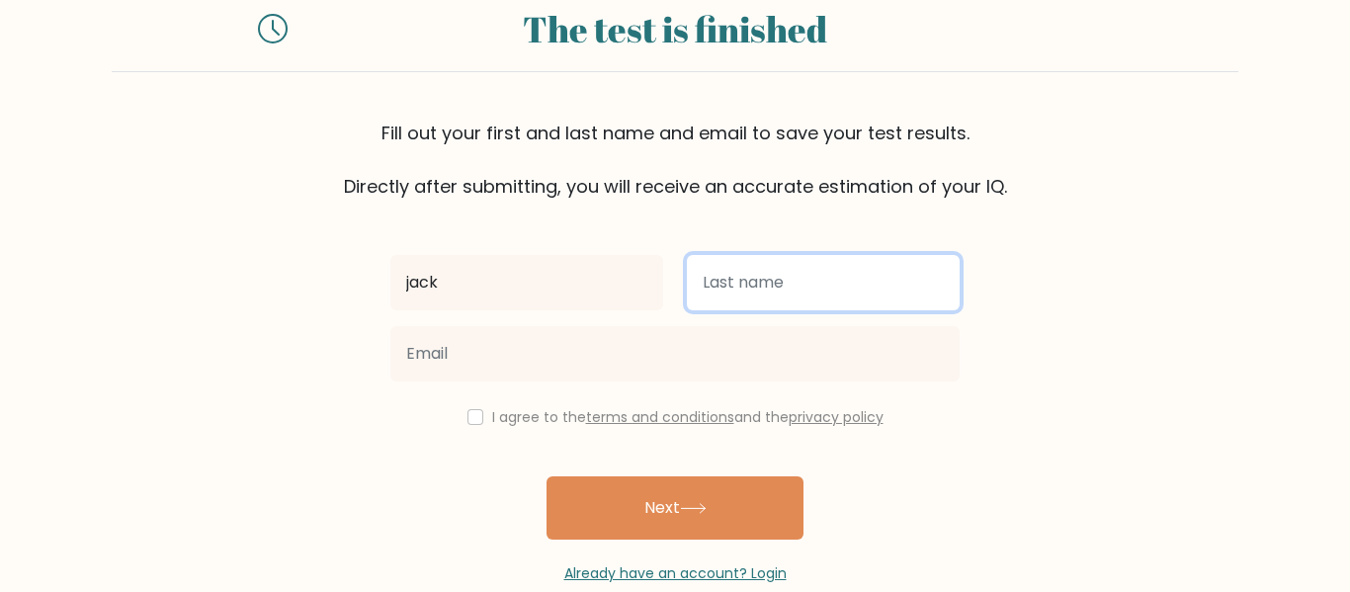
click at [711, 305] on input "text" at bounding box center [823, 282] width 273 height 55
type input "bailey"
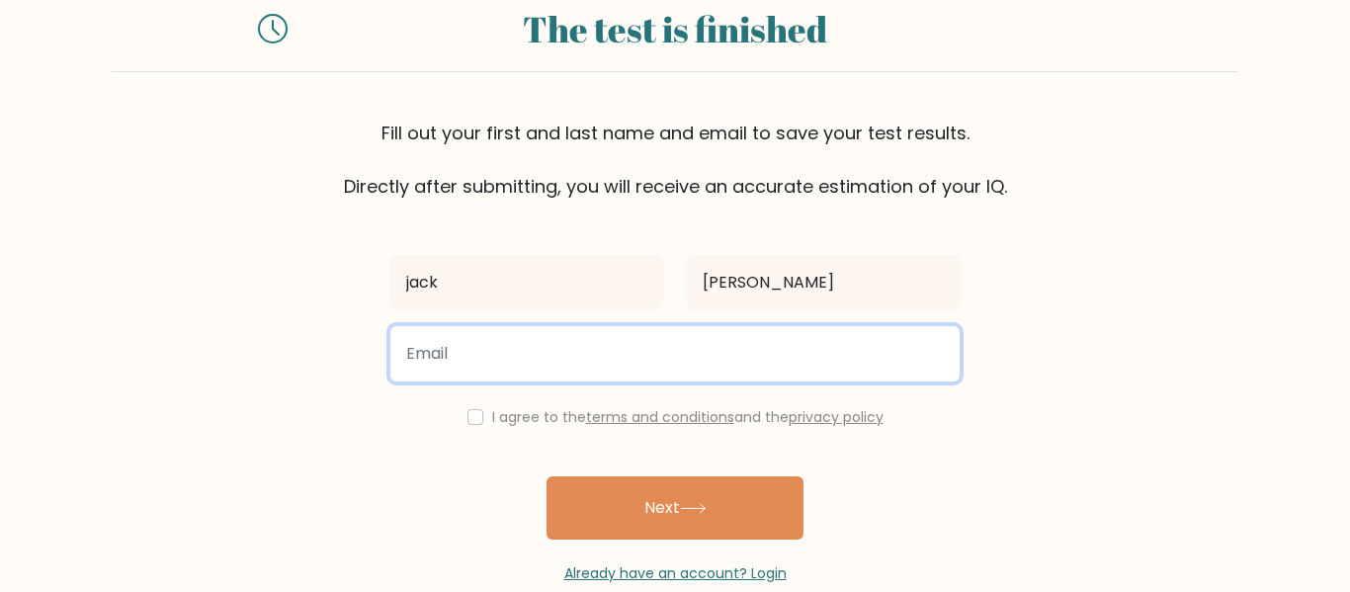
click at [795, 349] on input "email" at bounding box center [674, 353] width 569 height 55
type input "14bailja01@min.latlearner.org.uk"
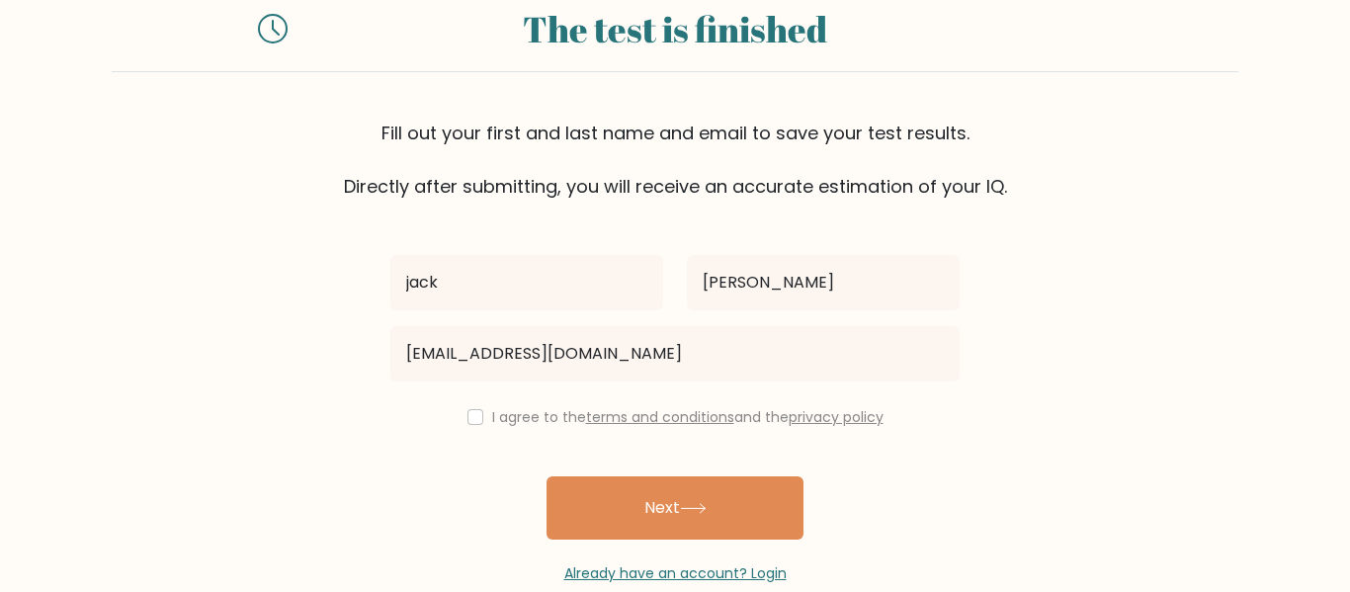
click at [518, 415] on label "I agree to the terms and conditions and the privacy policy" at bounding box center [687, 417] width 391 height 20
click at [468, 418] on input "checkbox" at bounding box center [476, 417] width 16 height 16
checkbox input "true"
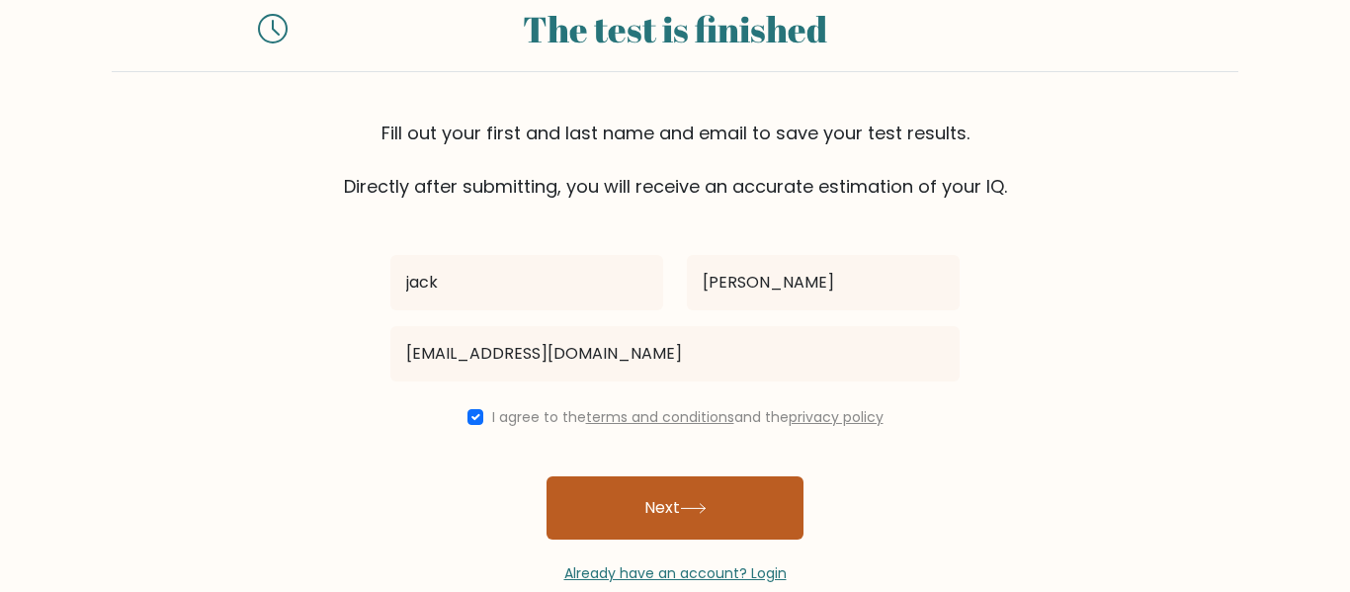
click at [677, 516] on button "Next" at bounding box center [675, 507] width 257 height 63
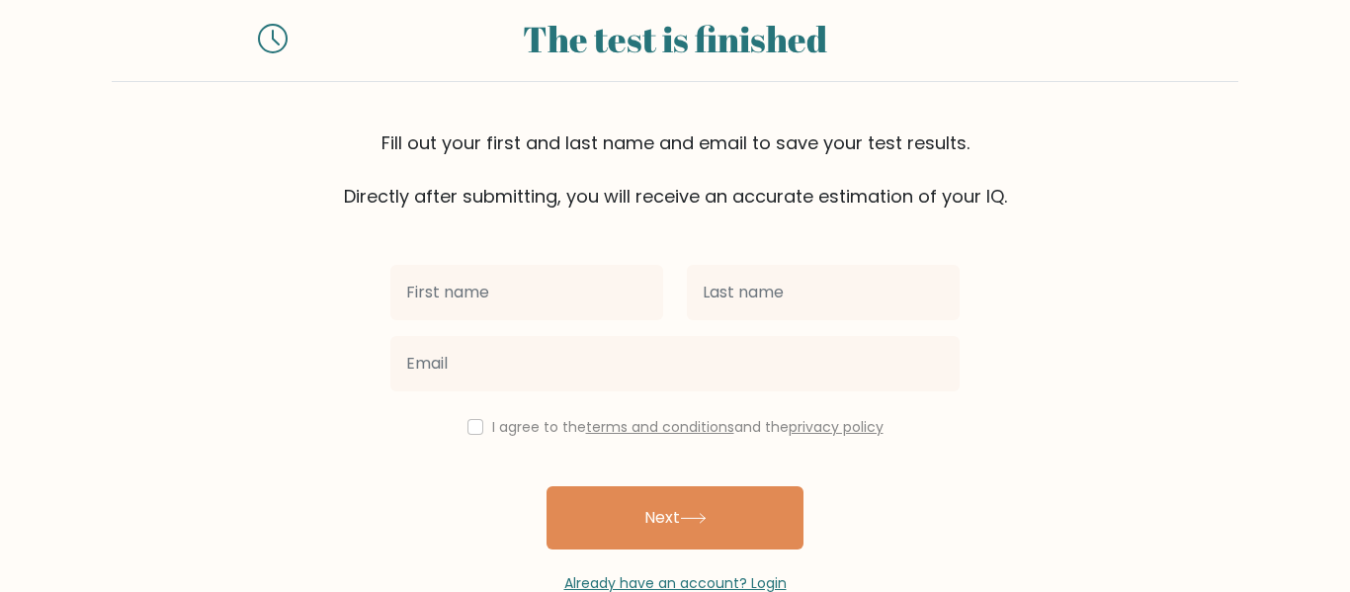
scroll to position [159, 0]
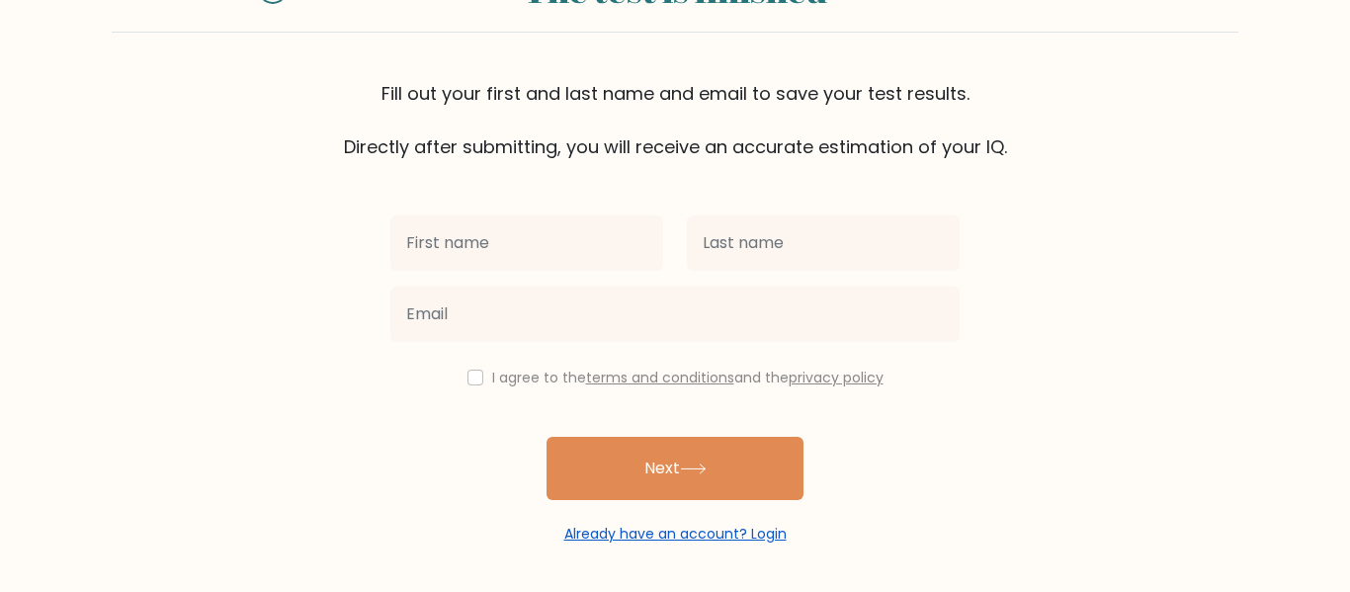
click at [653, 530] on link "Already have an account? Login" at bounding box center [675, 534] width 222 height 20
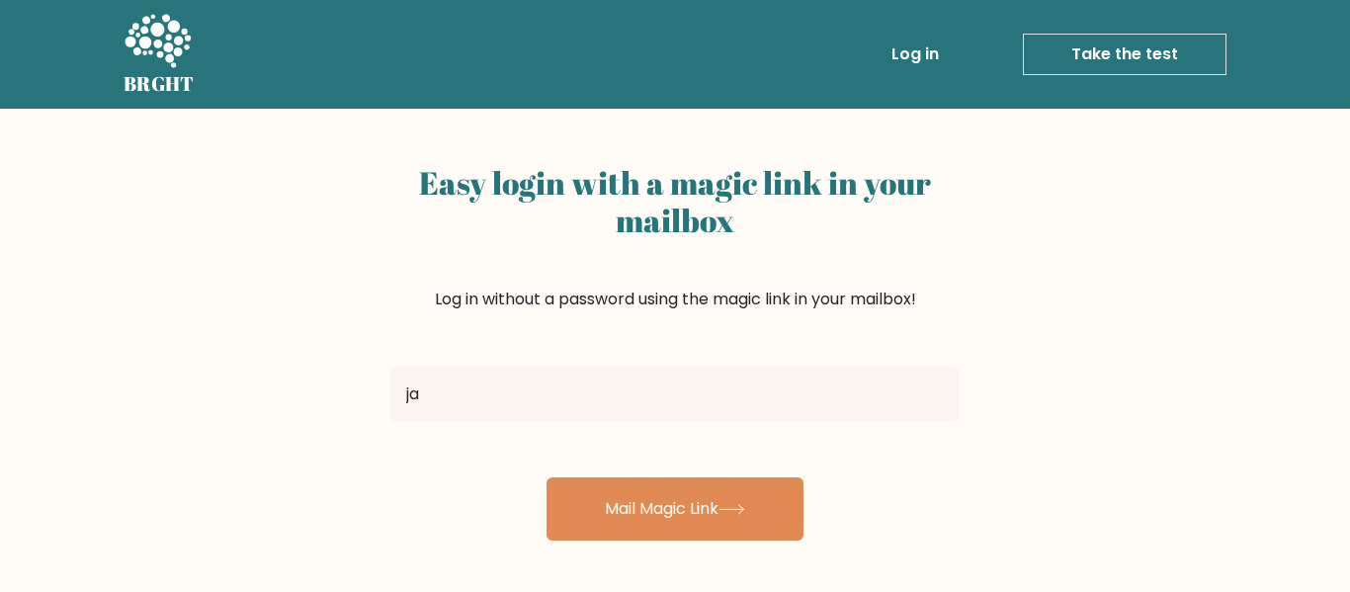
type input "j"
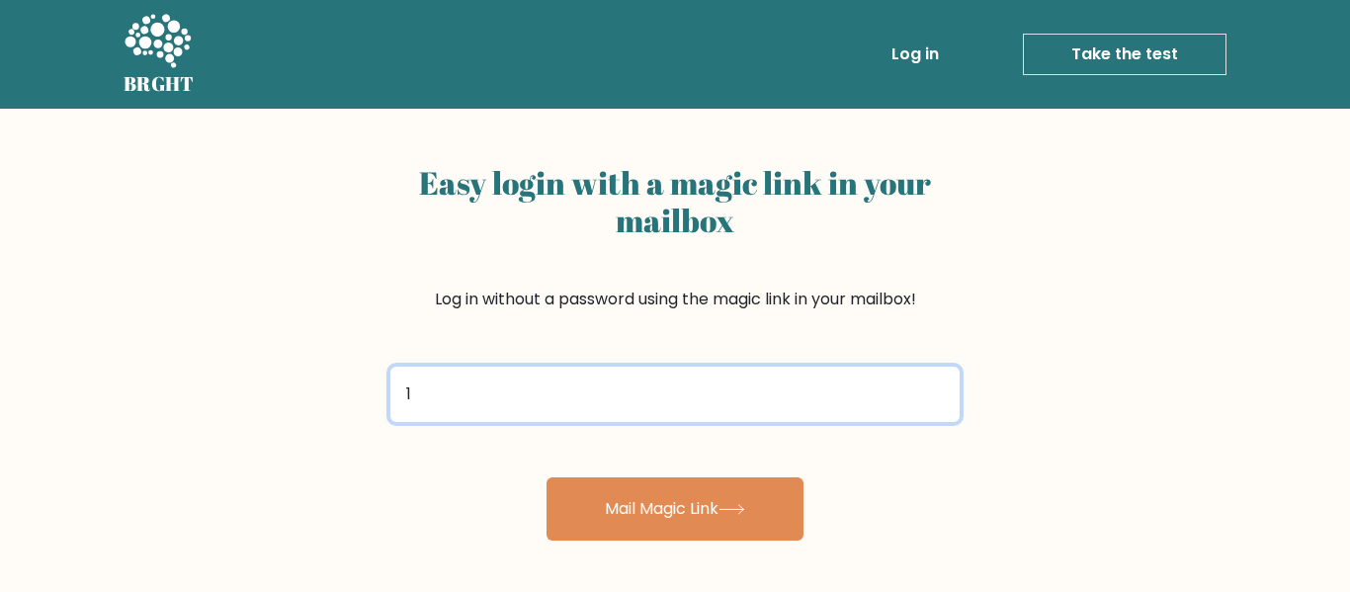
type input "[EMAIL_ADDRESS][DOMAIN_NAME]"
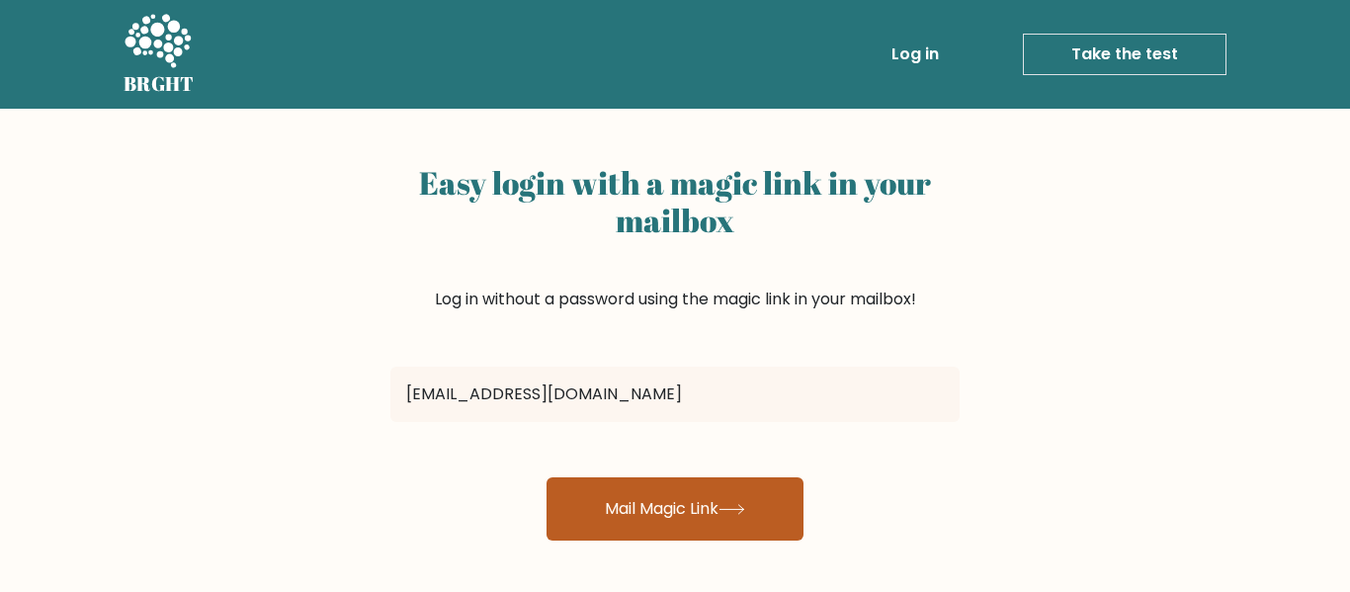
click at [665, 498] on button "Mail Magic Link" at bounding box center [675, 508] width 257 height 63
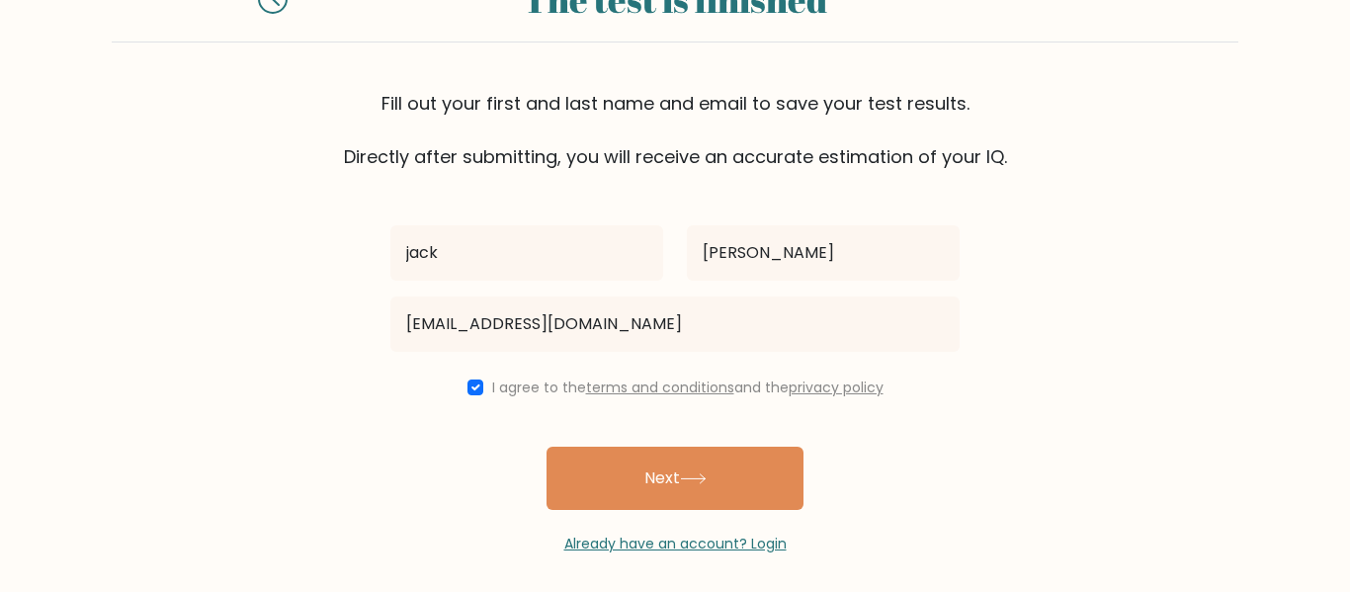
scroll to position [102, 0]
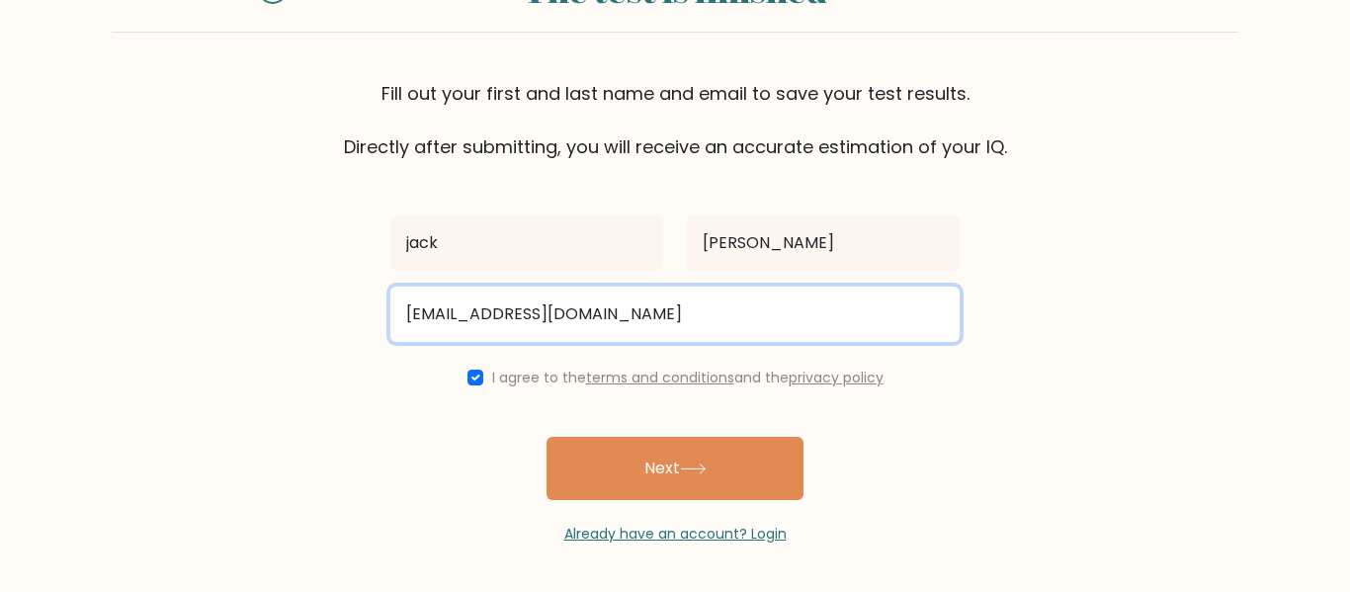
drag, startPoint x: 689, startPoint y: 310, endPoint x: 369, endPoint y: 330, distance: 320.9
click at [369, 330] on form "The test is finished Fill out your first and last name and email to save your t…" at bounding box center [675, 245] width 1350 height 599
click at [413, 326] on input "email" at bounding box center [674, 314] width 569 height 55
type input "jackbailey87@icloud.com"
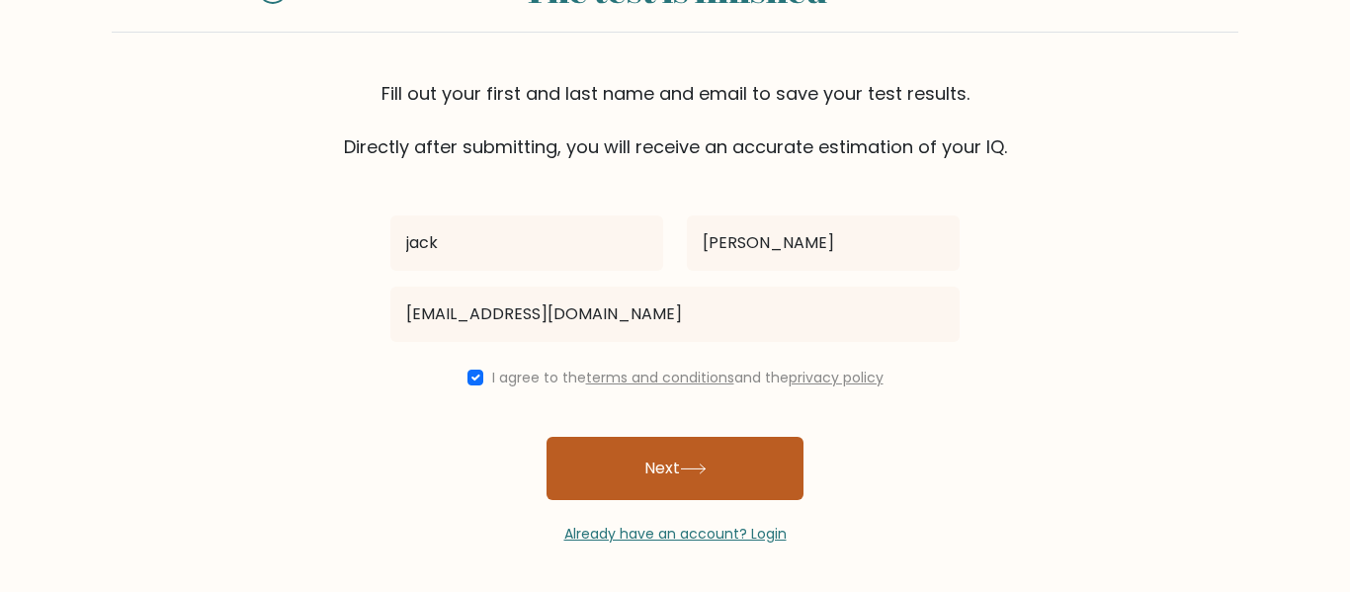
click at [618, 474] on button "Next" at bounding box center [675, 468] width 257 height 63
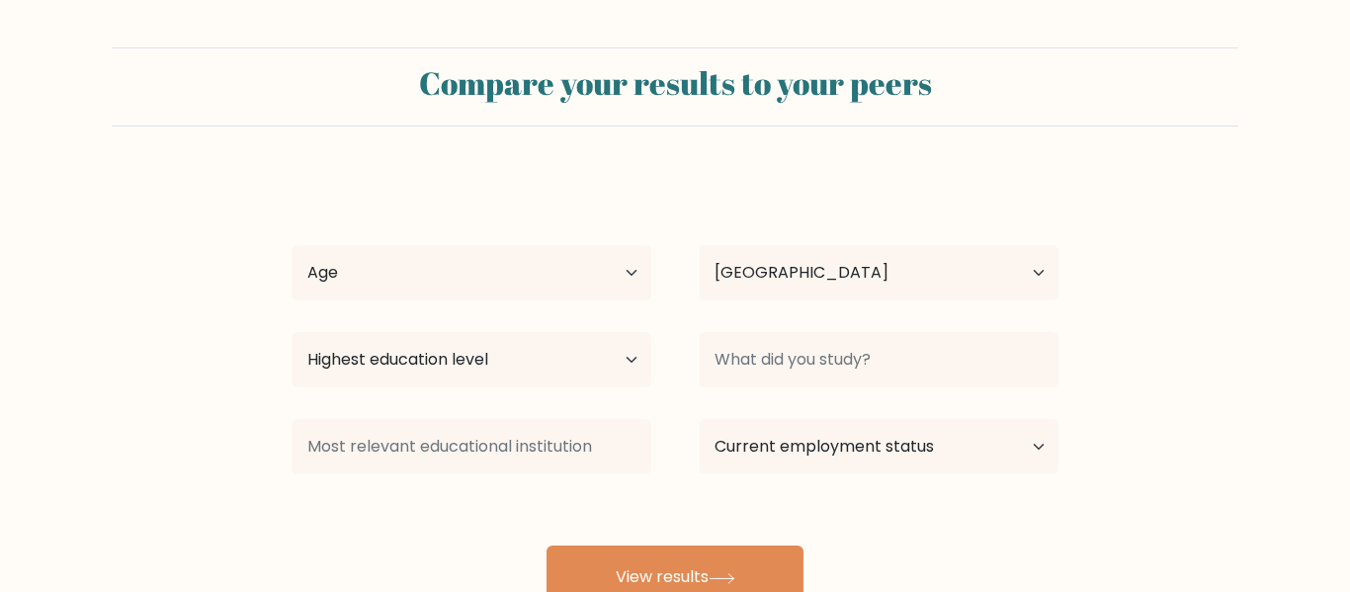
select select "US"
click at [448, 287] on select "Age Under [DEMOGRAPHIC_DATA] [DEMOGRAPHIC_DATA] [DEMOGRAPHIC_DATA] [DEMOGRAPHIC…" at bounding box center [472, 272] width 360 height 55
select select "min_18"
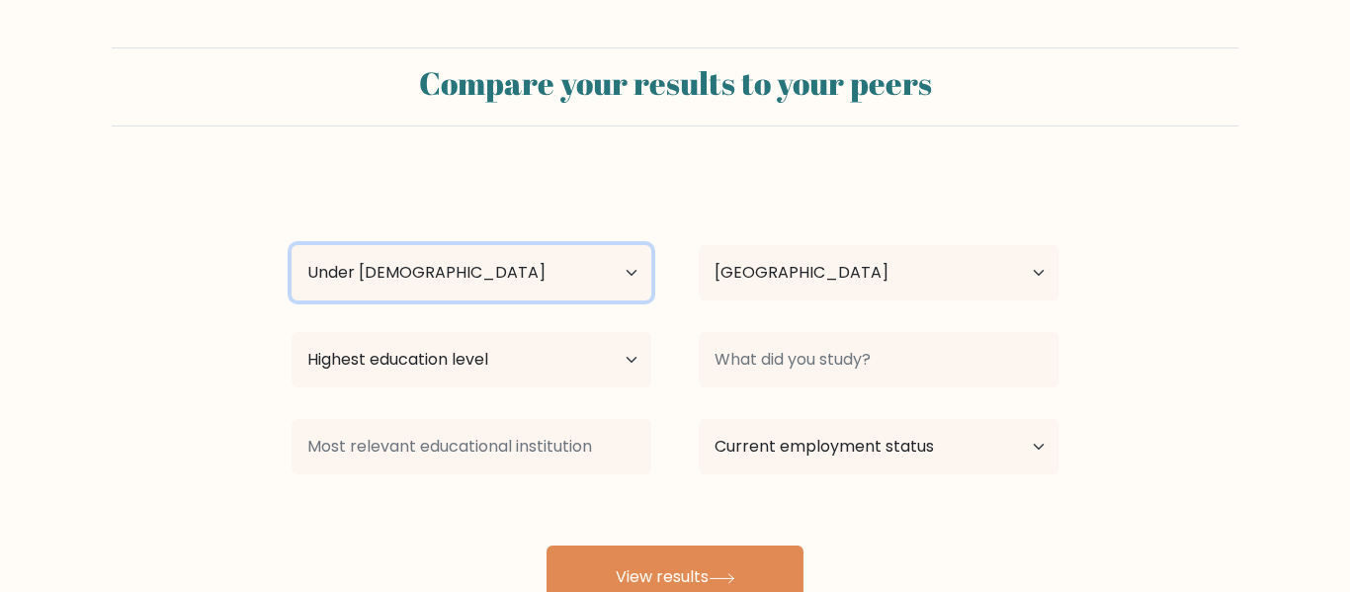
click at [292, 245] on select "Age Under [DEMOGRAPHIC_DATA] [DEMOGRAPHIC_DATA] [DEMOGRAPHIC_DATA] [DEMOGRAPHIC…" at bounding box center [472, 272] width 360 height 55
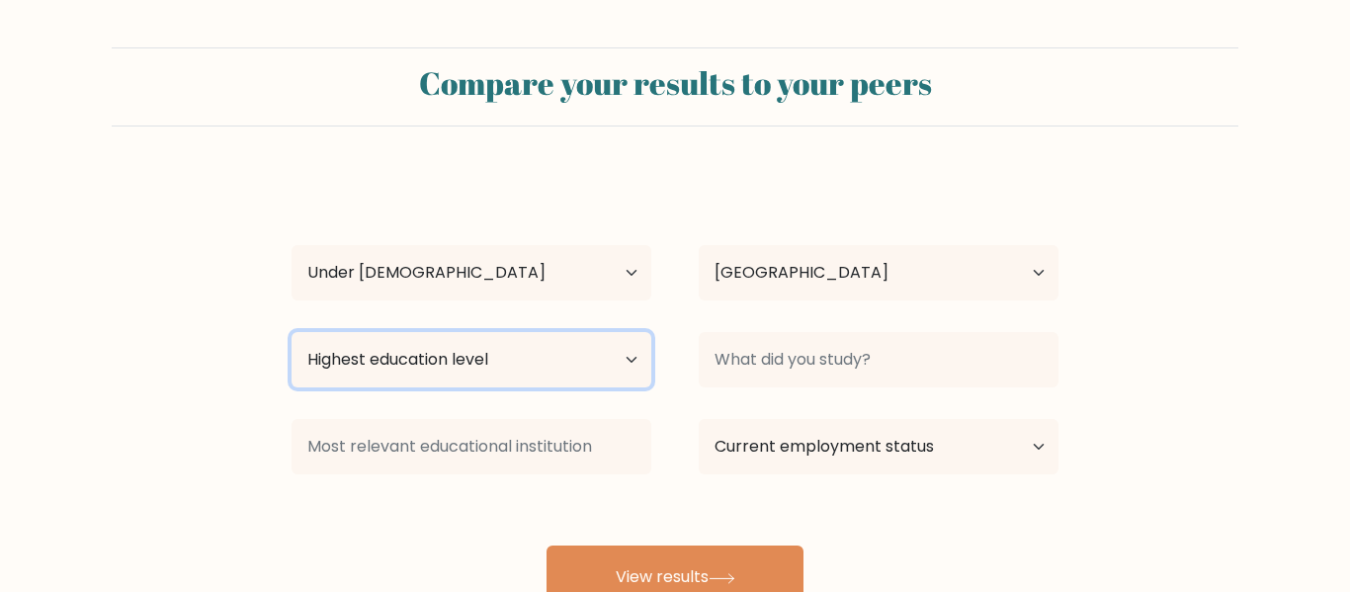
click at [438, 359] on select "Highest education level No schooling Primary Lower Secondary Upper Secondary Oc…" at bounding box center [472, 359] width 360 height 55
select select "upper_secondary"
click at [292, 332] on select "Highest education level No schooling Primary Lower Secondary Upper Secondary Oc…" at bounding box center [472, 359] width 360 height 55
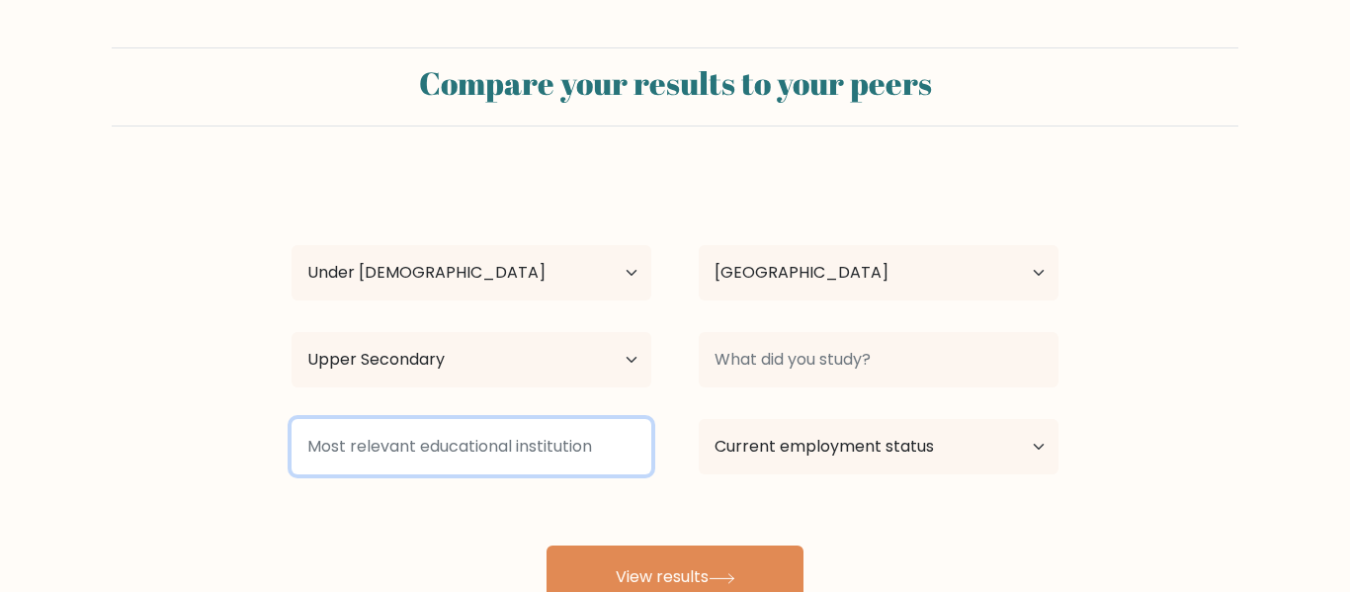
click at [472, 449] on input at bounding box center [472, 446] width 360 height 55
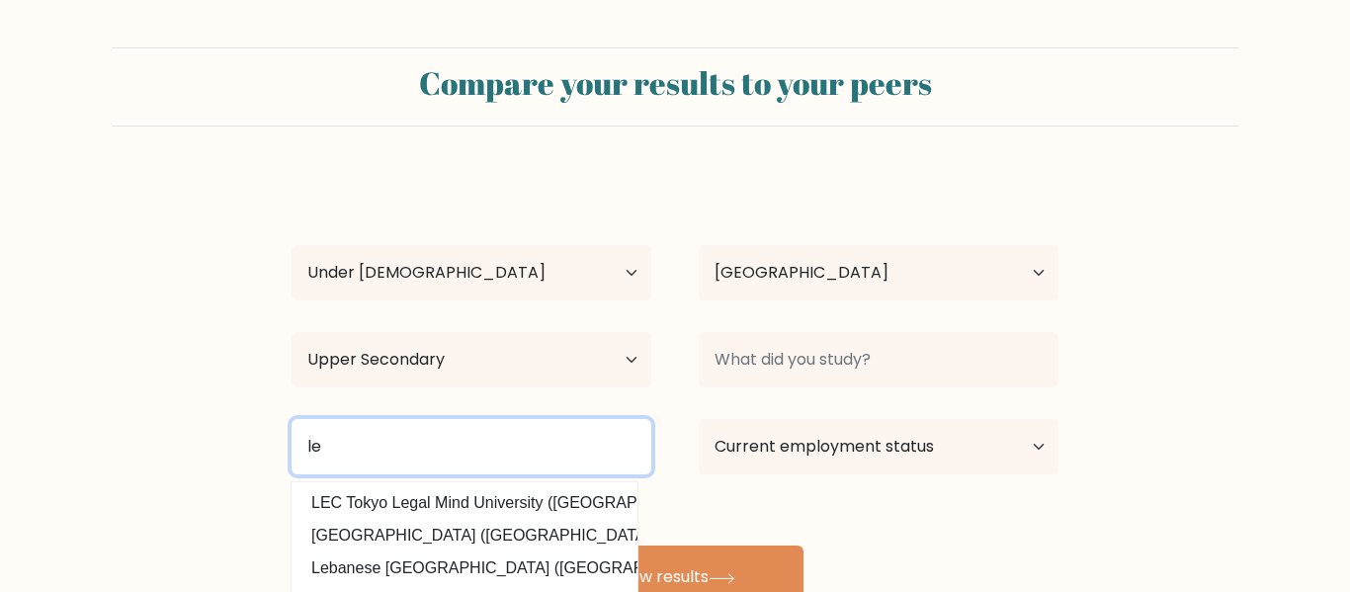
type input "l"
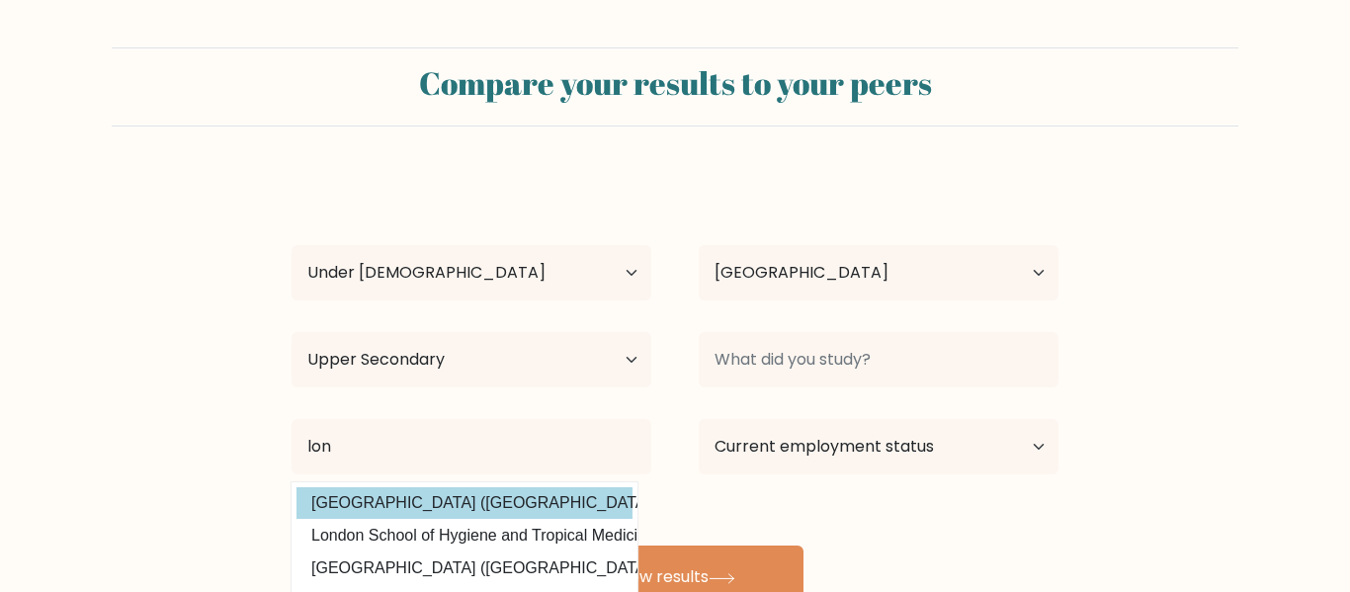
click at [446, 500] on option "[GEOGRAPHIC_DATA] ([GEOGRAPHIC_DATA])" at bounding box center [465, 503] width 336 height 32
type input "[GEOGRAPHIC_DATA]"
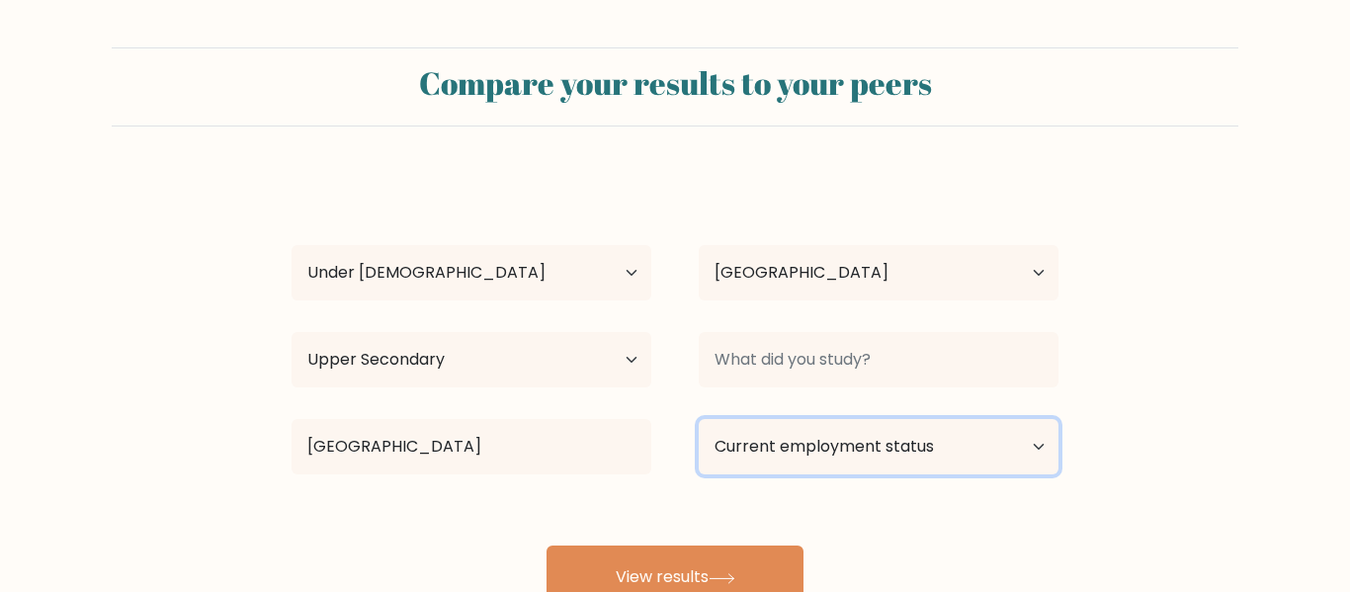
click at [886, 456] on select "Current employment status Employed Student Retired Other / prefer not to answer" at bounding box center [879, 446] width 360 height 55
select select "student"
click at [699, 419] on select "Current employment status Employed Student Retired Other / prefer not to answer" at bounding box center [879, 446] width 360 height 55
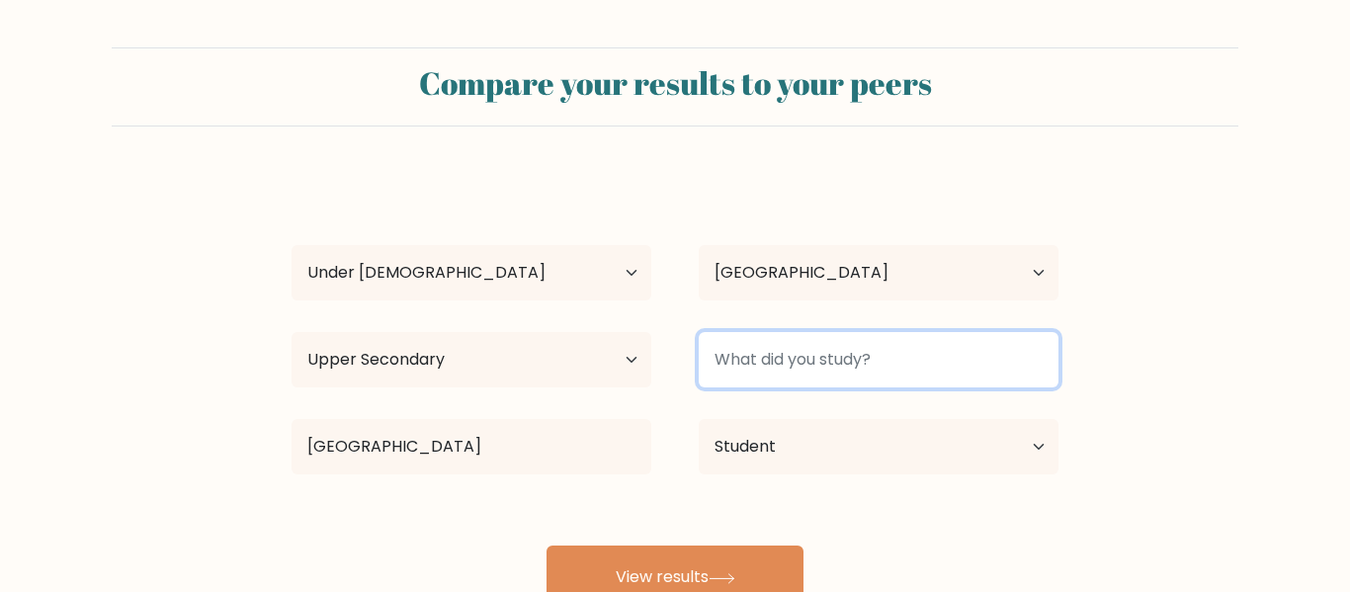
click at [803, 371] on input at bounding box center [879, 359] width 360 height 55
type input "everything"
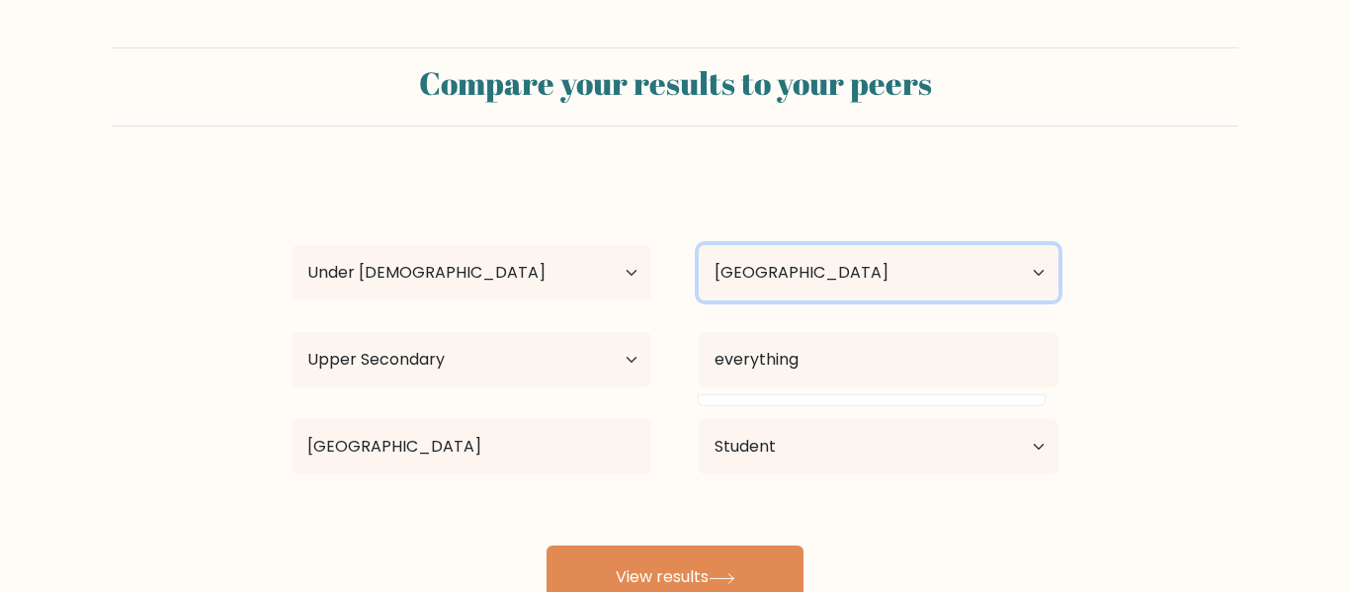
click at [921, 252] on select "Country Afghanistan Albania Algeria American Samoa Andorra Angola Anguilla Anta…" at bounding box center [879, 272] width 360 height 55
select select "GB"
click at [699, 245] on select "Country Afghanistan Albania Algeria American Samoa Andorra Angola Anguilla Anta…" at bounding box center [879, 272] width 360 height 55
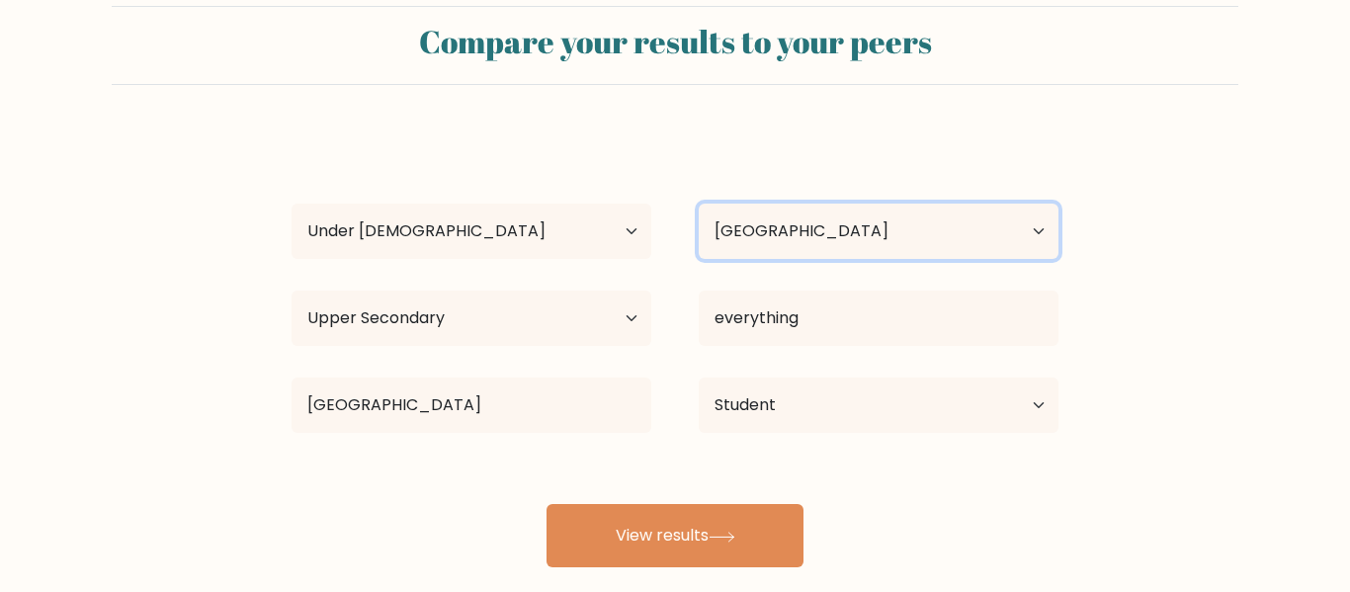
scroll to position [37, 0]
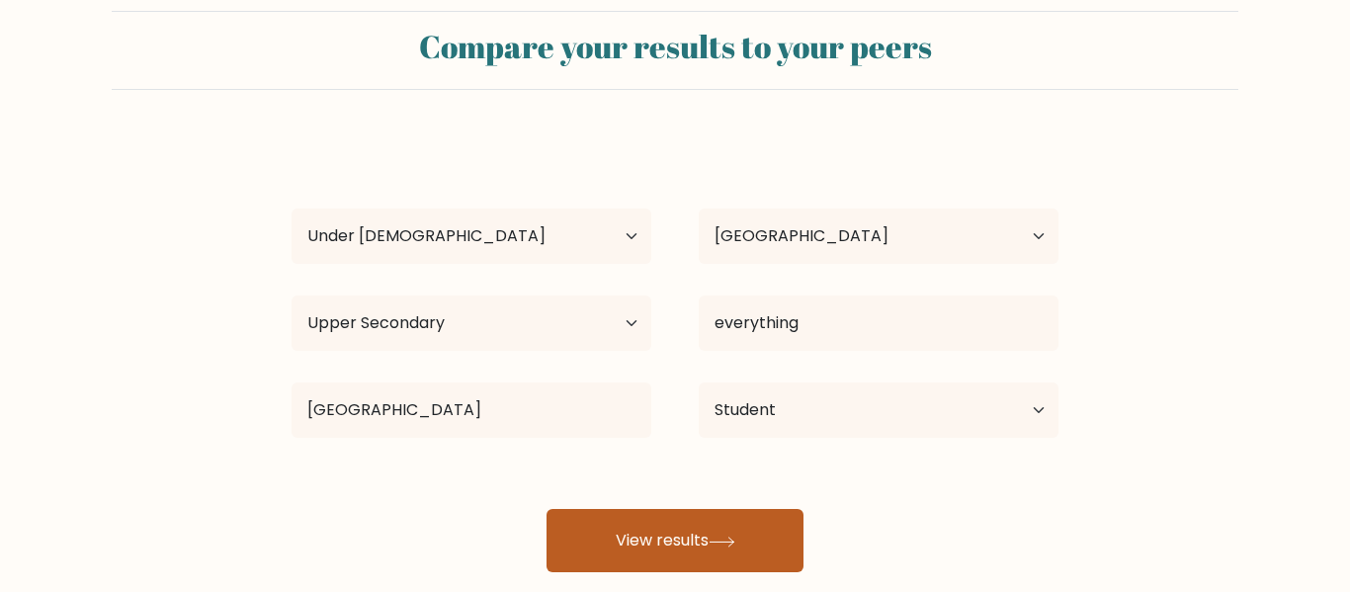
click at [650, 529] on button "View results" at bounding box center [675, 540] width 257 height 63
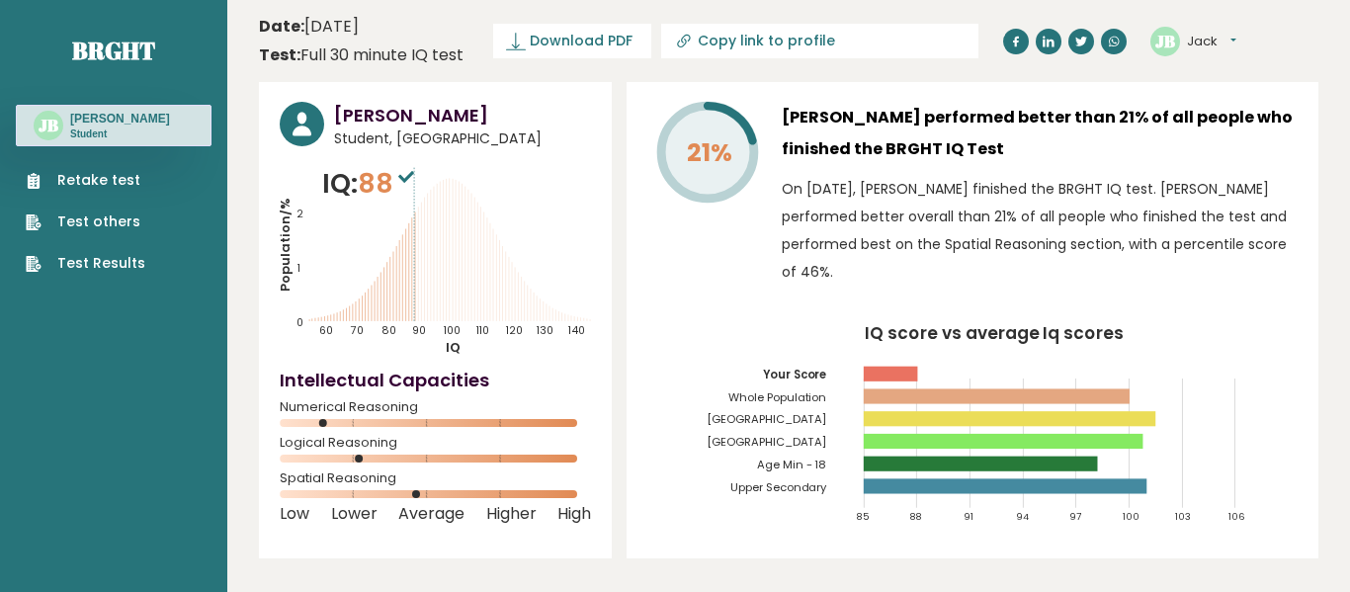
drag, startPoint x: 361, startPoint y: 185, endPoint x: 409, endPoint y: 185, distance: 48.4
click at [409, 185] on p "IQ: 88" at bounding box center [370, 184] width 97 height 40
drag, startPoint x: 388, startPoint y: 182, endPoint x: 367, endPoint y: 176, distance: 22.5
click at [367, 176] on span "88" at bounding box center [388, 183] width 61 height 37
click at [369, 249] on icon "Population/% IQ 0 1 2 60 70 80 90 100 110 120 130 140" at bounding box center [435, 260] width 311 height 193
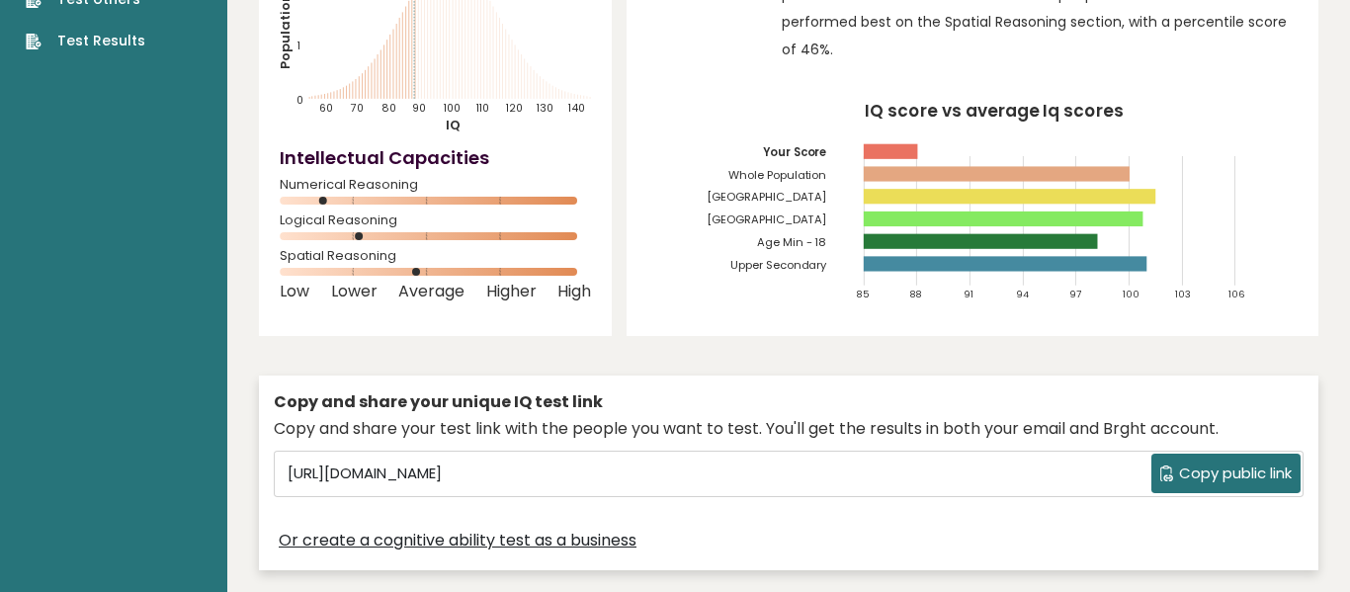
scroll to position [219, 0]
